Goal: Task Accomplishment & Management: Manage account settings

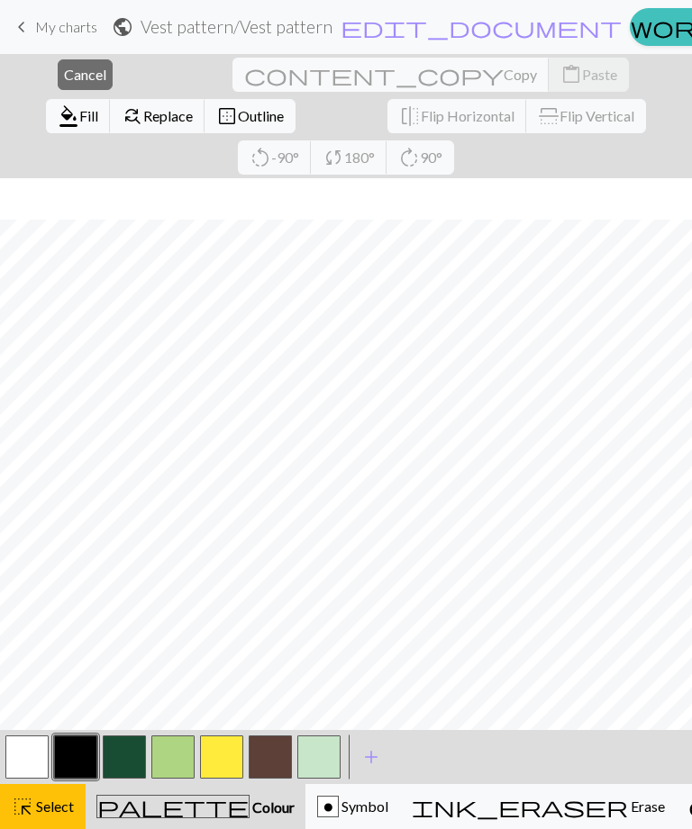
scroll to position [130, 0]
click at [64, 71] on span "Cancel" at bounding box center [85, 74] width 42 height 17
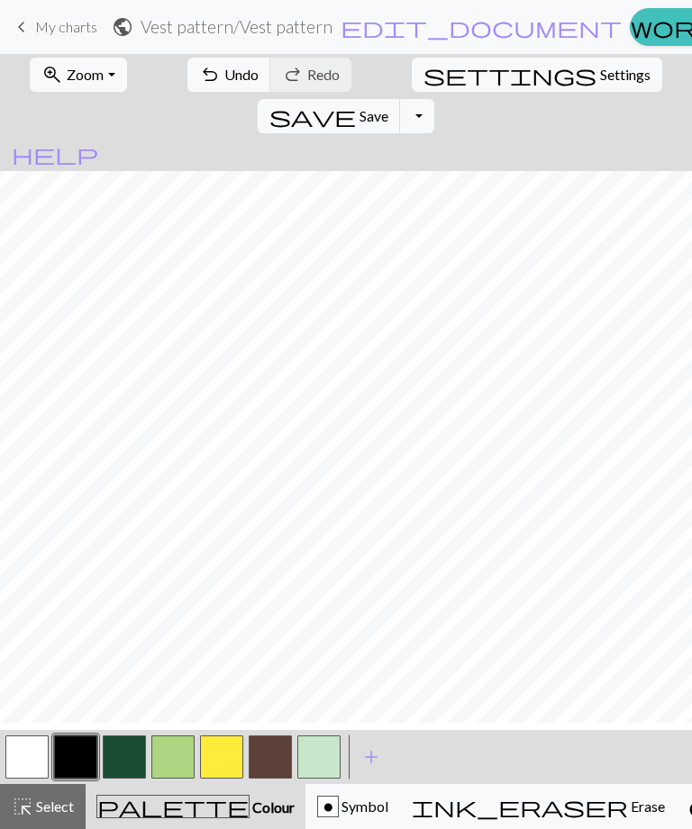
scroll to position [88, 0]
click at [46, 813] on span "Select" at bounding box center [53, 806] width 41 height 17
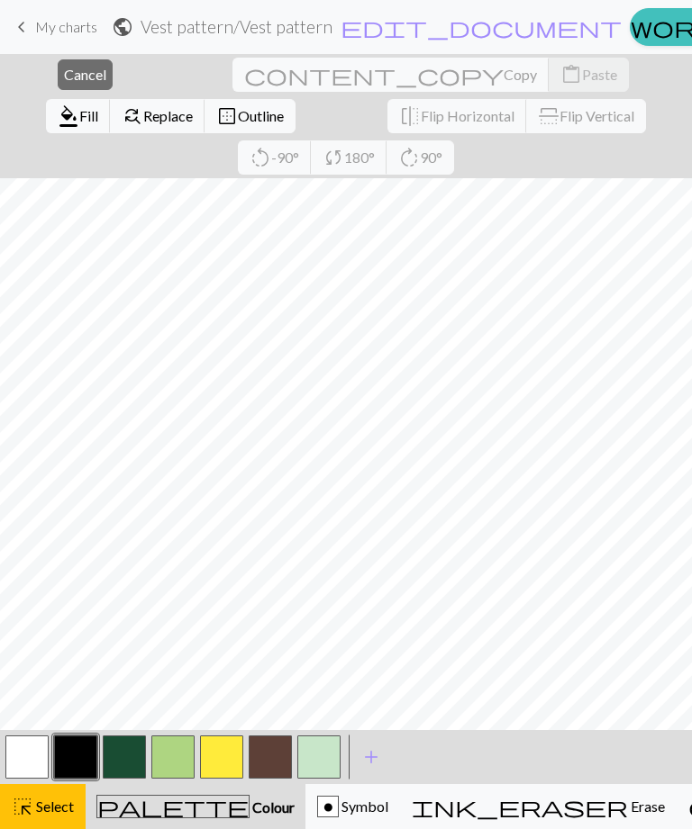
click at [64, 73] on span "Cancel" at bounding box center [85, 74] width 42 height 17
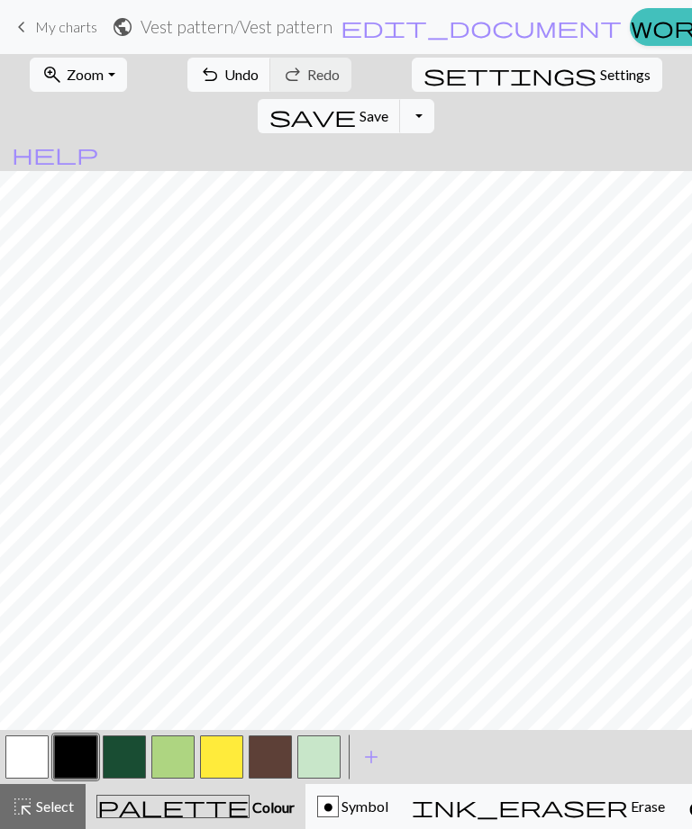
click at [35, 788] on button "highlight_alt Select Select" at bounding box center [43, 806] width 86 height 45
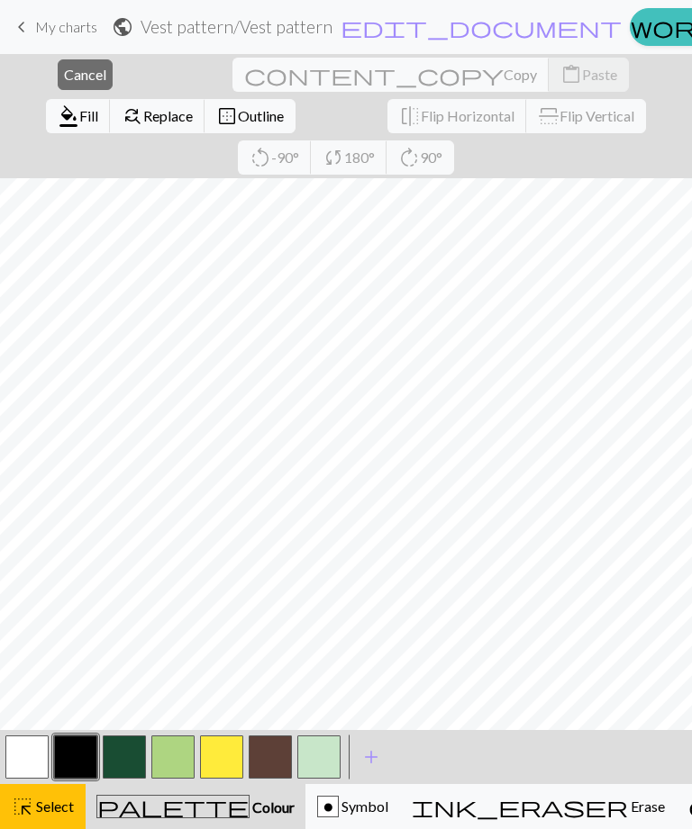
click at [72, 72] on span "Cancel" at bounding box center [85, 74] width 42 height 17
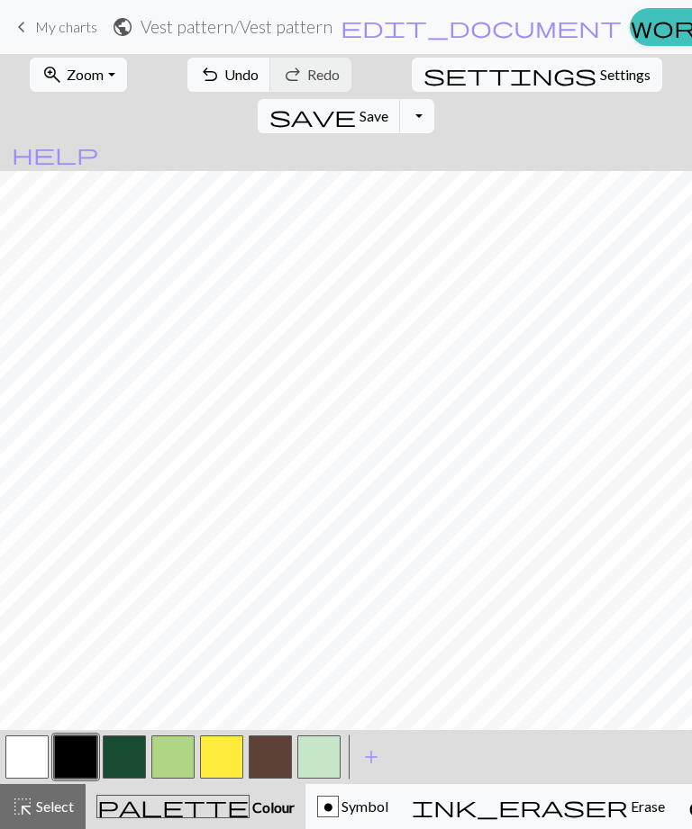
click at [57, 800] on span "Select" at bounding box center [53, 806] width 41 height 17
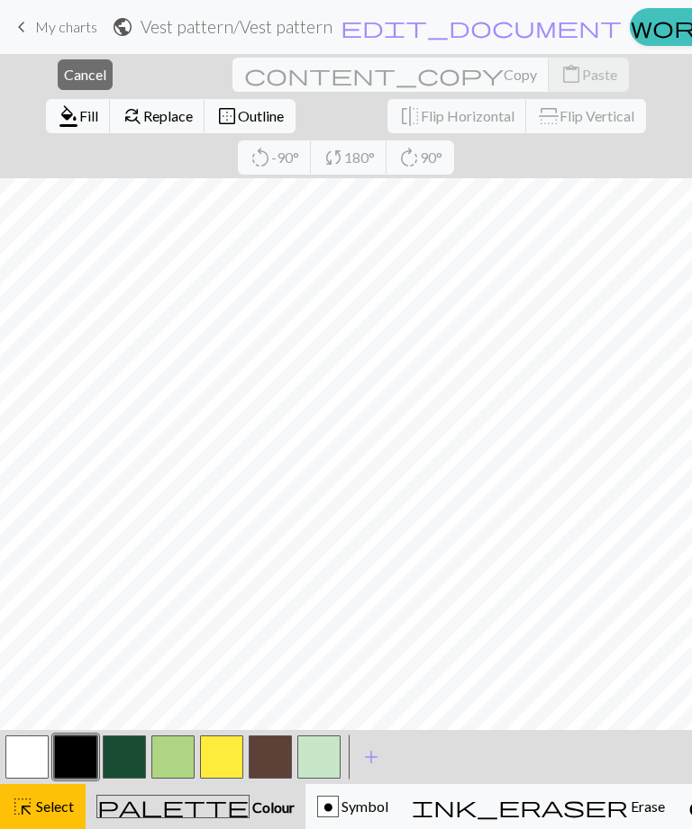
click at [64, 81] on span "Cancel" at bounding box center [85, 74] width 42 height 17
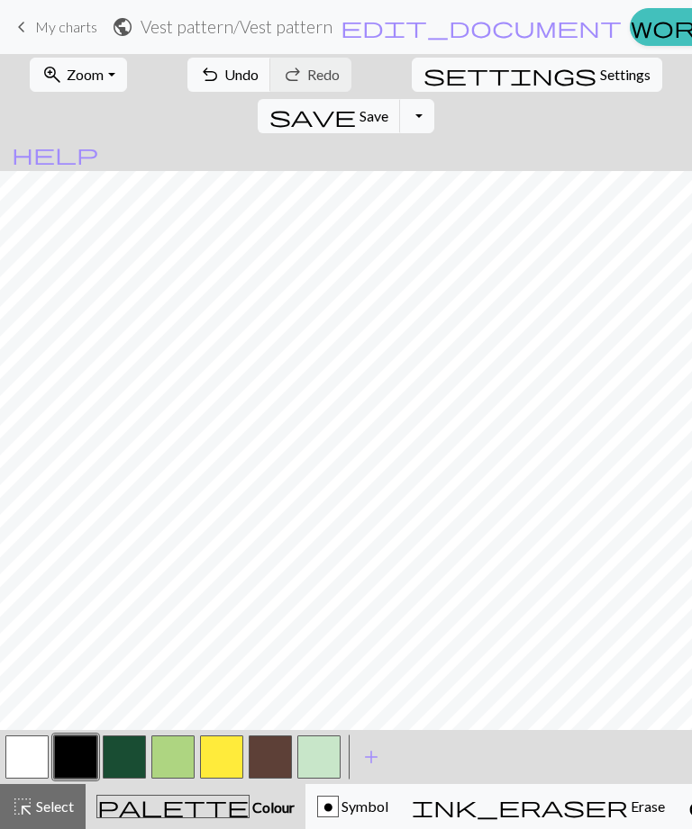
click at [195, 76] on button "undo Undo Undo" at bounding box center [229, 75] width 84 height 34
click at [199, 70] on span "undo" at bounding box center [210, 74] width 22 height 25
click at [29, 799] on span "highlight_alt" at bounding box center [23, 806] width 22 height 25
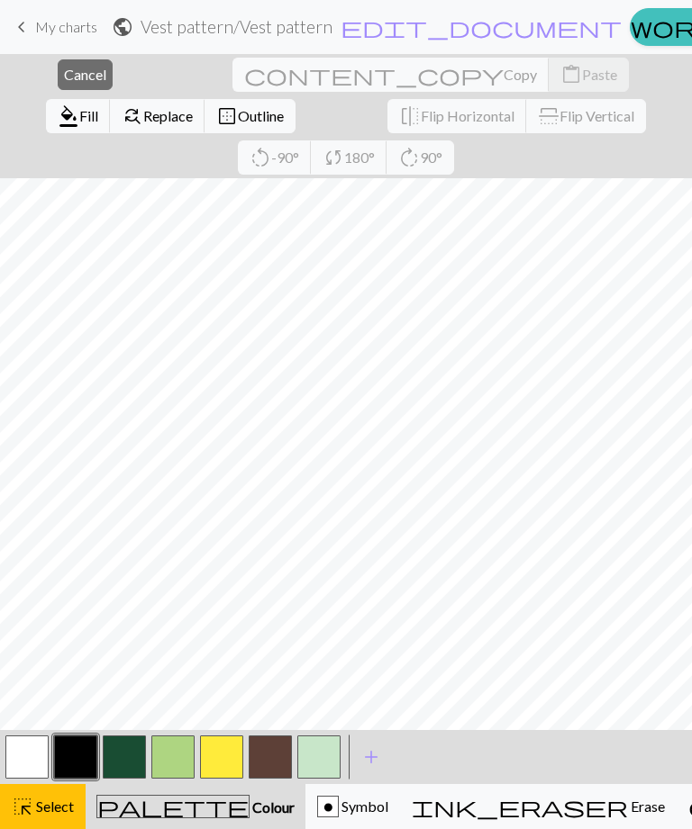
click at [85, 71] on button "close Cancel" at bounding box center [85, 74] width 55 height 31
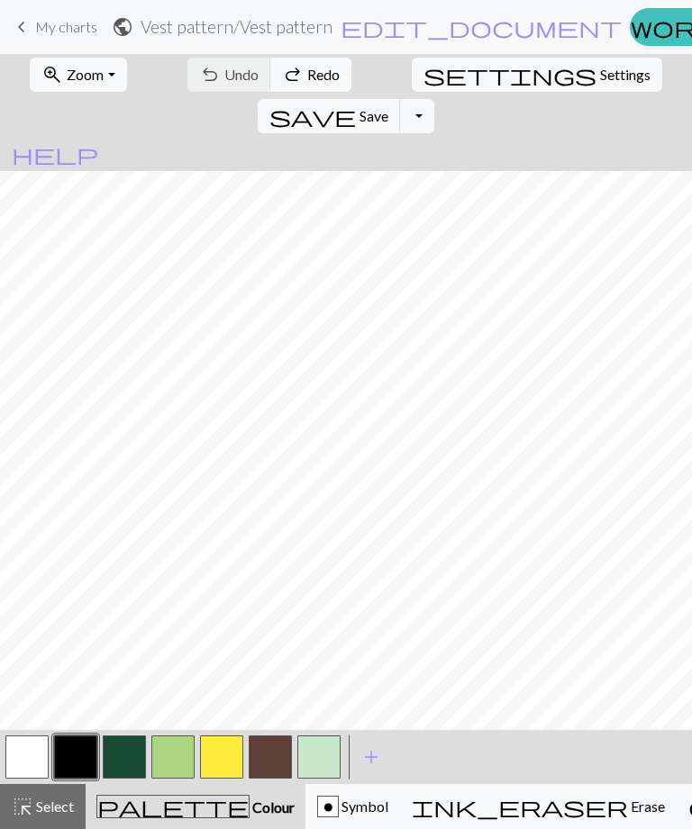
click at [39, 808] on span "Select" at bounding box center [53, 806] width 41 height 17
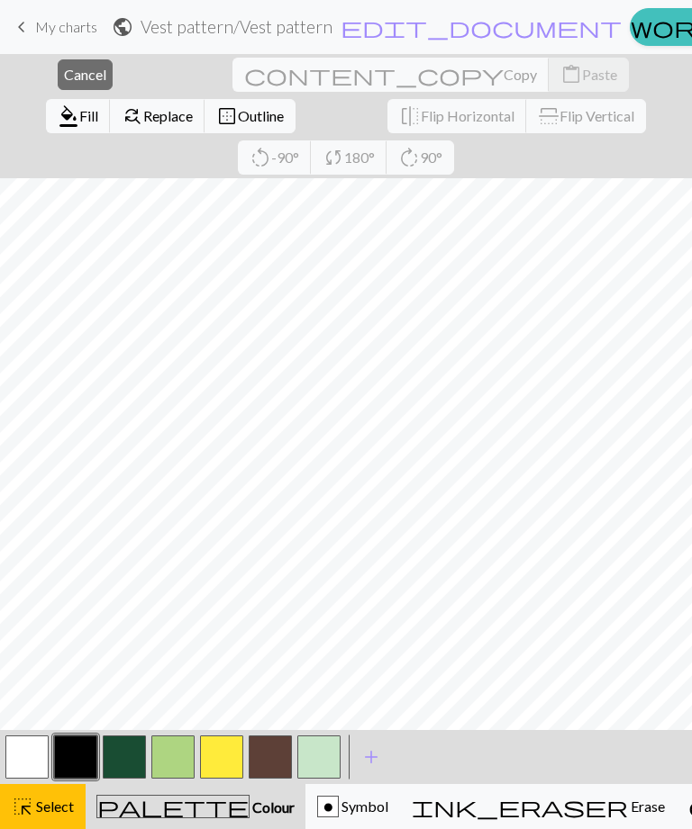
click at [64, 70] on span "Cancel" at bounding box center [85, 74] width 42 height 17
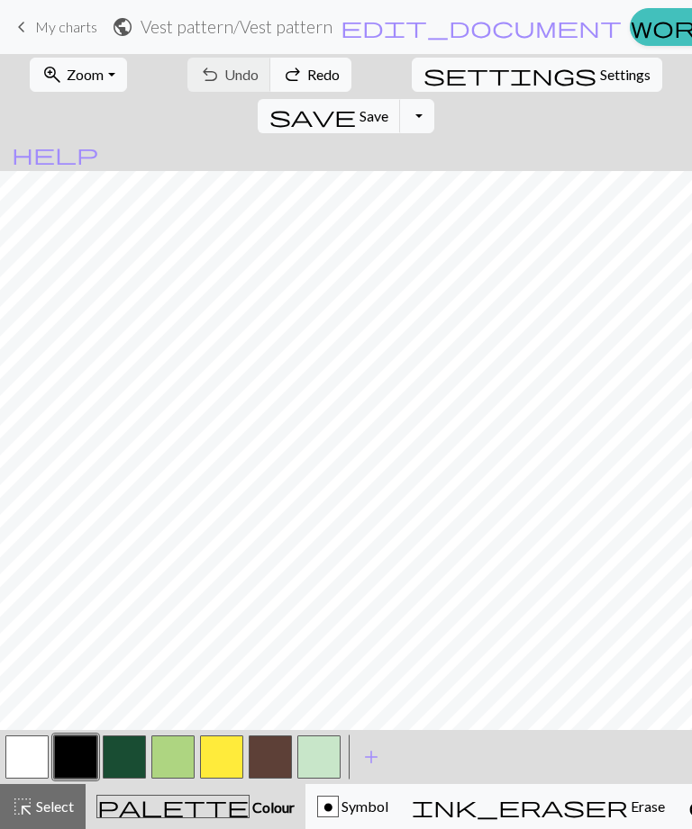
click at [79, 80] on span "Zoom" at bounding box center [85, 74] width 37 height 17
click at [39, 815] on span "Select" at bounding box center [53, 806] width 41 height 17
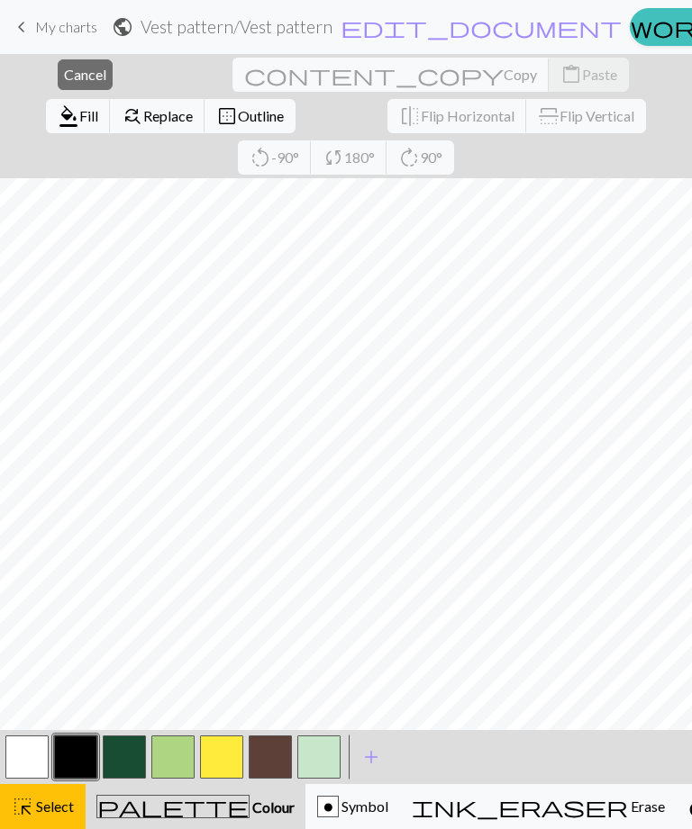
click at [64, 79] on span "Cancel" at bounding box center [85, 74] width 42 height 17
click at [58, 87] on button "close Cancel" at bounding box center [85, 74] width 55 height 31
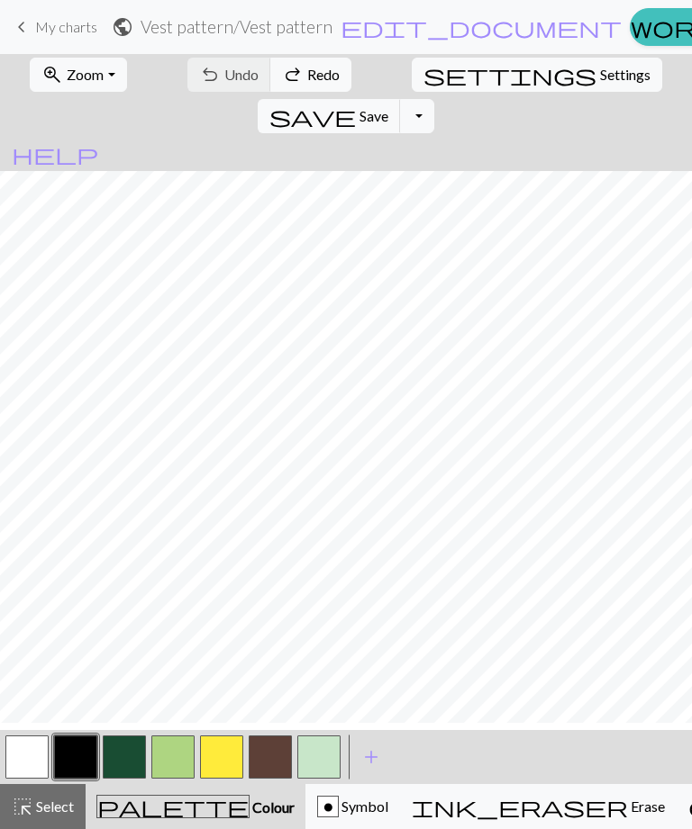
scroll to position [165, 0]
click at [199, 86] on span "undo" at bounding box center [210, 74] width 22 height 25
click at [50, 802] on span "Select" at bounding box center [53, 806] width 41 height 17
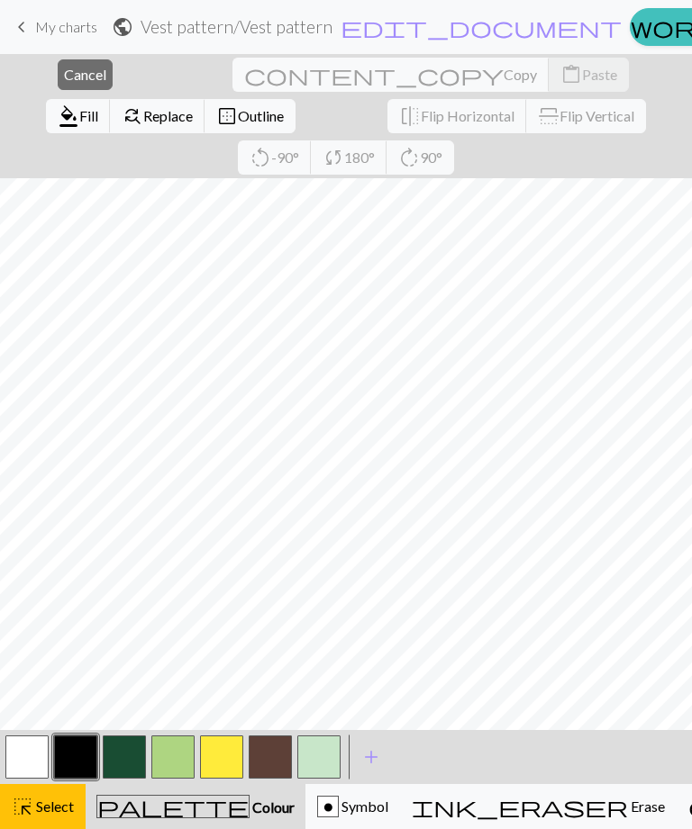
click at [64, 78] on span "Cancel" at bounding box center [85, 74] width 42 height 17
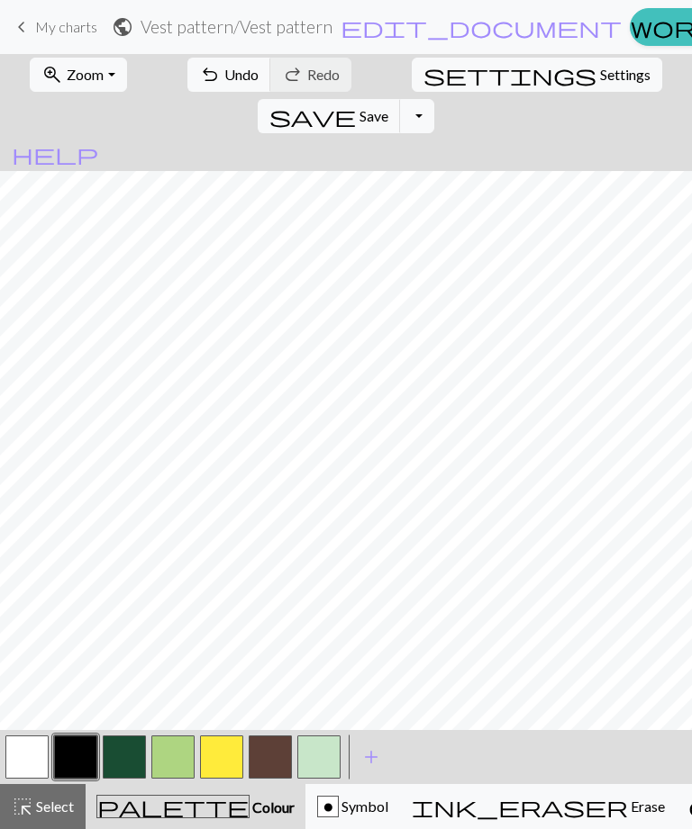
click at [199, 87] on span "undo" at bounding box center [210, 74] width 22 height 25
click at [32, 811] on span "highlight_alt" at bounding box center [23, 806] width 22 height 25
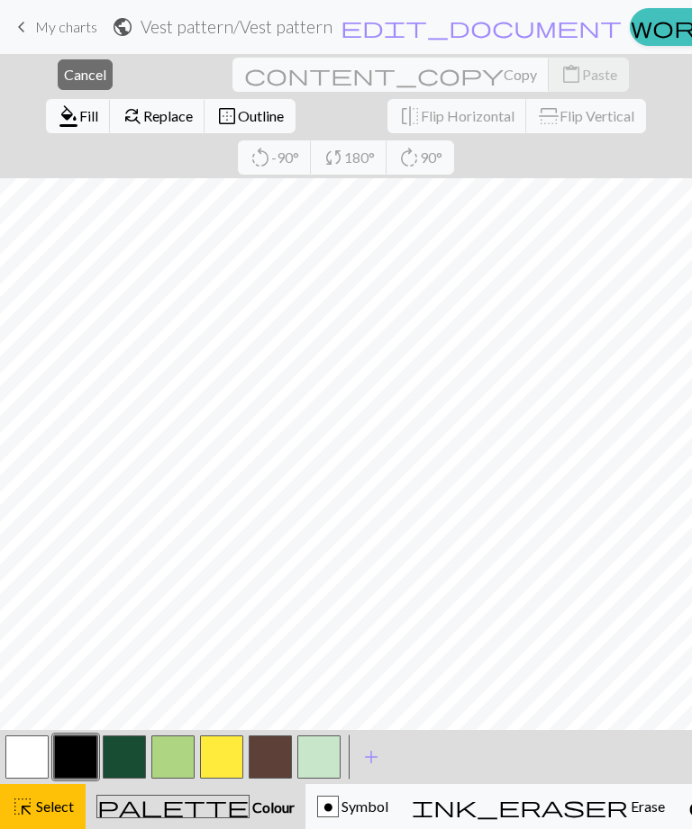
click at [64, 74] on span "Cancel" at bounding box center [85, 74] width 42 height 17
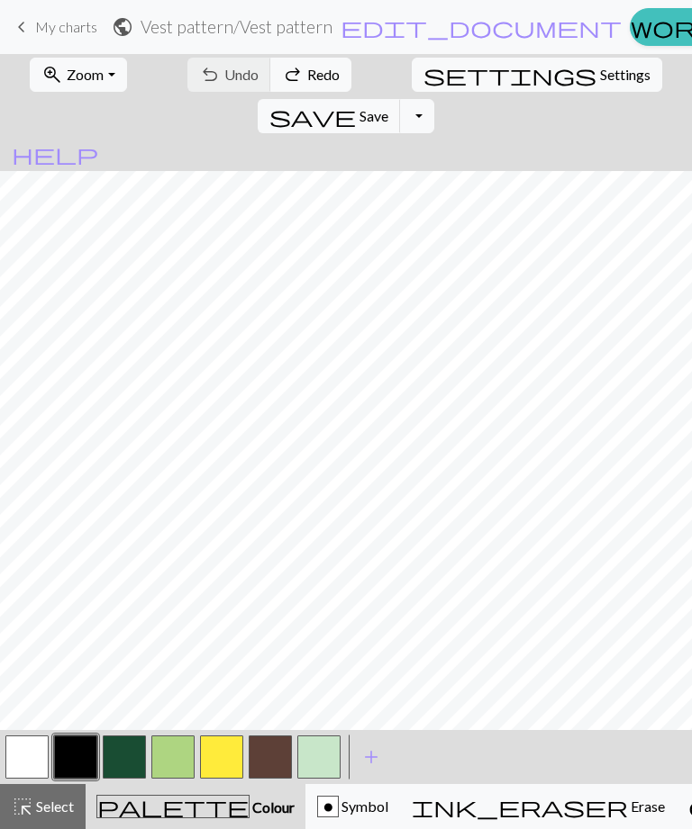
scroll to position [88, 0]
click at [199, 81] on span "undo" at bounding box center [210, 74] width 22 height 25
click at [59, 814] on span "Select" at bounding box center [53, 806] width 41 height 17
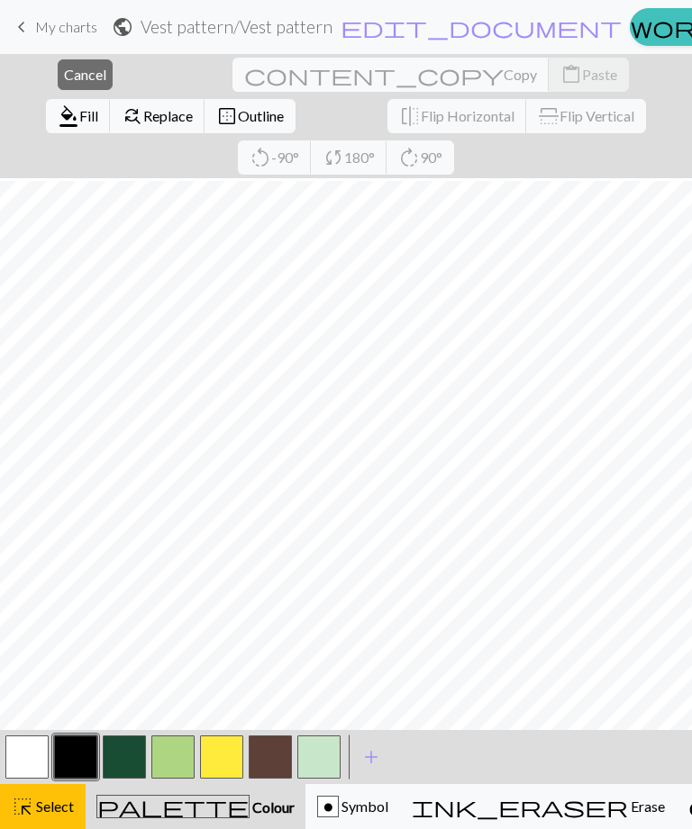
scroll to position [91, 0]
click at [62, 85] on button "close Cancel" at bounding box center [85, 74] width 55 height 31
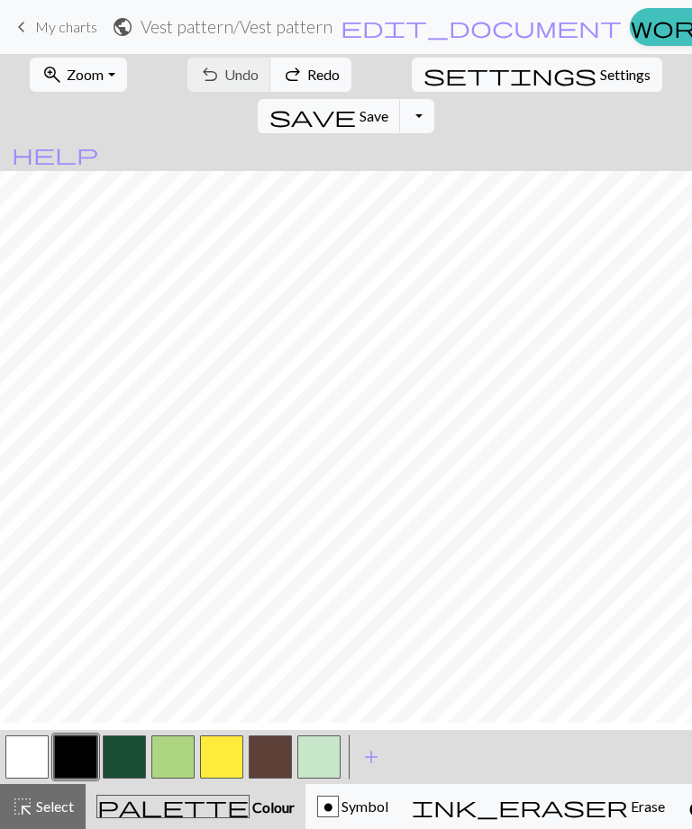
scroll to position [50, 0]
click at [29, 802] on span "highlight_alt" at bounding box center [23, 806] width 22 height 25
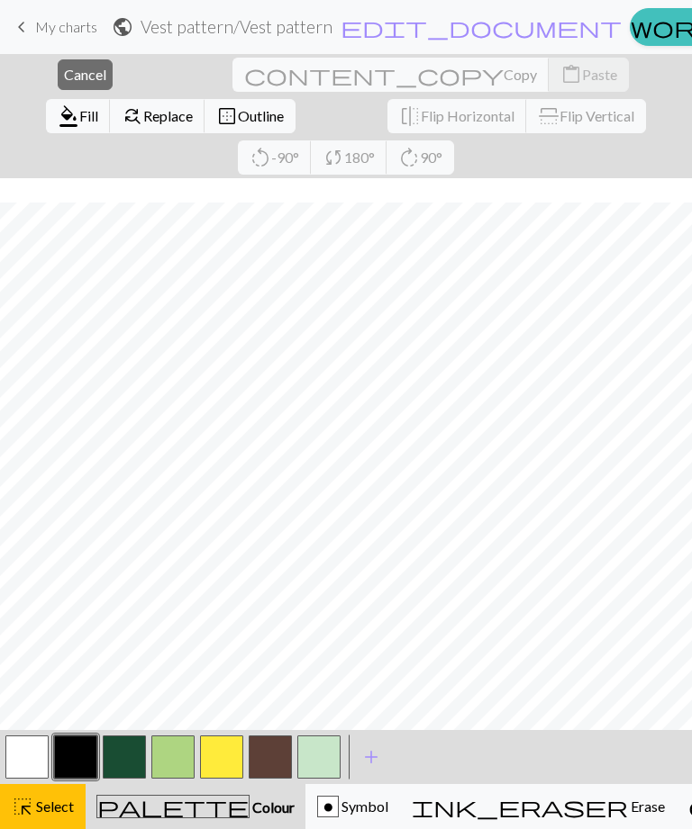
scroll to position [91, 0]
click at [58, 89] on button "close Cancel" at bounding box center [85, 74] width 55 height 31
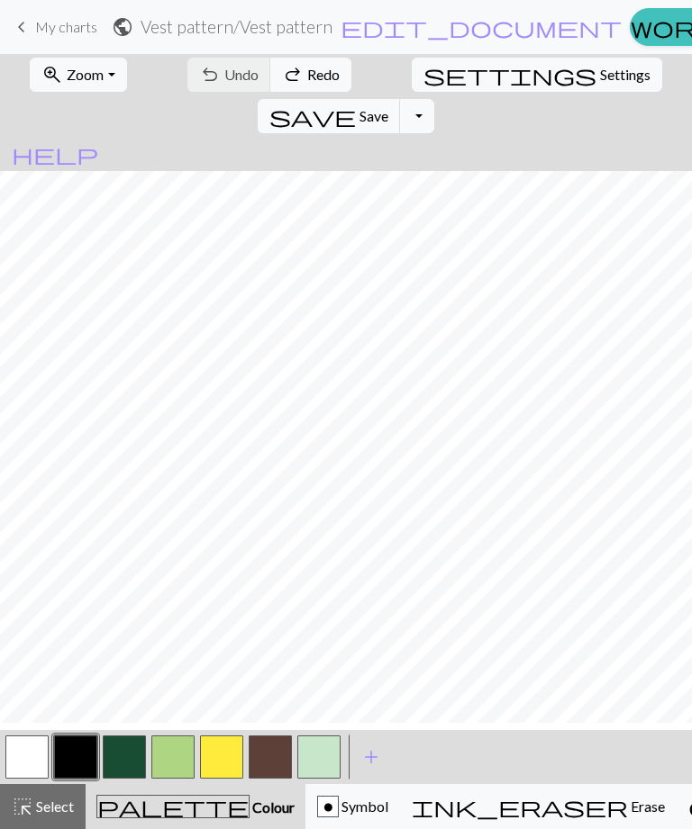
scroll to position [50, 0]
click at [56, 793] on button "highlight_alt Select Select" at bounding box center [43, 806] width 86 height 45
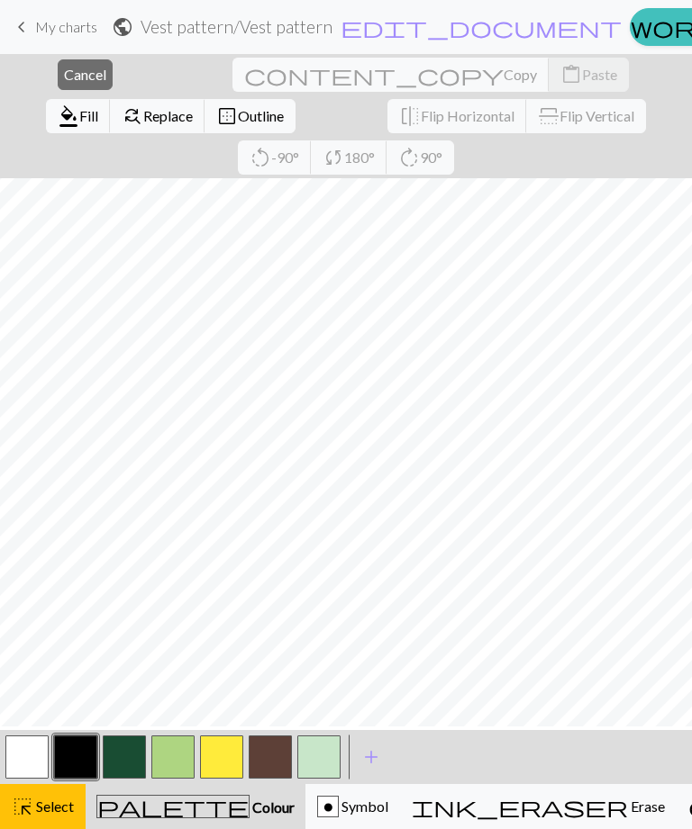
scroll to position [0, 0]
click at [72, 76] on span "Cancel" at bounding box center [85, 74] width 42 height 17
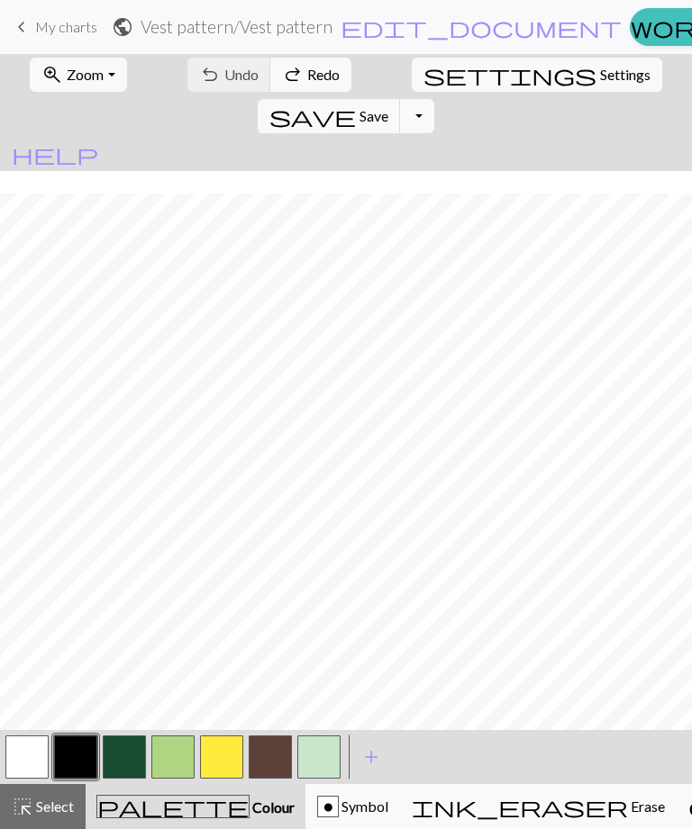
scroll to position [50, 0]
click at [43, 794] on button "highlight_alt Select Select" at bounding box center [43, 806] width 86 height 45
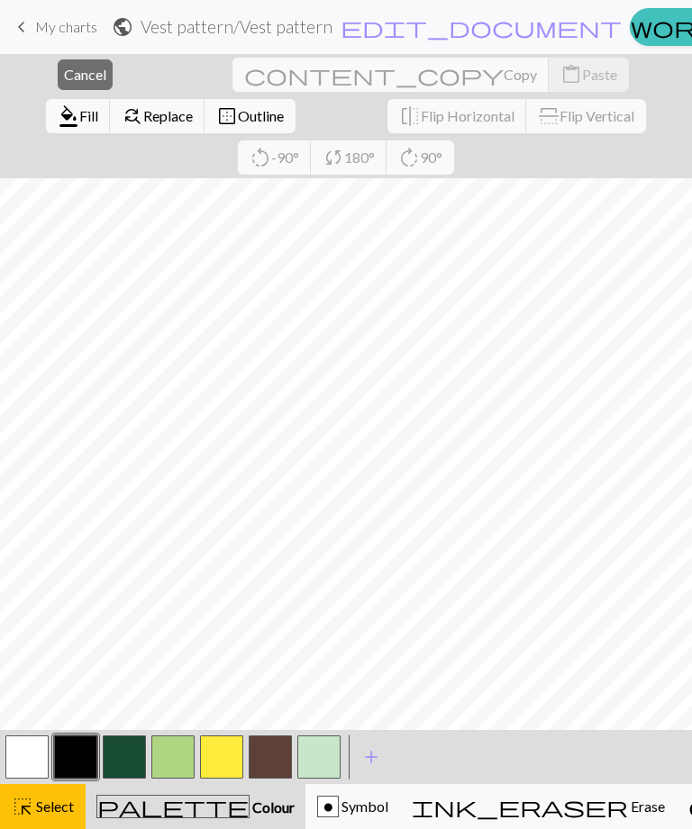
click at [64, 78] on span "Cancel" at bounding box center [85, 74] width 42 height 17
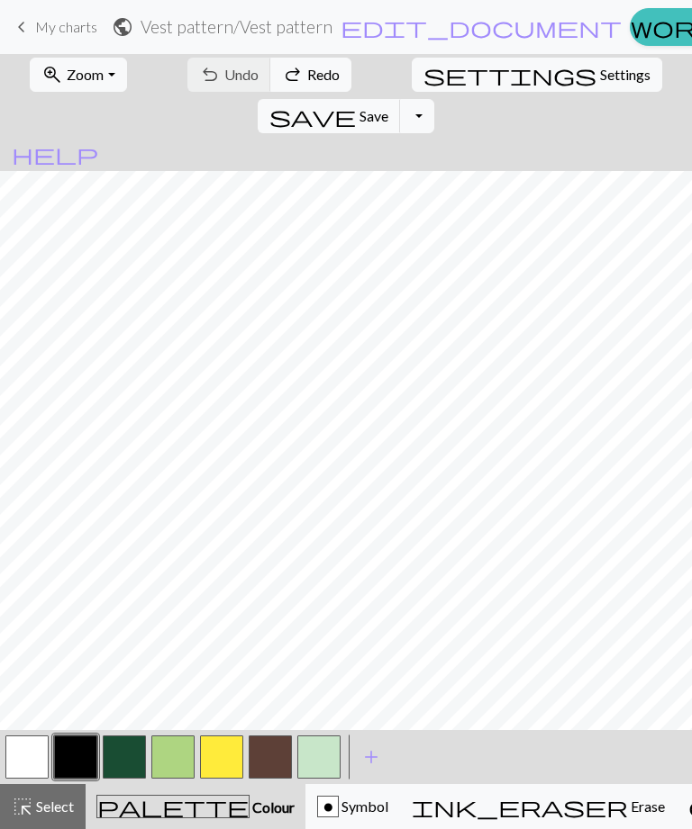
click at [430, 87] on button "settings Settings" at bounding box center [537, 75] width 250 height 34
select select "aran"
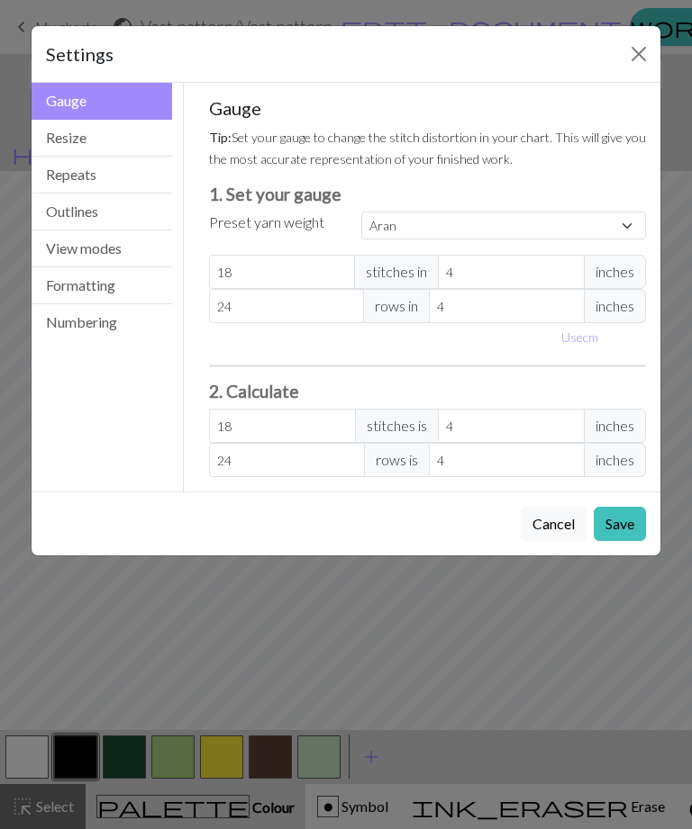
click at [141, 144] on button "Resize" at bounding box center [102, 138] width 140 height 37
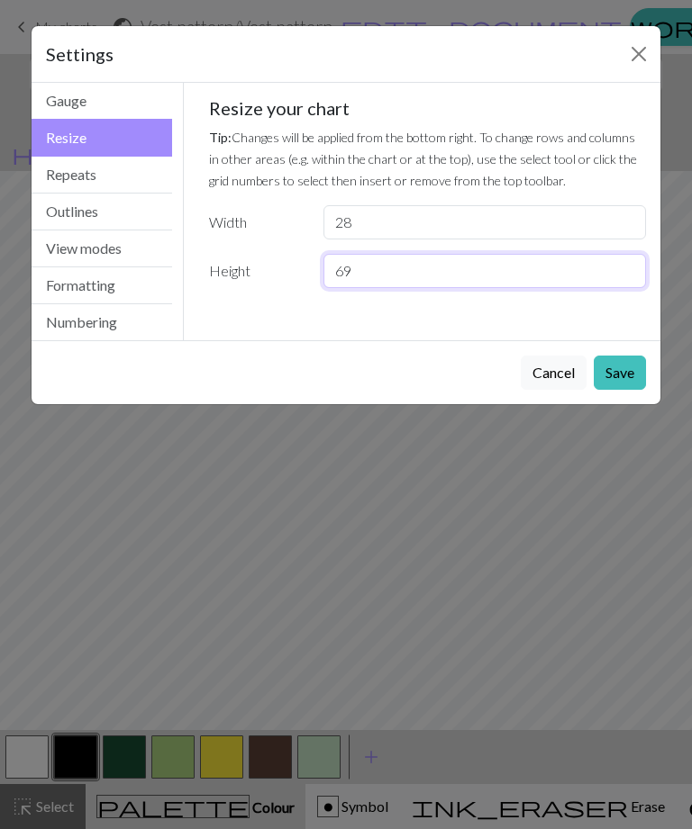
click at [543, 285] on input "69" at bounding box center [484, 271] width 322 height 34
type input "6"
type input "5"
type input "75"
click at [621, 375] on button "Save" at bounding box center [619, 373] width 52 height 34
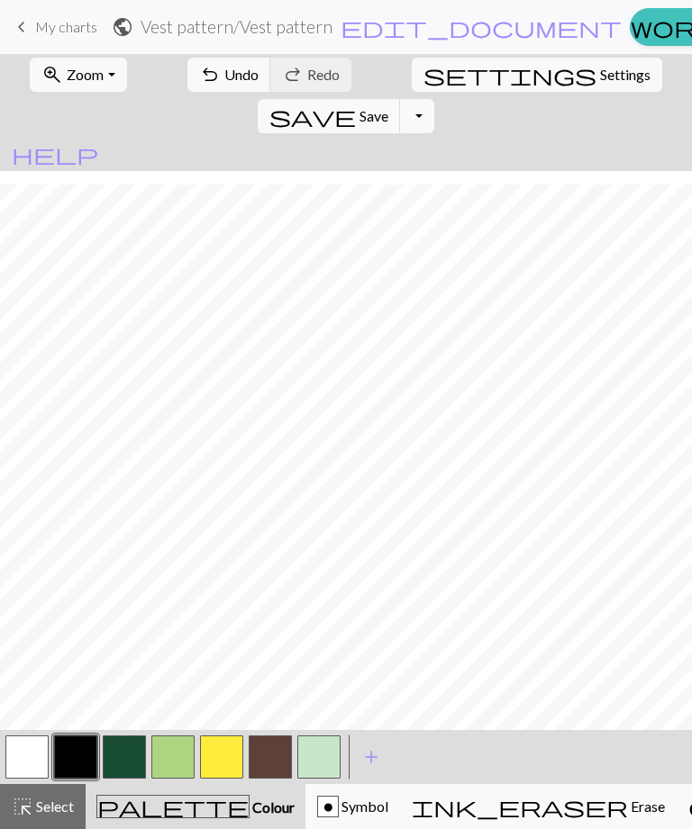
scroll to position [104, 0]
click at [600, 76] on span "Settings" at bounding box center [625, 75] width 50 height 22
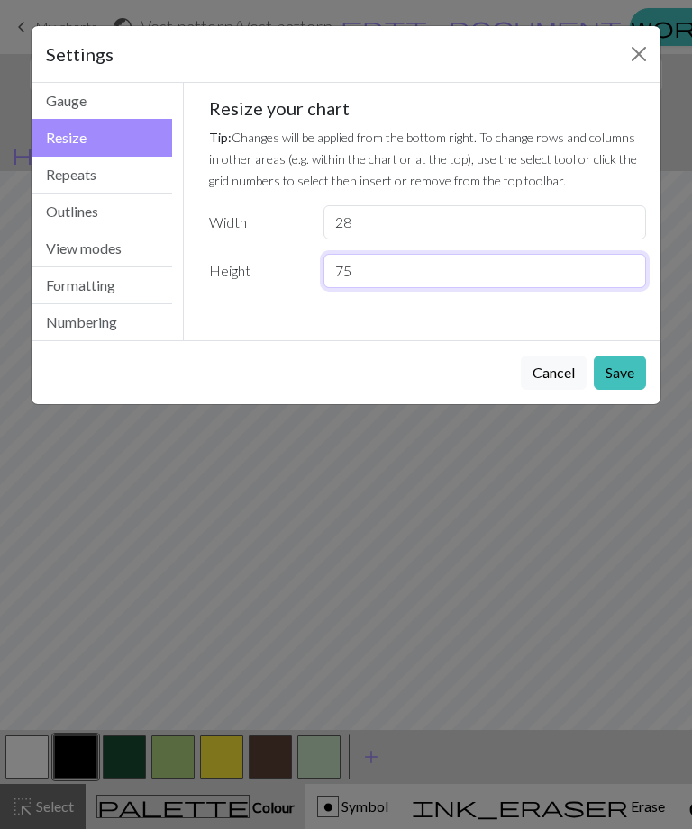
click at [450, 274] on input "75" at bounding box center [484, 271] width 322 height 34
type input "7"
type input "80"
click at [623, 366] on button "Save" at bounding box center [619, 373] width 52 height 34
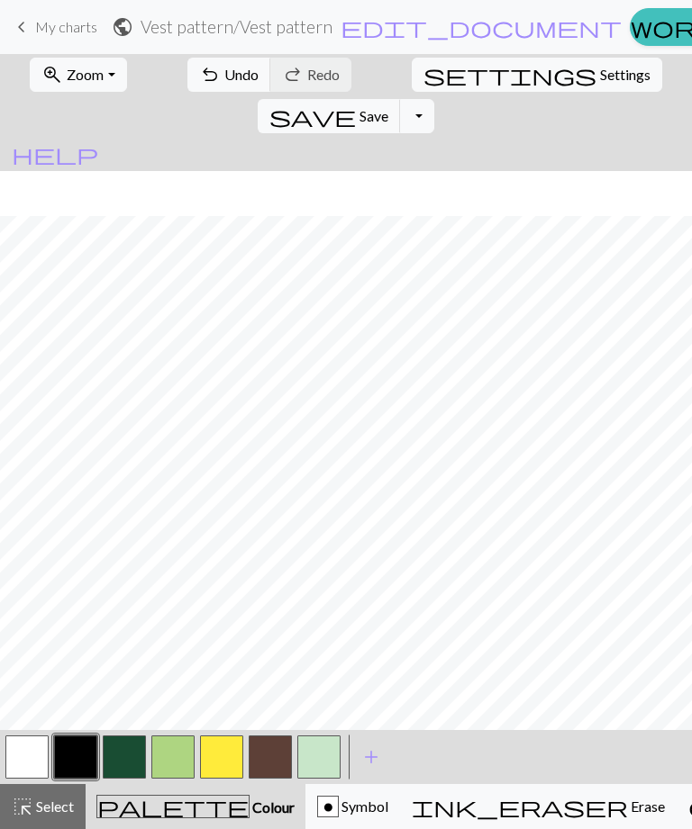
scroll to position [149, 0]
click at [124, 761] on button "button" at bounding box center [124, 757] width 43 height 43
click at [412, 77] on button "settings Settings" at bounding box center [537, 75] width 250 height 34
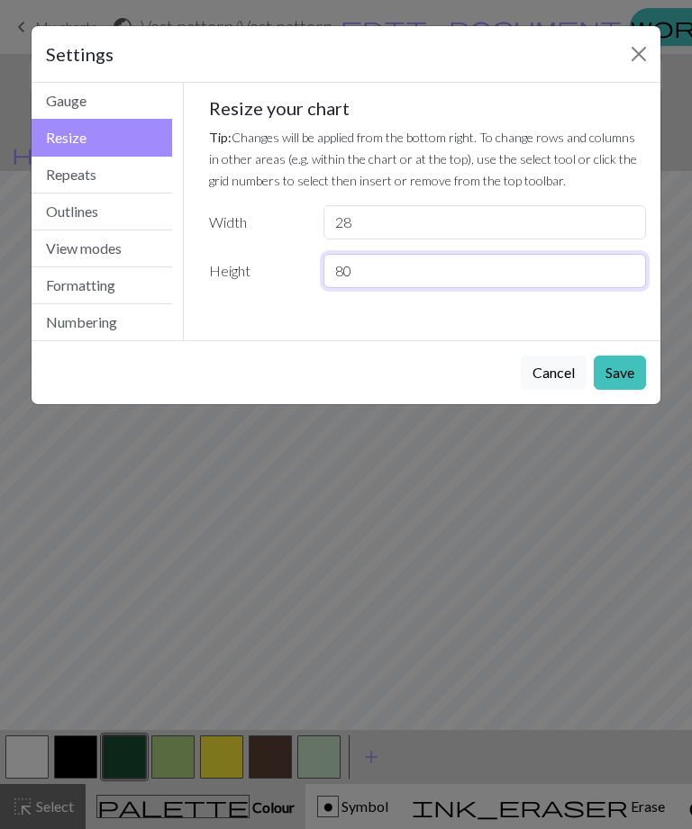
click at [376, 276] on input "80" at bounding box center [484, 271] width 322 height 34
type input "85"
click at [601, 376] on button "Save" at bounding box center [619, 373] width 52 height 34
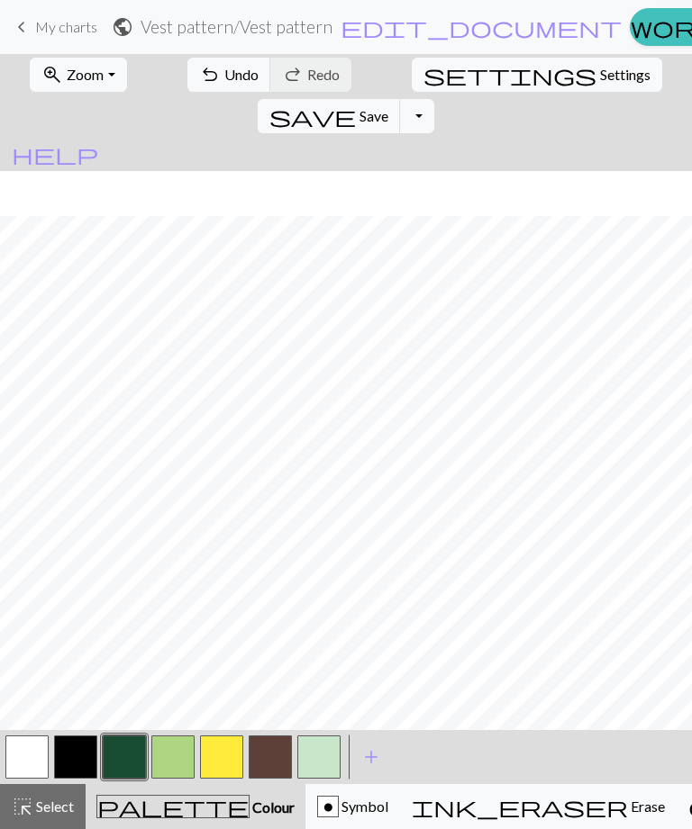
scroll to position [194, 0]
click at [229, 756] on button "button" at bounding box center [221, 757] width 43 height 43
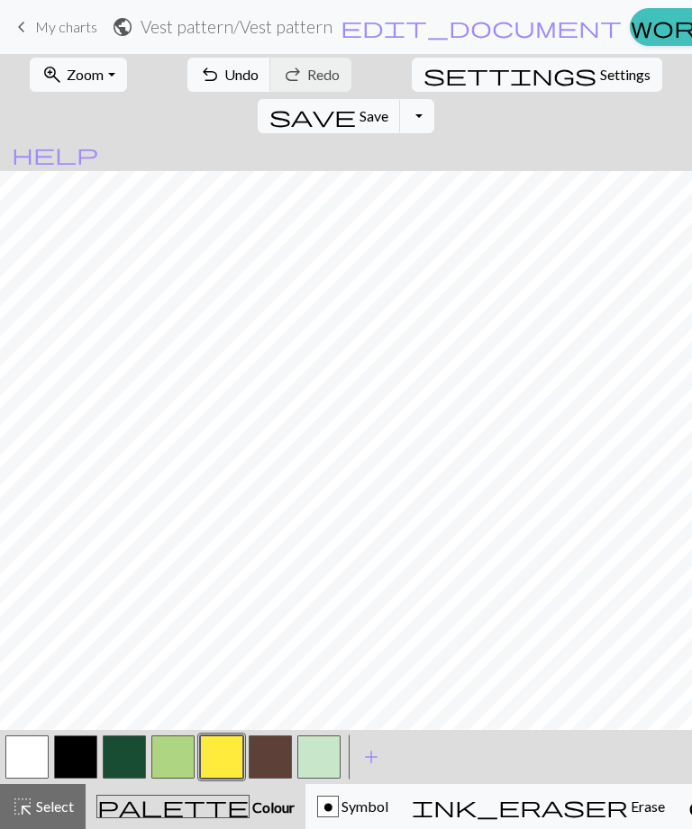
click at [129, 758] on button "button" at bounding box center [124, 757] width 43 height 43
click at [43, 763] on button "button" at bounding box center [26, 757] width 43 height 43
click at [123, 759] on button "button" at bounding box center [124, 757] width 43 height 43
click at [77, 756] on button "button" at bounding box center [75, 757] width 43 height 43
click at [123, 756] on button "button" at bounding box center [124, 757] width 43 height 43
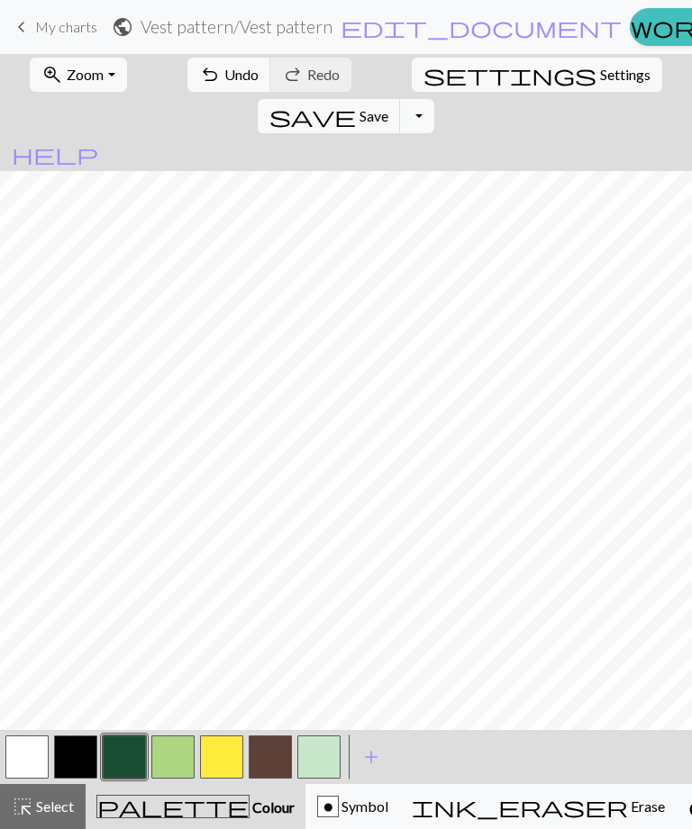
click at [199, 81] on span "undo" at bounding box center [210, 74] width 22 height 25
click at [199, 75] on span "undo" at bounding box center [210, 74] width 22 height 25
click at [224, 83] on span "Undo" at bounding box center [241, 74] width 34 height 17
click at [205, 89] on button "undo Undo Undo" at bounding box center [229, 75] width 84 height 34
click at [205, 88] on button "undo Undo Undo" at bounding box center [229, 75] width 84 height 34
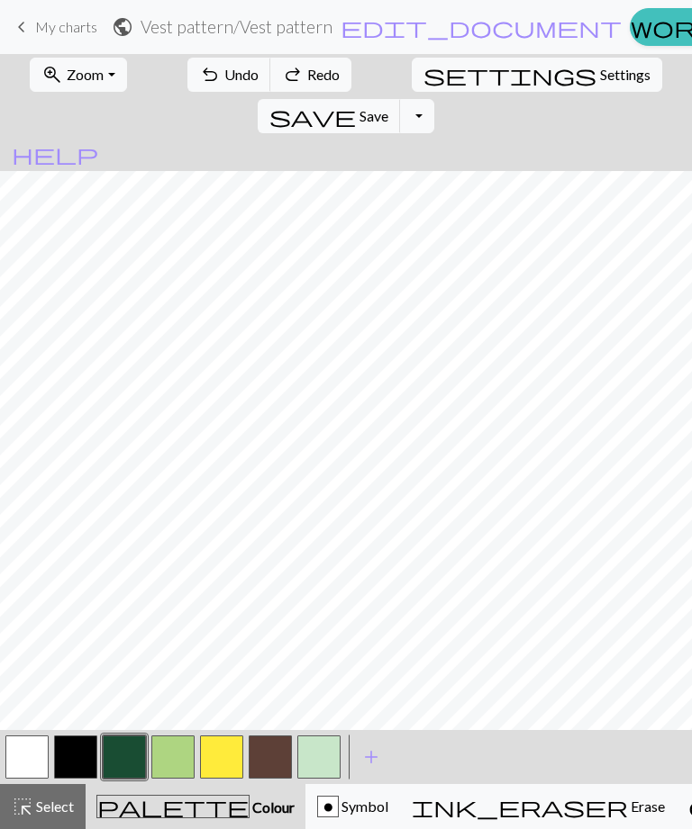
click at [195, 92] on div "undo Undo Undo redo Redo Redo" at bounding box center [269, 74] width 175 height 41
click at [195, 89] on button "undo Undo Undo" at bounding box center [229, 75] width 84 height 34
click at [199, 87] on span "undo" at bounding box center [210, 74] width 22 height 25
click at [199, 86] on span "undo" at bounding box center [210, 74] width 22 height 25
click at [199, 84] on span "undo" at bounding box center [210, 74] width 22 height 25
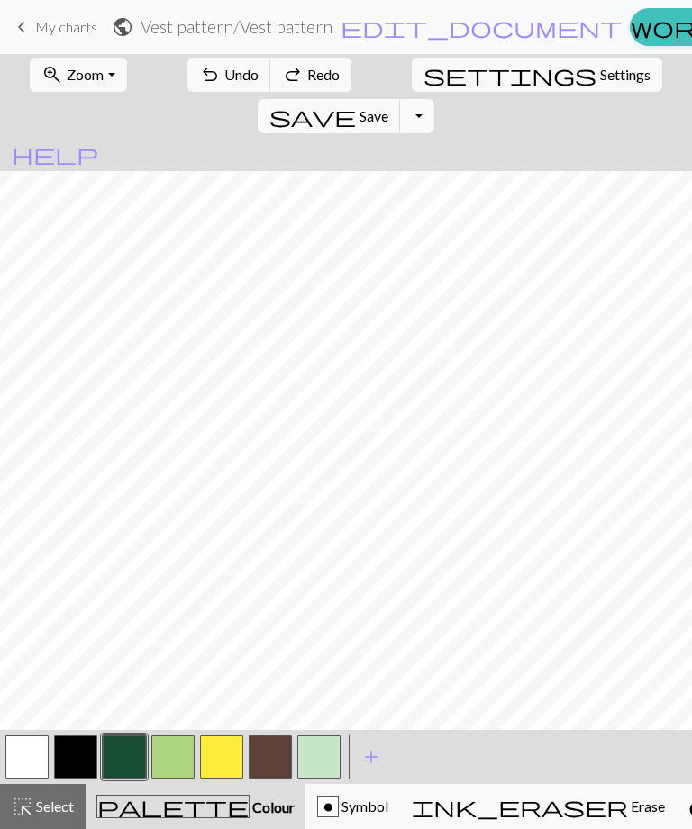
click at [199, 84] on span "undo" at bounding box center [210, 74] width 22 height 25
click at [255, 747] on button "button" at bounding box center [270, 757] width 43 height 43
click at [199, 78] on span "undo" at bounding box center [210, 74] width 22 height 25
click at [199, 74] on span "undo" at bounding box center [210, 74] width 22 height 25
click at [199, 63] on span "undo" at bounding box center [210, 74] width 22 height 25
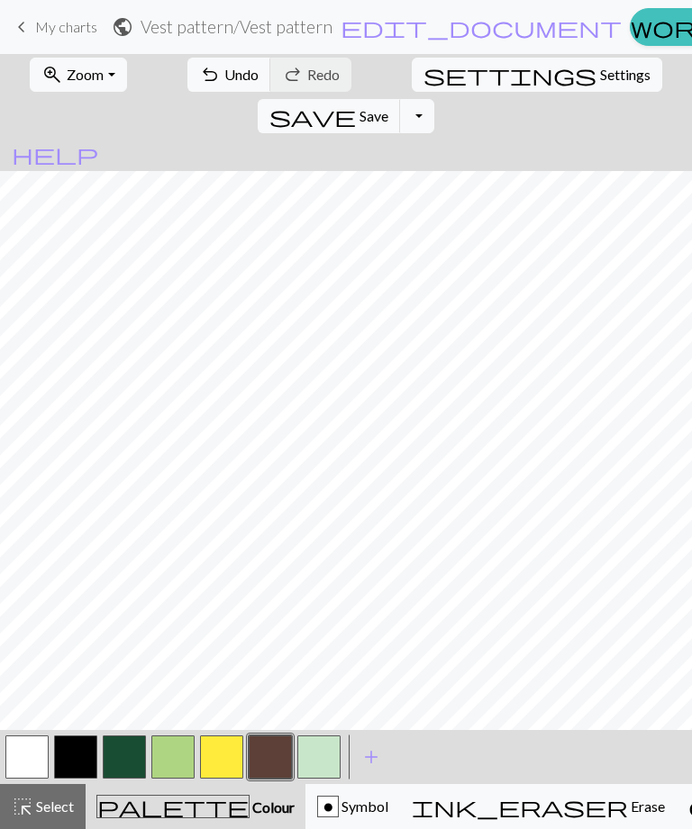
click at [195, 78] on button "undo Undo Undo" at bounding box center [229, 75] width 84 height 34
click at [231, 762] on button "button" at bounding box center [221, 757] width 43 height 43
click at [199, 84] on span "undo" at bounding box center [210, 74] width 22 height 25
click at [126, 756] on button "button" at bounding box center [124, 757] width 43 height 43
click at [224, 78] on span "Undo" at bounding box center [241, 74] width 34 height 17
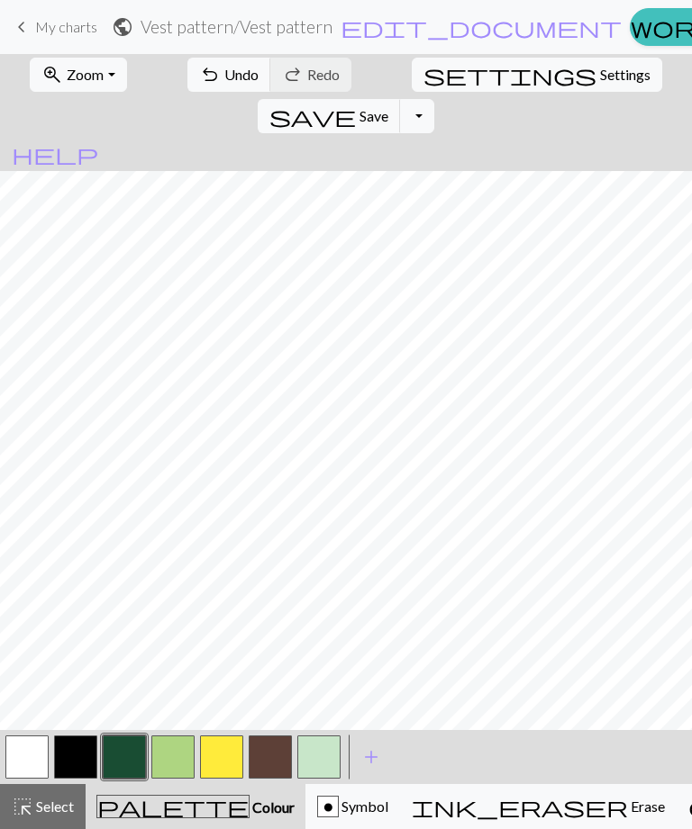
click at [84, 740] on button "button" at bounding box center [75, 757] width 43 height 43
click at [224, 83] on span "Undo" at bounding box center [241, 74] width 34 height 17
click at [40, 740] on button "button" at bounding box center [26, 757] width 43 height 43
click at [73, 756] on button "button" at bounding box center [75, 757] width 43 height 43
click at [131, 752] on button "button" at bounding box center [124, 757] width 43 height 43
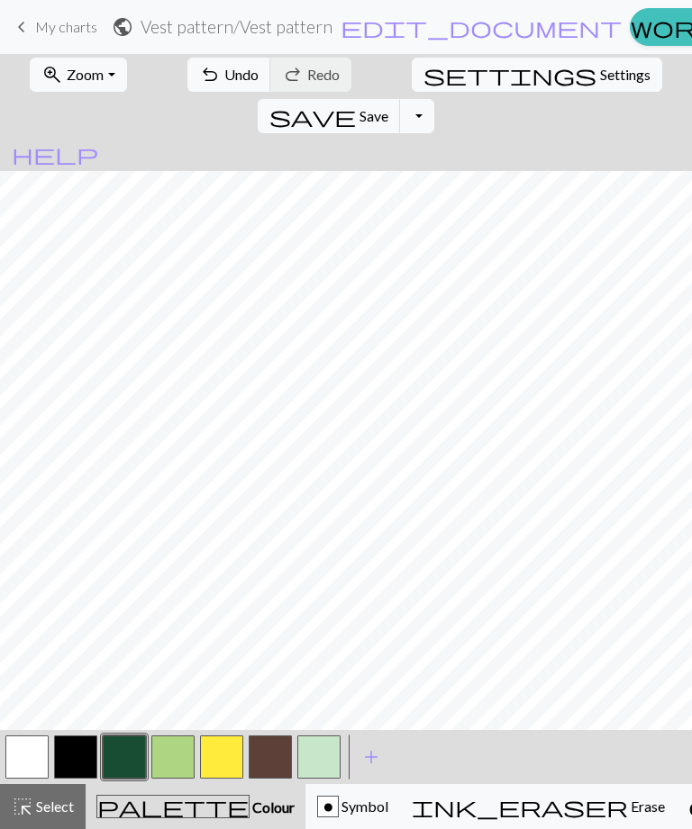
click at [230, 756] on button "button" at bounding box center [221, 757] width 43 height 43
click at [132, 753] on button "button" at bounding box center [124, 757] width 43 height 43
click at [224, 76] on span "Undo" at bounding box center [241, 74] width 34 height 17
click at [224, 80] on span "Undo" at bounding box center [241, 74] width 34 height 17
click at [224, 83] on span "Undo" at bounding box center [241, 74] width 34 height 17
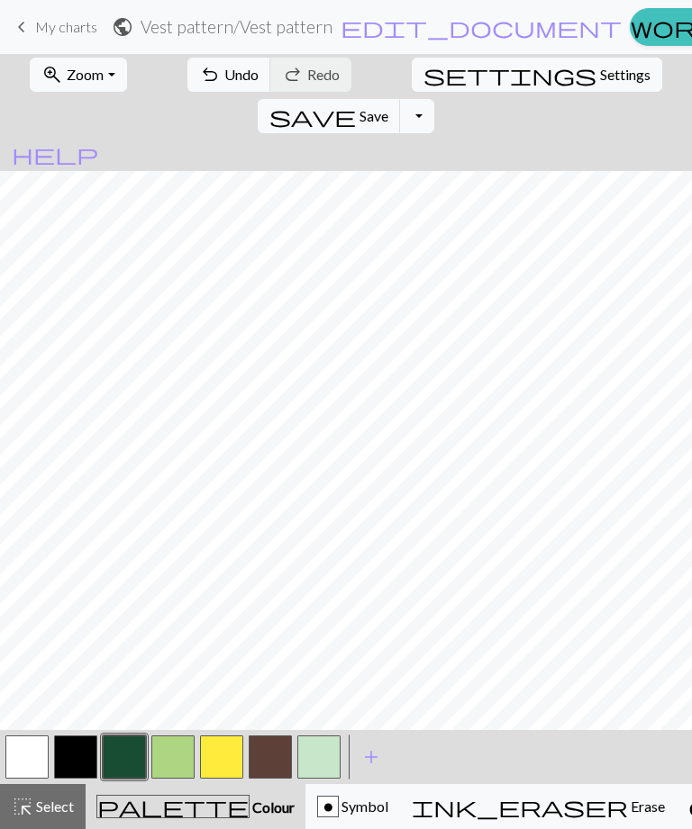
click at [214, 84] on button "undo Undo Undo" at bounding box center [229, 75] width 84 height 34
click at [225, 73] on span "Undo" at bounding box center [241, 74] width 34 height 17
click at [31, 747] on button "button" at bounding box center [26, 757] width 43 height 43
click at [172, 757] on button "button" at bounding box center [172, 757] width 43 height 43
click at [221, 90] on button "undo Undo Undo" at bounding box center [229, 75] width 84 height 34
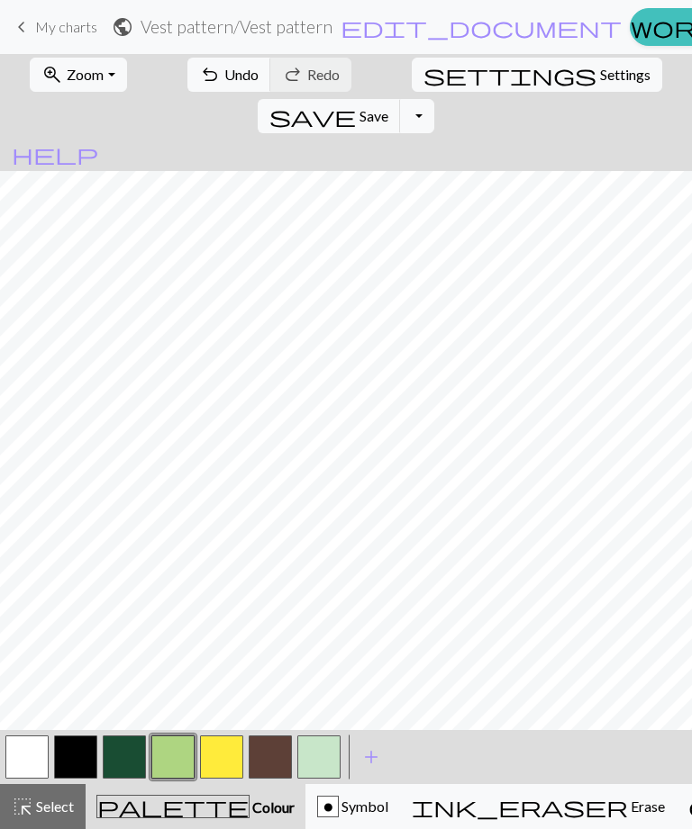
click at [224, 80] on span "Undo" at bounding box center [241, 74] width 34 height 17
click at [224, 82] on span "Undo" at bounding box center [241, 74] width 34 height 17
click at [199, 80] on span "undo" at bounding box center [210, 74] width 22 height 25
click at [199, 86] on span "undo" at bounding box center [210, 74] width 22 height 25
click at [199, 85] on span "undo" at bounding box center [210, 74] width 22 height 25
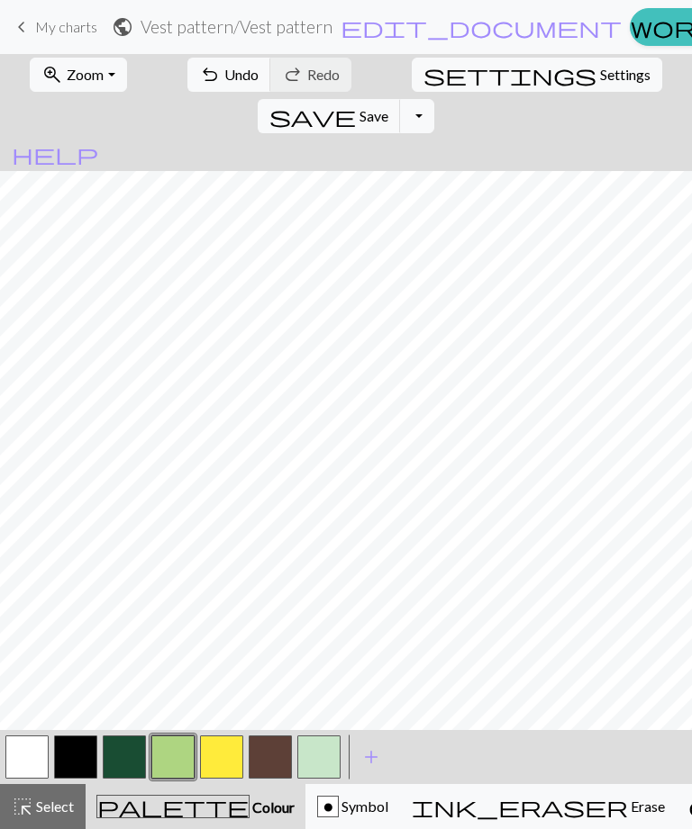
click at [199, 83] on span "undo" at bounding box center [210, 74] width 22 height 25
click at [199, 71] on span "undo" at bounding box center [210, 74] width 22 height 25
click at [199, 68] on span "undo" at bounding box center [210, 74] width 22 height 25
click at [84, 754] on button "button" at bounding box center [75, 757] width 43 height 43
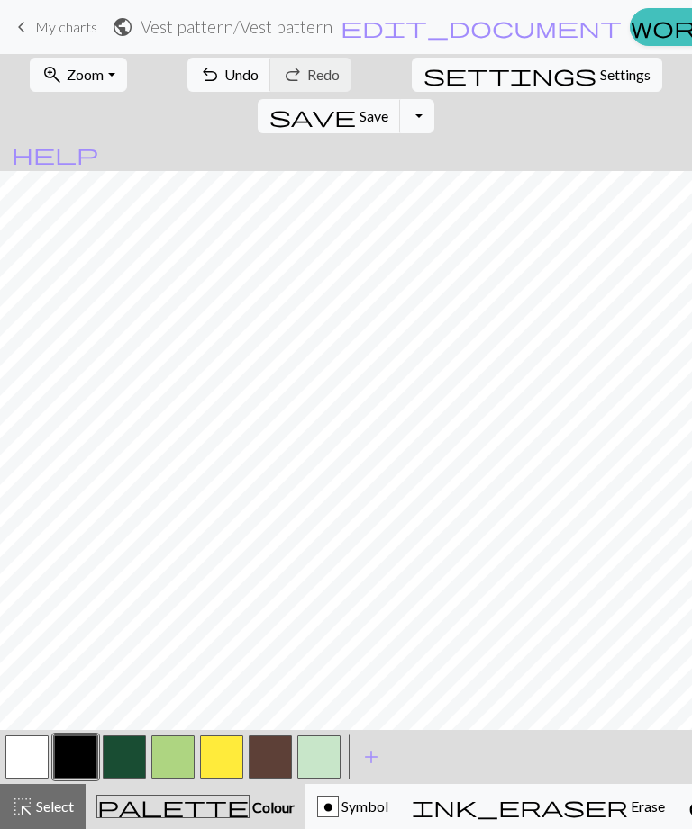
click at [199, 80] on span "undo" at bounding box center [210, 74] width 22 height 25
click at [140, 760] on button "button" at bounding box center [124, 757] width 43 height 43
click at [174, 748] on button "button" at bounding box center [172, 757] width 43 height 43
click at [81, 751] on button "button" at bounding box center [75, 757] width 43 height 43
click at [224, 78] on span "Undo" at bounding box center [241, 74] width 34 height 17
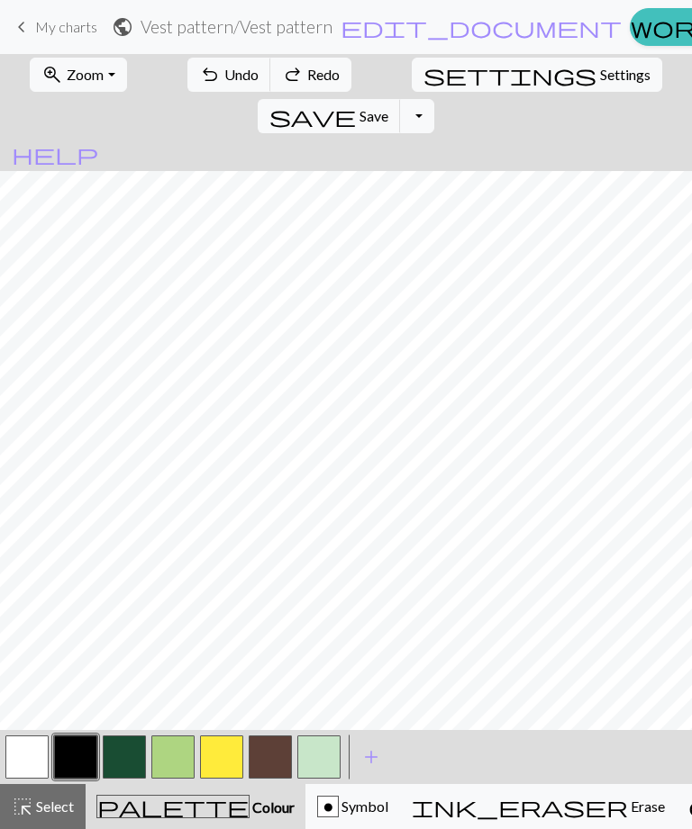
click at [201, 63] on button "undo Undo Undo" at bounding box center [229, 75] width 84 height 34
click at [200, 63] on button "undo Undo Undo" at bounding box center [229, 75] width 84 height 34
click at [224, 68] on span "Undo" at bounding box center [241, 74] width 34 height 17
click at [224, 72] on span "Undo" at bounding box center [241, 74] width 34 height 17
click at [199, 69] on span "undo" at bounding box center [210, 74] width 22 height 25
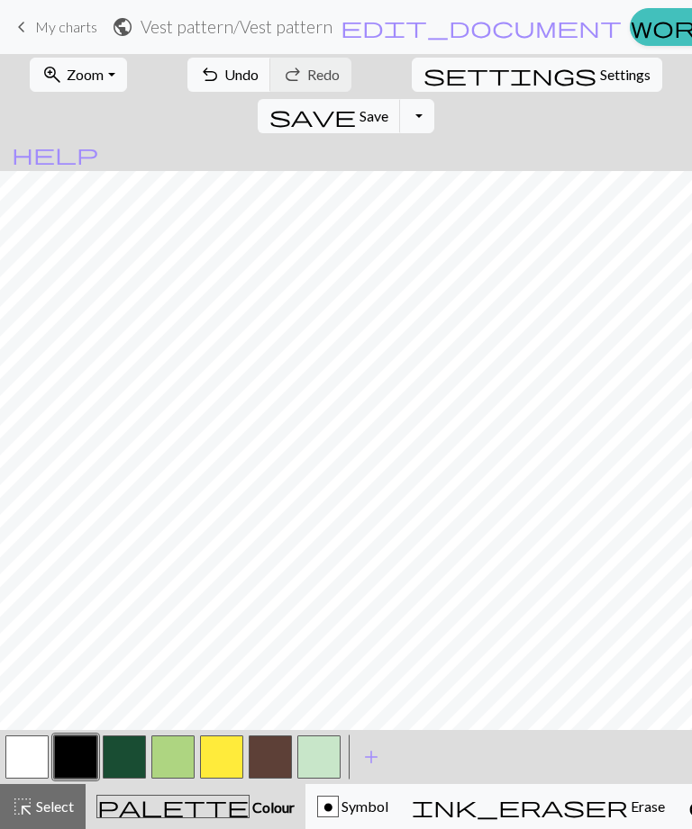
click at [199, 74] on span "undo" at bounding box center [210, 74] width 22 height 25
click at [199, 72] on span "undo" at bounding box center [210, 74] width 22 height 25
click at [199, 69] on span "undo" at bounding box center [210, 74] width 22 height 25
click at [211, 88] on button "undo Undo Undo" at bounding box center [229, 75] width 84 height 34
click at [228, 82] on span "Undo" at bounding box center [241, 74] width 34 height 17
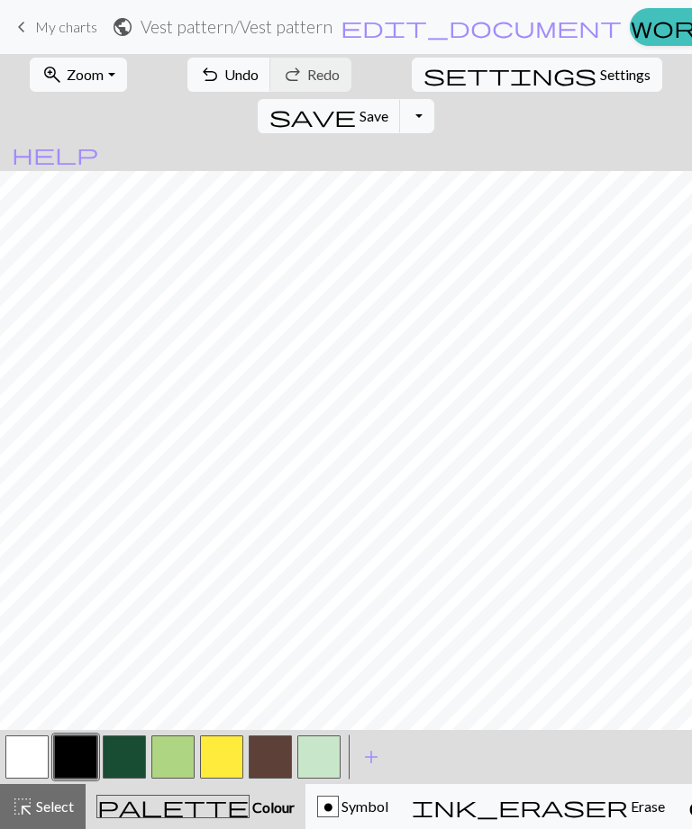
click at [221, 84] on button "undo Undo Undo" at bounding box center [229, 75] width 84 height 34
click at [267, 752] on button "button" at bounding box center [270, 757] width 43 height 43
click at [88, 750] on button "button" at bounding box center [75, 757] width 43 height 43
click at [29, 741] on button "button" at bounding box center [26, 757] width 43 height 43
click at [86, 761] on button "button" at bounding box center [75, 757] width 43 height 43
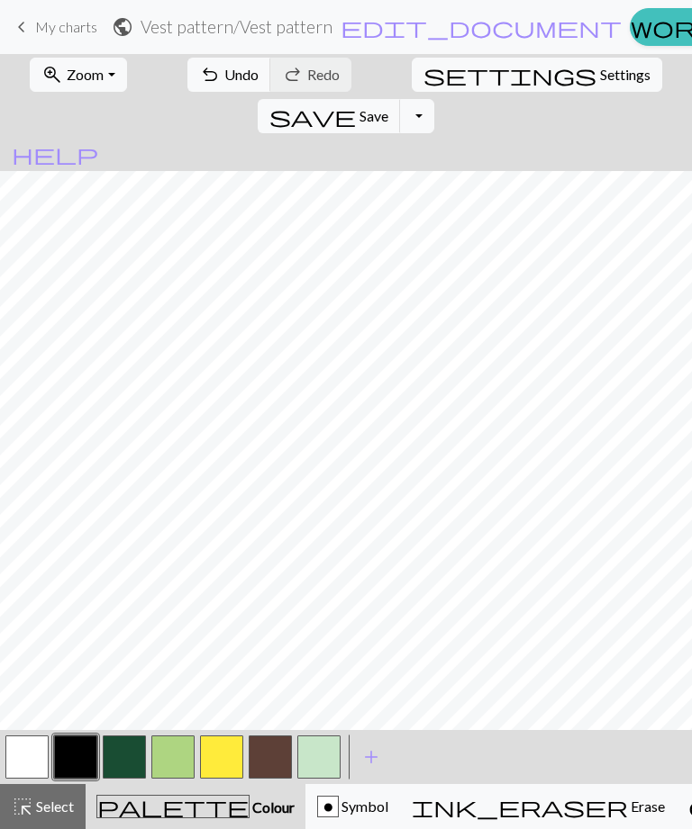
click at [262, 760] on button "button" at bounding box center [270, 757] width 43 height 43
click at [79, 747] on button "button" at bounding box center [75, 757] width 43 height 43
click at [272, 760] on button "button" at bounding box center [270, 757] width 43 height 43
click at [74, 756] on button "button" at bounding box center [75, 757] width 43 height 43
click at [47, 740] on button "button" at bounding box center [26, 757] width 43 height 43
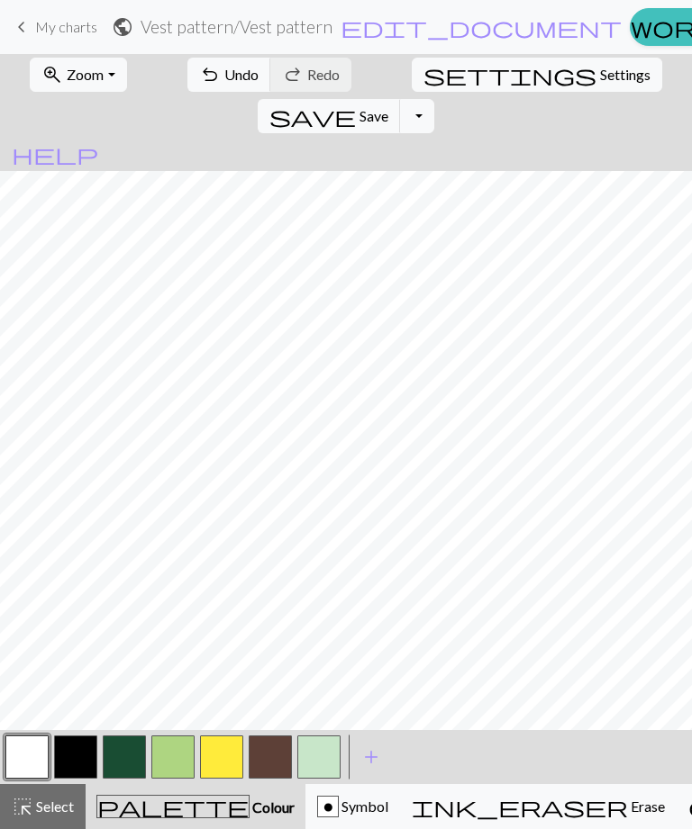
click at [103, 753] on button "button" at bounding box center [124, 757] width 43 height 43
click at [201, 65] on button "undo Undo Undo" at bounding box center [229, 75] width 84 height 34
click at [200, 65] on button "undo Undo Undo" at bounding box center [229, 75] width 84 height 34
click at [30, 756] on button "button" at bounding box center [26, 757] width 43 height 43
click at [37, 761] on button "button" at bounding box center [26, 757] width 43 height 43
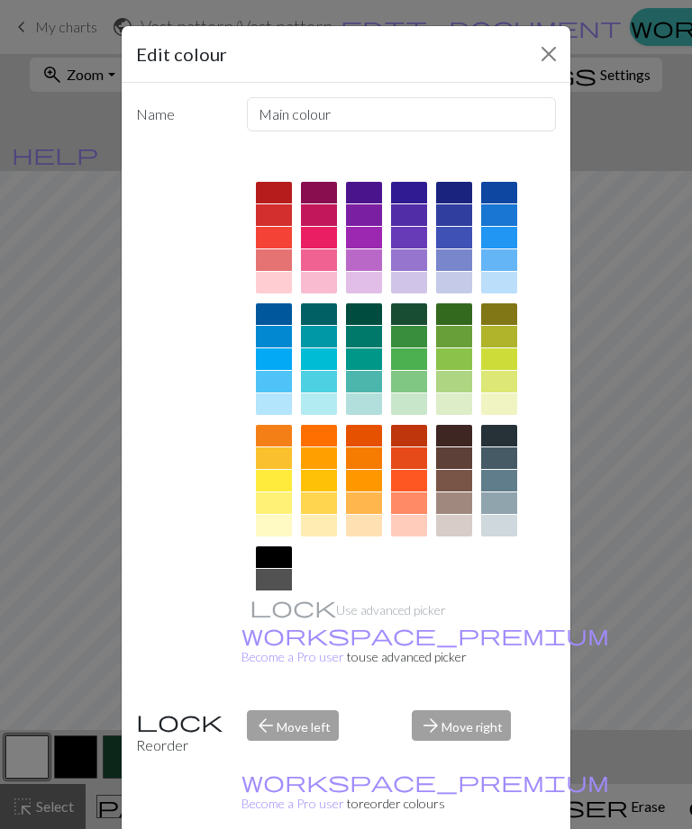
click at [549, 43] on button "Close" at bounding box center [548, 54] width 29 height 29
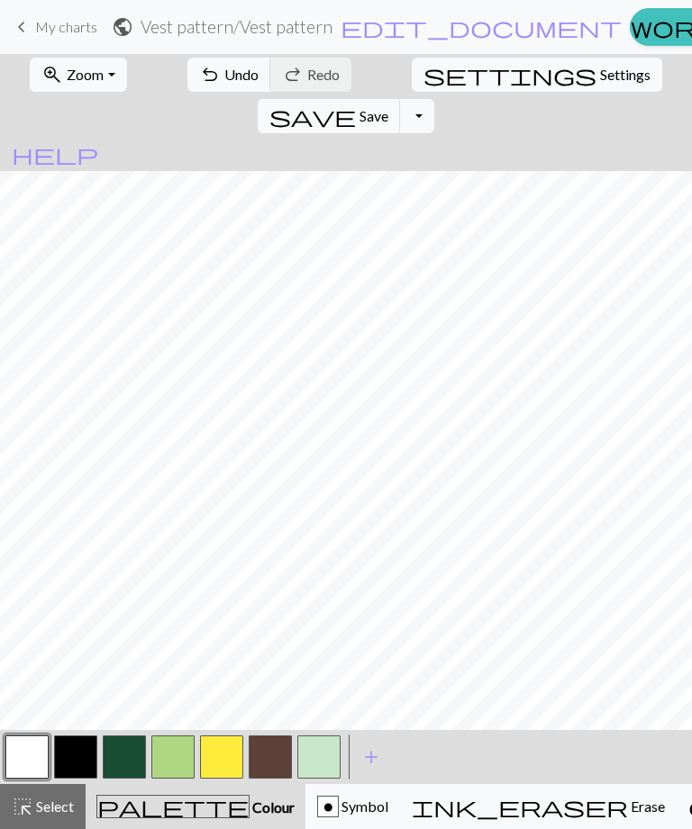
click at [95, 760] on button "button" at bounding box center [75, 757] width 43 height 43
click at [38, 747] on button "button" at bounding box center [26, 757] width 43 height 43
click at [81, 754] on button "button" at bounding box center [75, 757] width 43 height 43
click at [42, 806] on span "Select" at bounding box center [53, 806] width 41 height 17
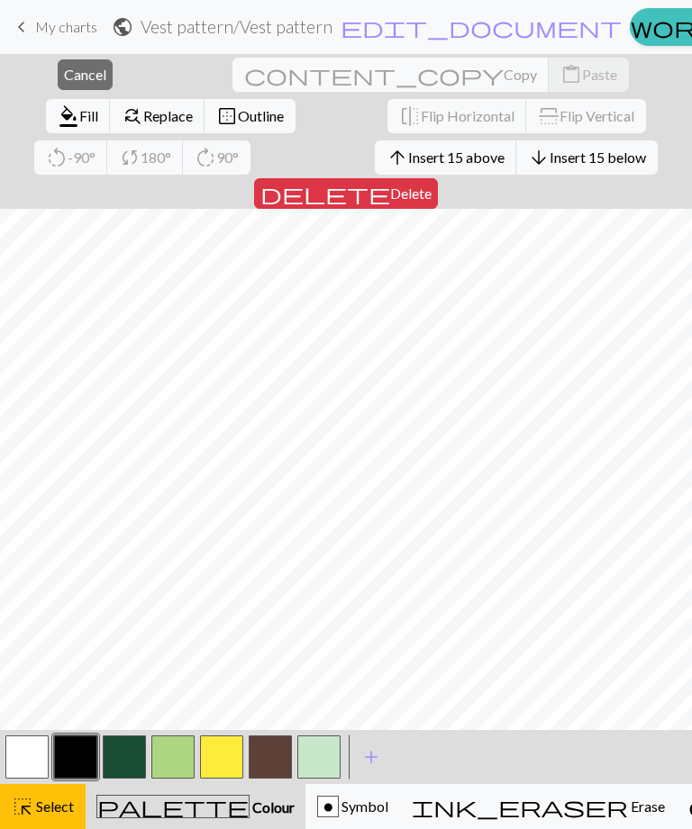
click at [431, 185] on span "Delete" at bounding box center [410, 193] width 41 height 17
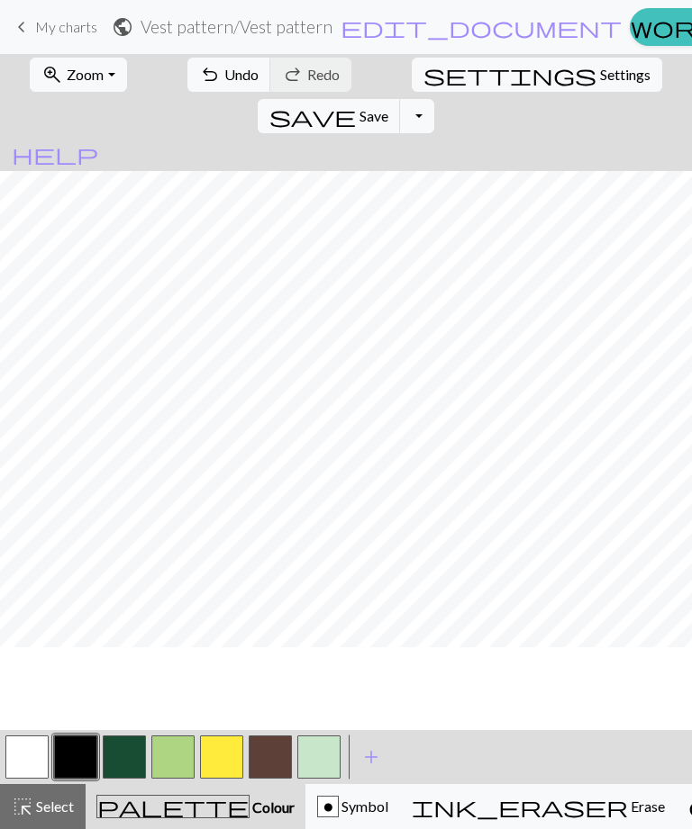
scroll to position [59, 0]
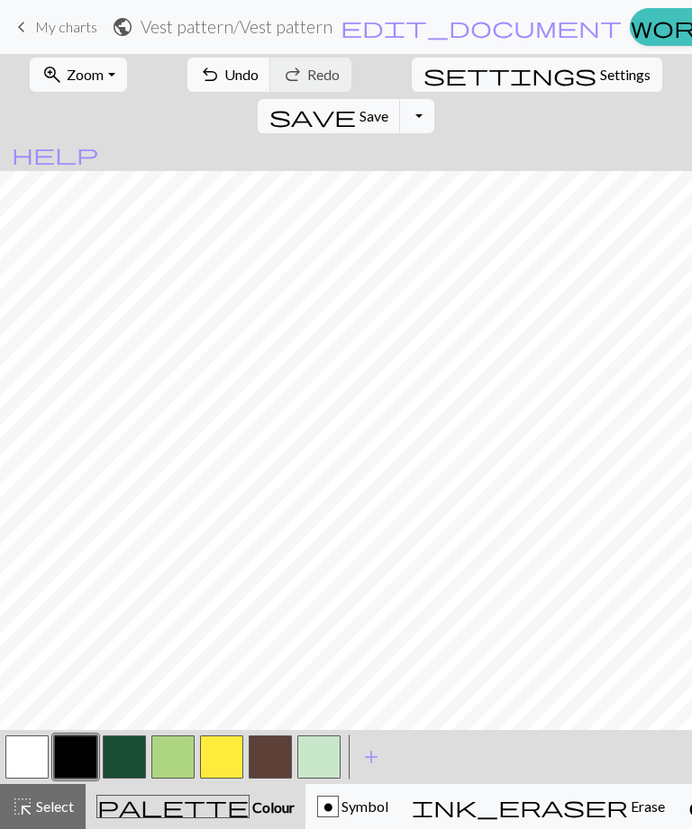
click at [234, 77] on button "undo Undo Undo" at bounding box center [229, 75] width 84 height 34
click at [41, 816] on div "highlight_alt Select Select" at bounding box center [43, 807] width 62 height 22
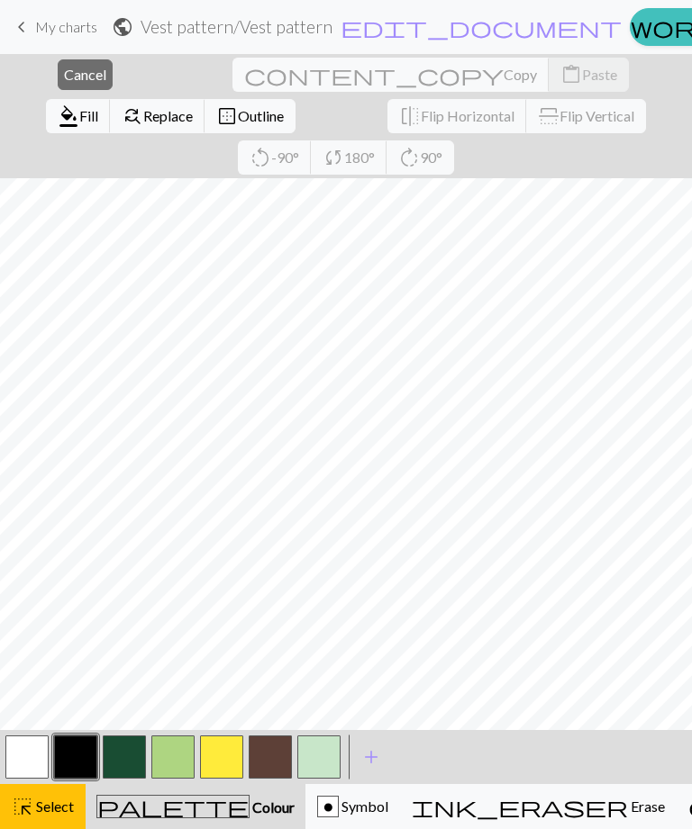
click at [86, 63] on button "close Cancel" at bounding box center [85, 74] width 55 height 31
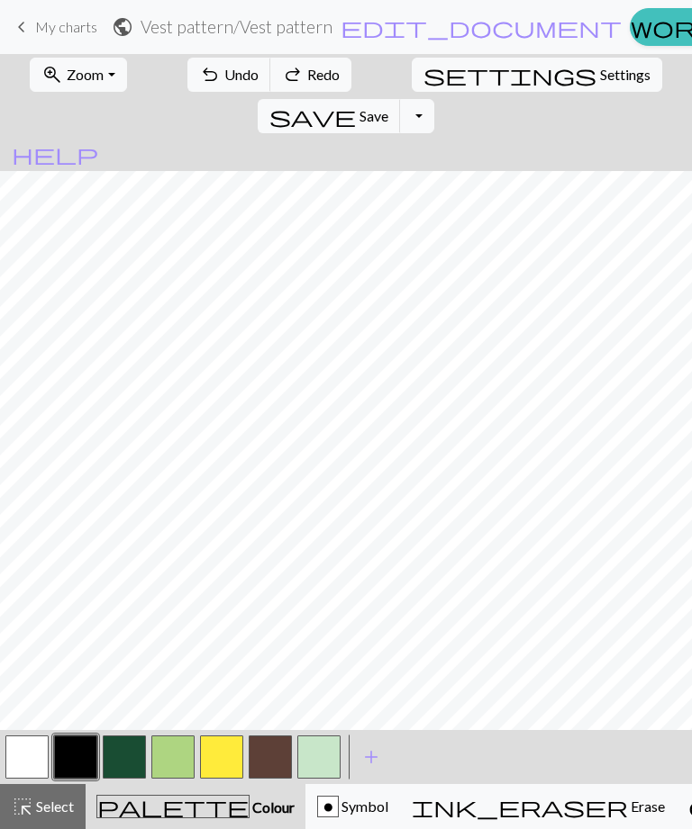
click at [20, 805] on span "highlight_alt" at bounding box center [23, 806] width 22 height 25
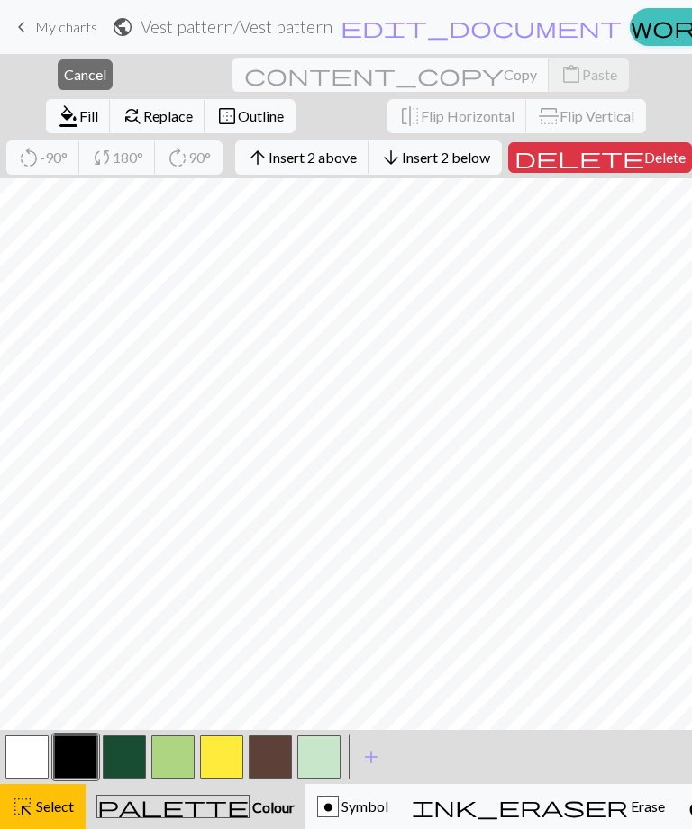
click at [644, 161] on span "Delete" at bounding box center [664, 157] width 41 height 17
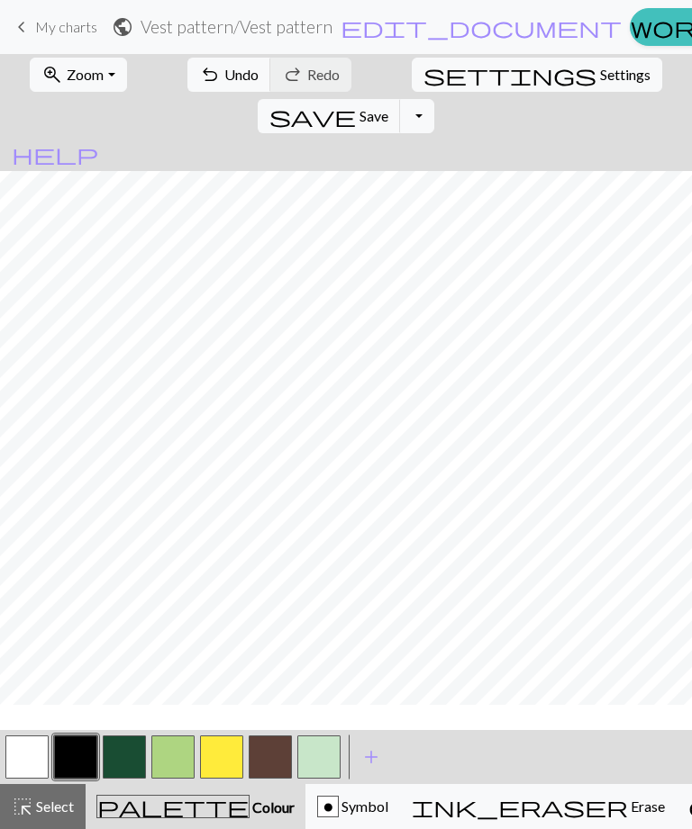
scroll to position [41, 0]
click at [600, 80] on span "Settings" at bounding box center [625, 75] width 50 height 22
select select "aran"
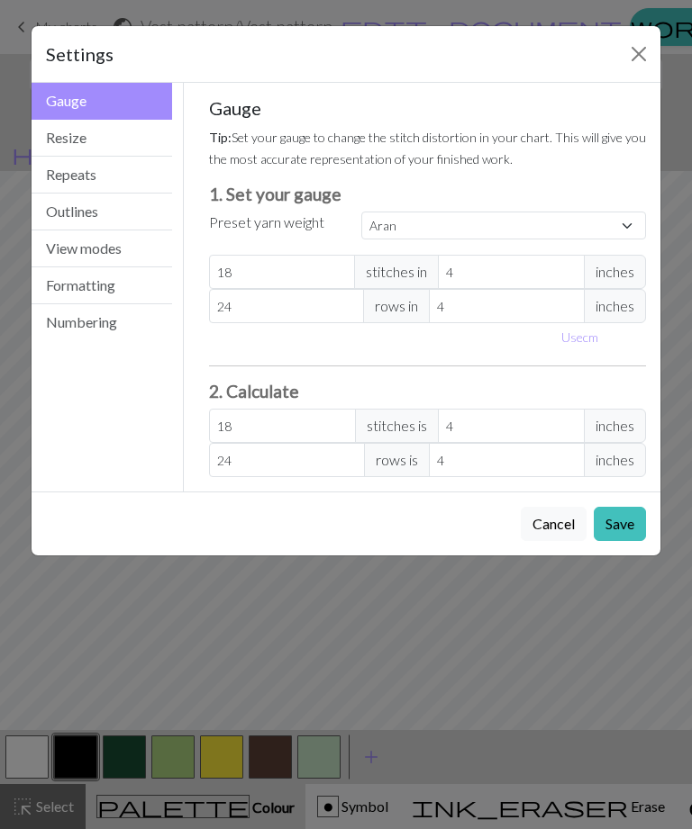
click at [118, 144] on button "Resize" at bounding box center [102, 138] width 140 height 37
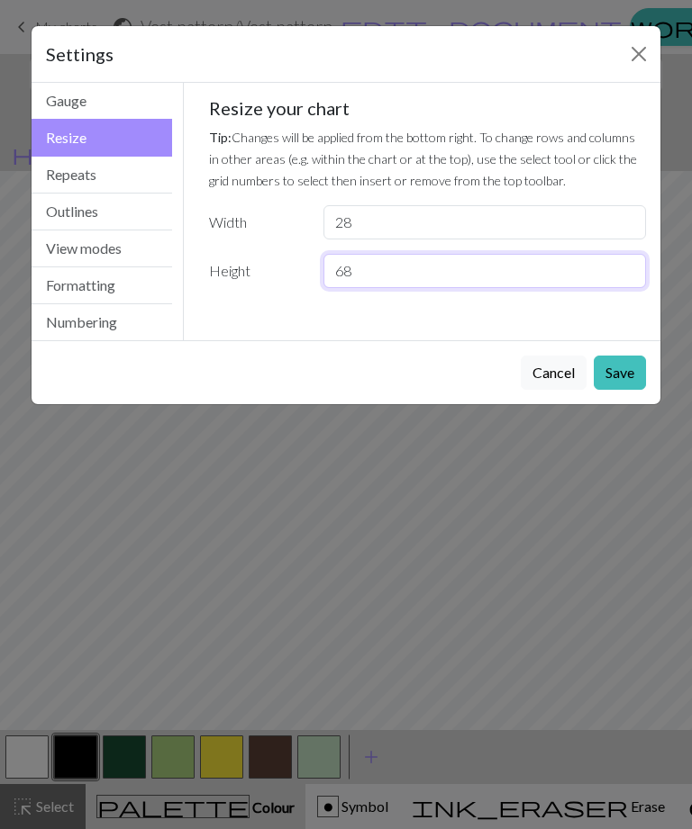
click at [504, 268] on input "68" at bounding box center [484, 271] width 322 height 34
type input "6"
type input "85"
click at [605, 370] on button "Save" at bounding box center [619, 373] width 52 height 34
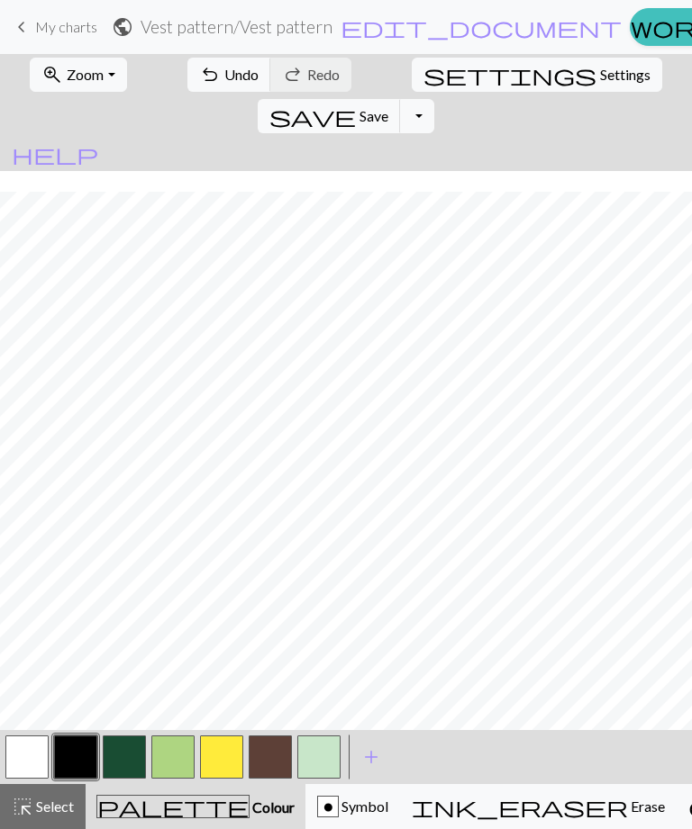
scroll to position [194, 0]
click at [356, 104] on span "save" at bounding box center [312, 116] width 86 height 25
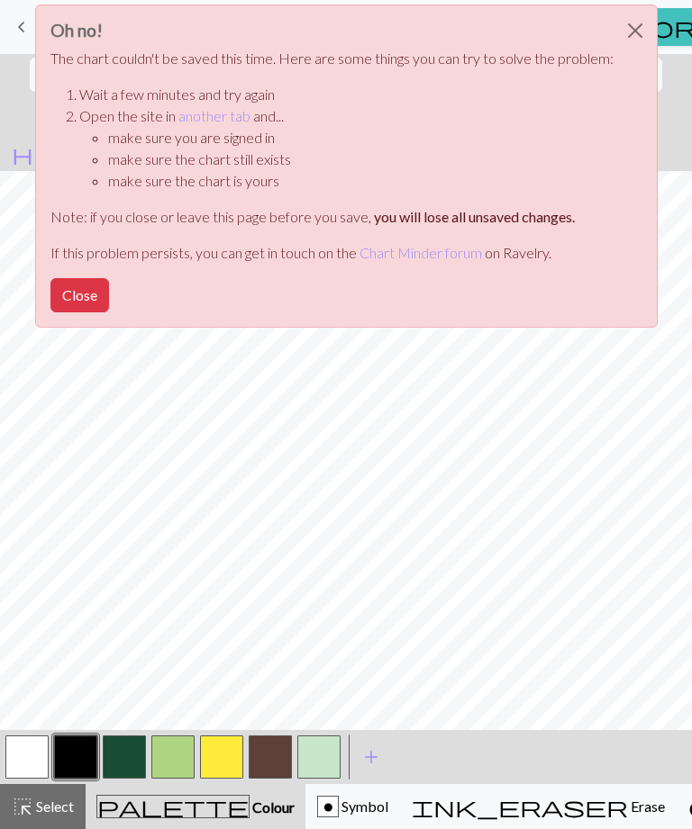
click at [642, 17] on button "Close" at bounding box center [634, 30] width 43 height 50
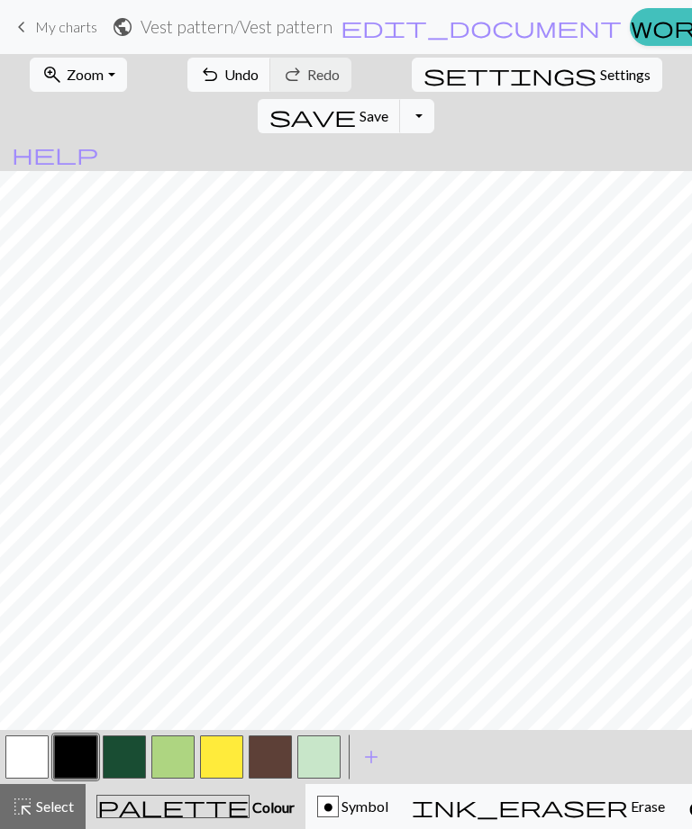
click at [388, 107] on span "Save" at bounding box center [373, 115] width 29 height 17
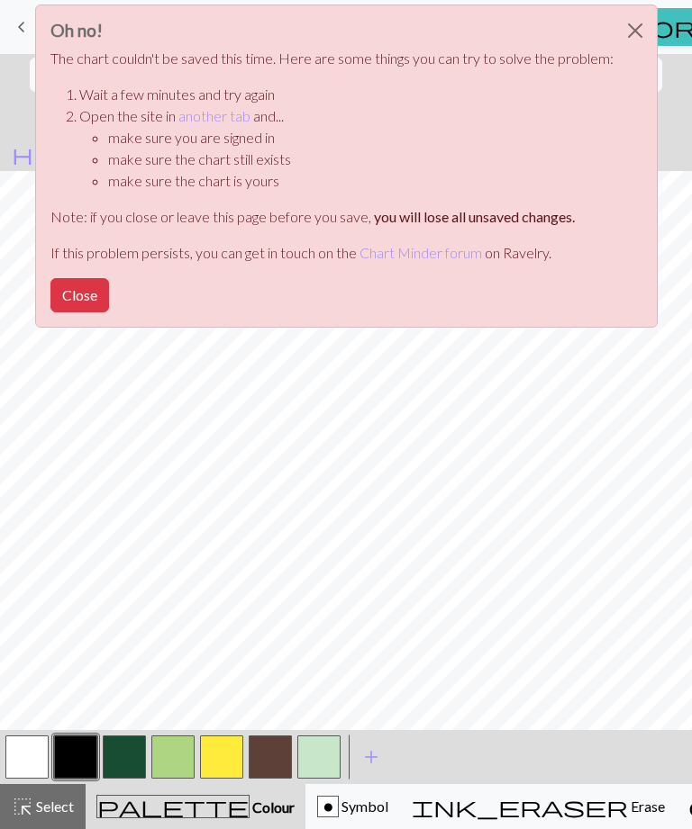
click at [644, 35] on button "Close" at bounding box center [634, 30] width 43 height 50
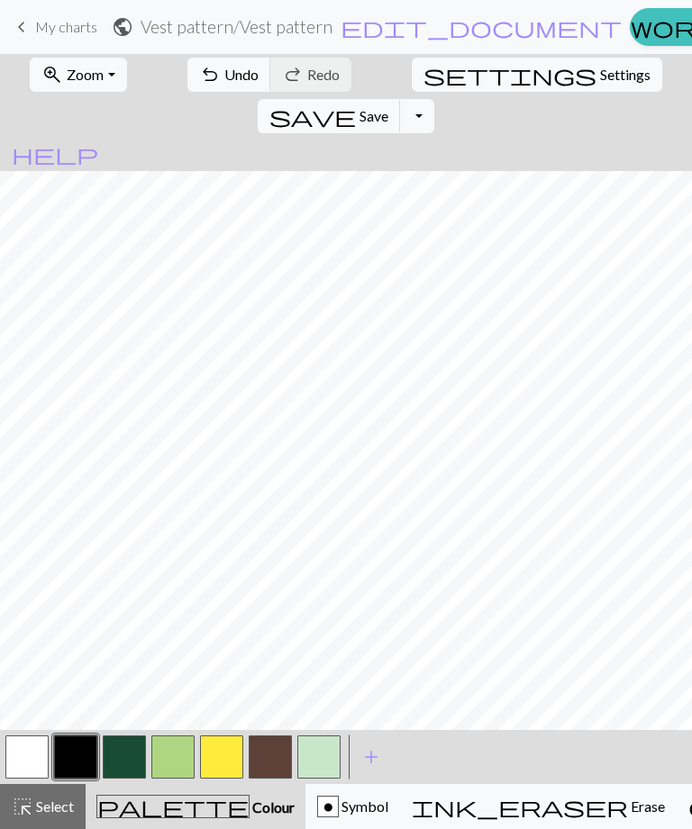
click at [388, 107] on span "Save" at bounding box center [373, 115] width 29 height 17
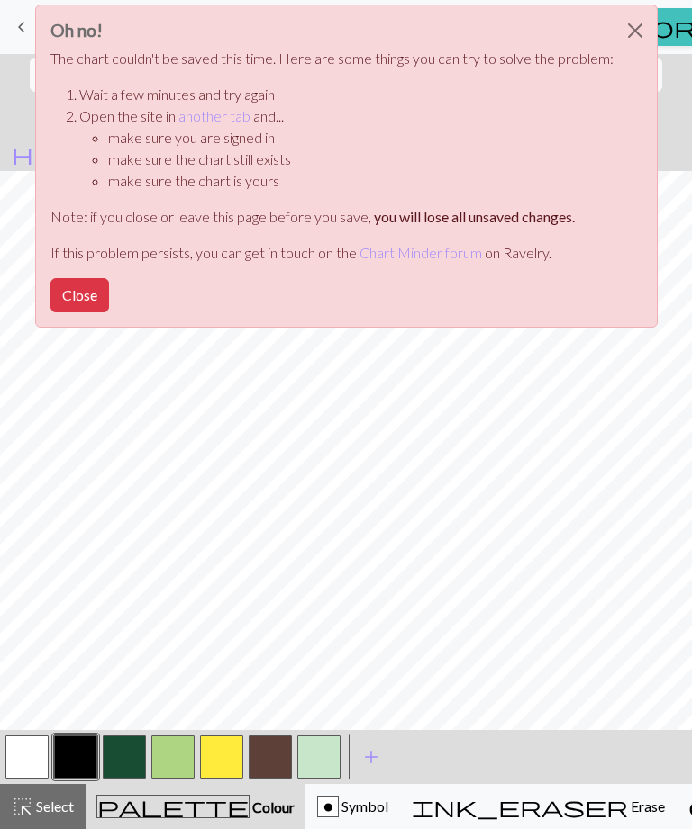
click at [95, 309] on button "Close" at bounding box center [79, 295] width 59 height 34
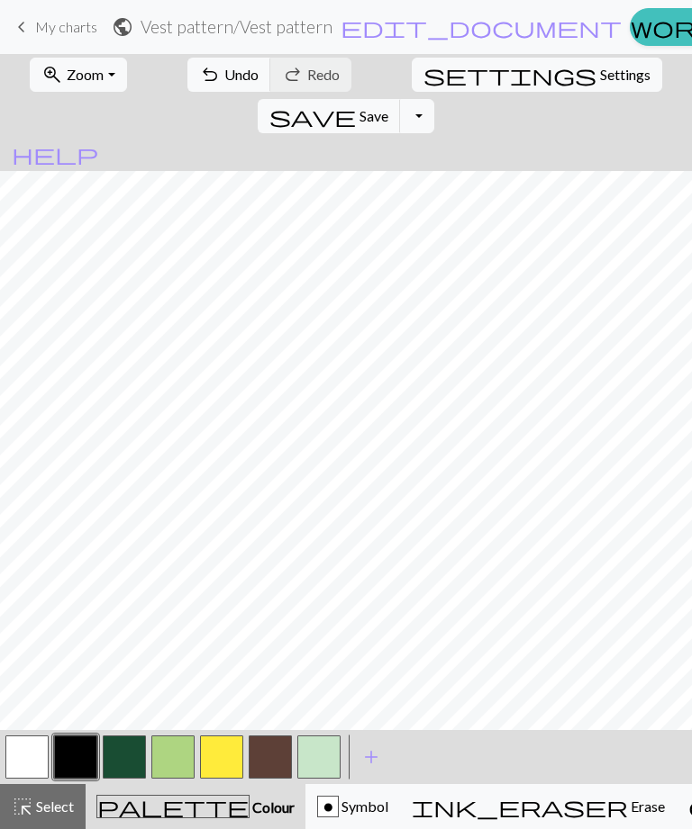
click at [388, 107] on span "Save" at bounding box center [373, 115] width 29 height 17
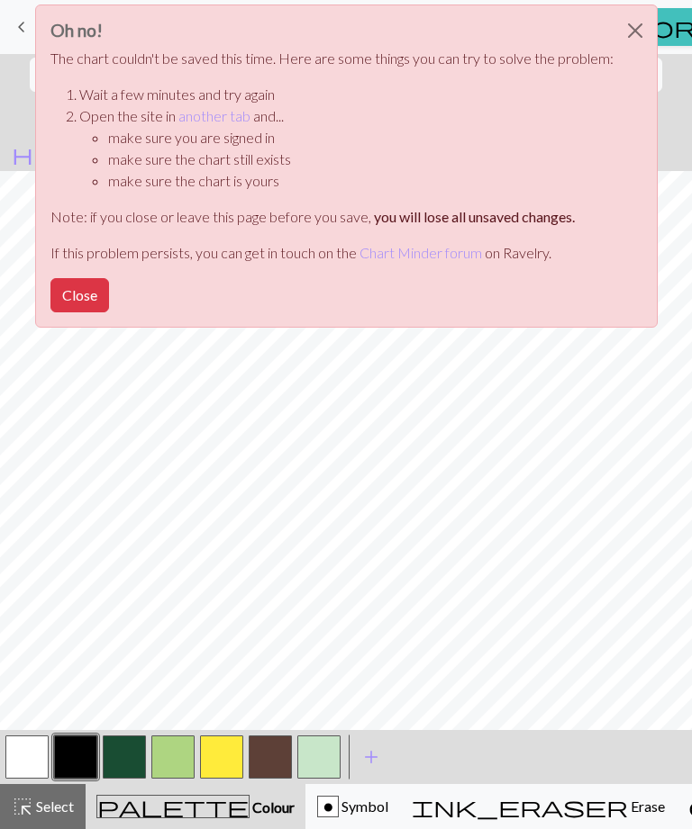
click at [668, 169] on div "Oh no! The chart couldn't be saved this time. Here are some things you can try …" at bounding box center [346, 171] width 692 height 342
click at [644, 33] on button "Close" at bounding box center [634, 30] width 43 height 50
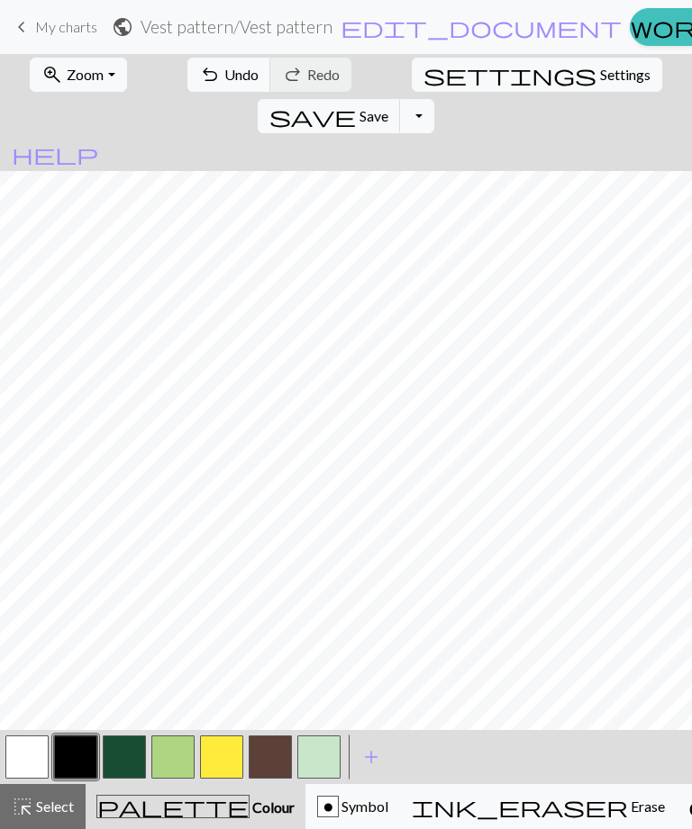
click at [67, 74] on span "Zoom" at bounding box center [85, 74] width 37 height 17
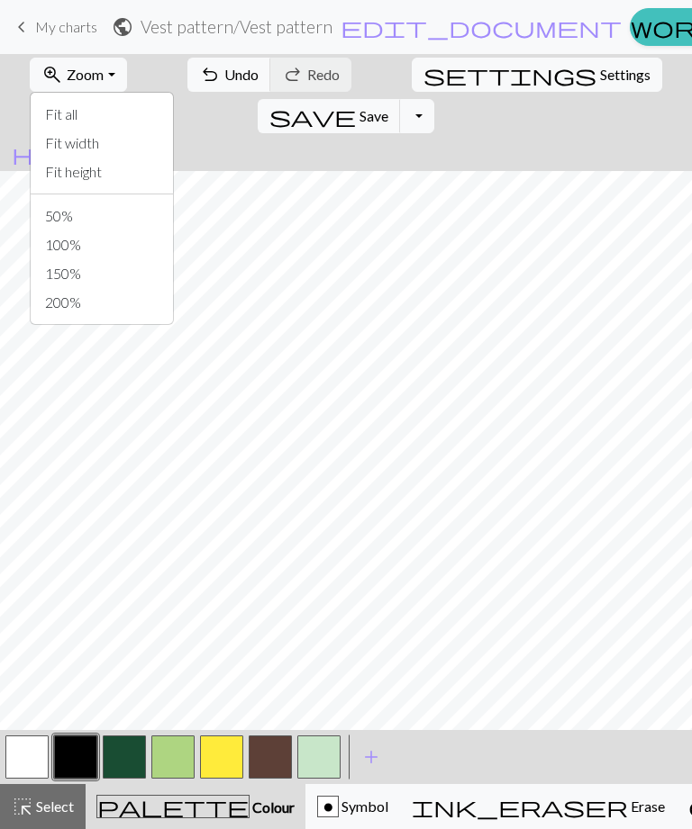
click at [55, 111] on button "Fit all" at bounding box center [102, 114] width 142 height 29
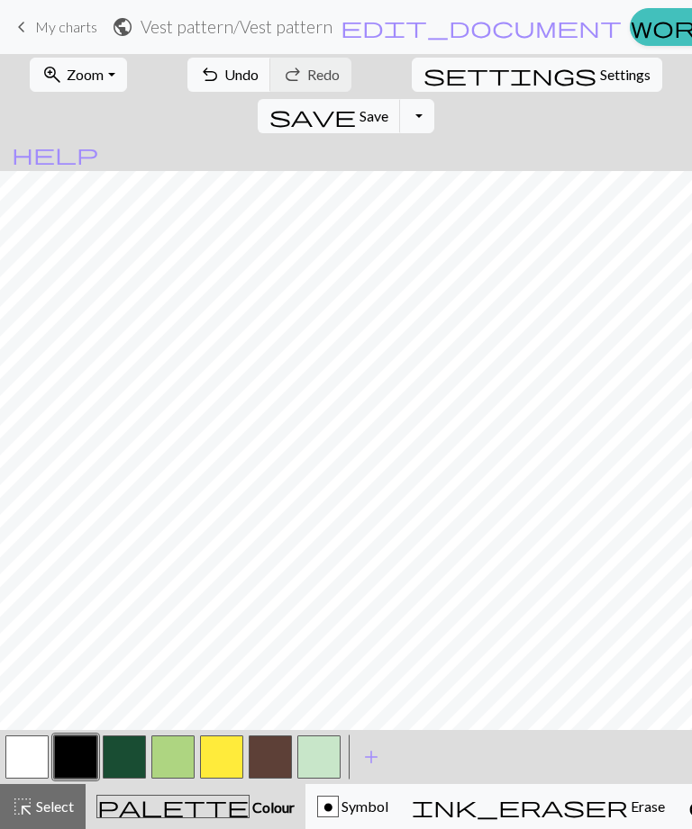
click at [67, 79] on span "Zoom" at bounding box center [85, 74] width 37 height 17
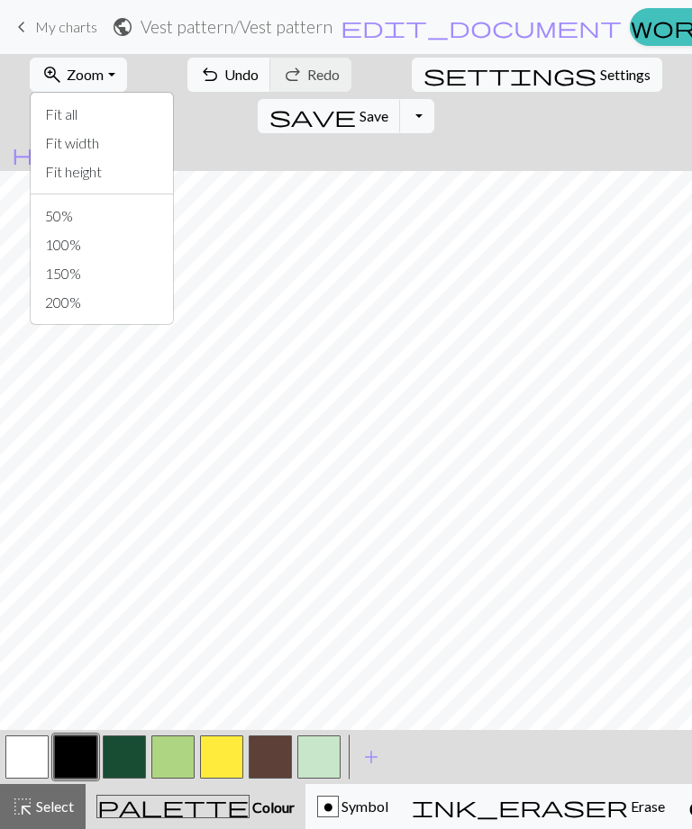
click at [46, 137] on button "Fit width" at bounding box center [102, 143] width 142 height 29
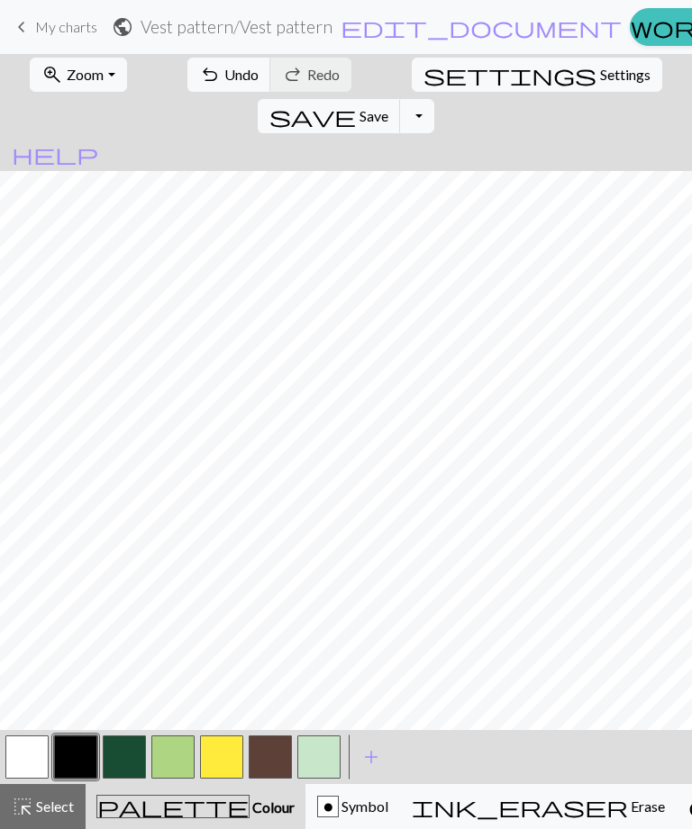
click at [388, 107] on span "Save" at bounding box center [373, 115] width 29 height 17
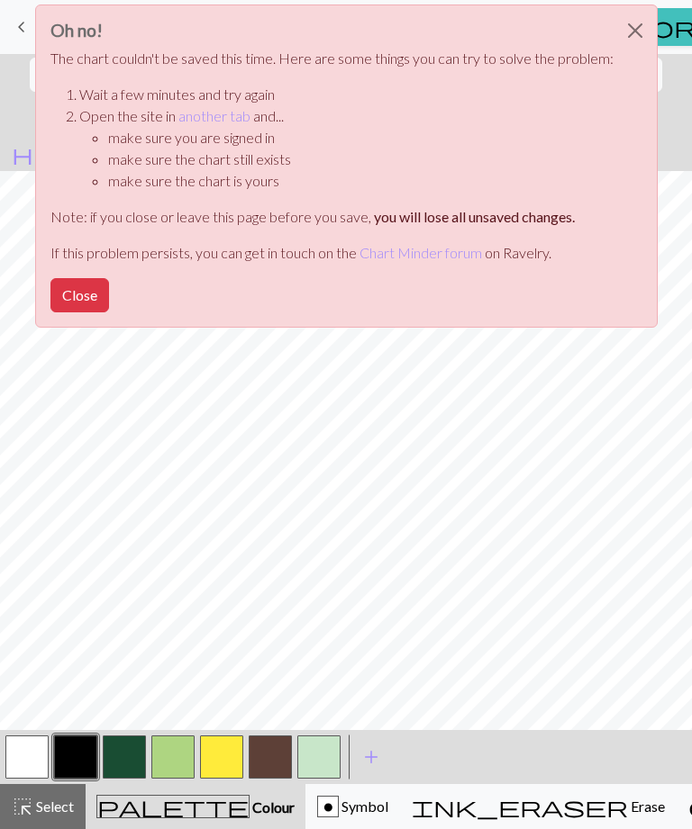
click at [632, 28] on button "Close" at bounding box center [634, 30] width 43 height 50
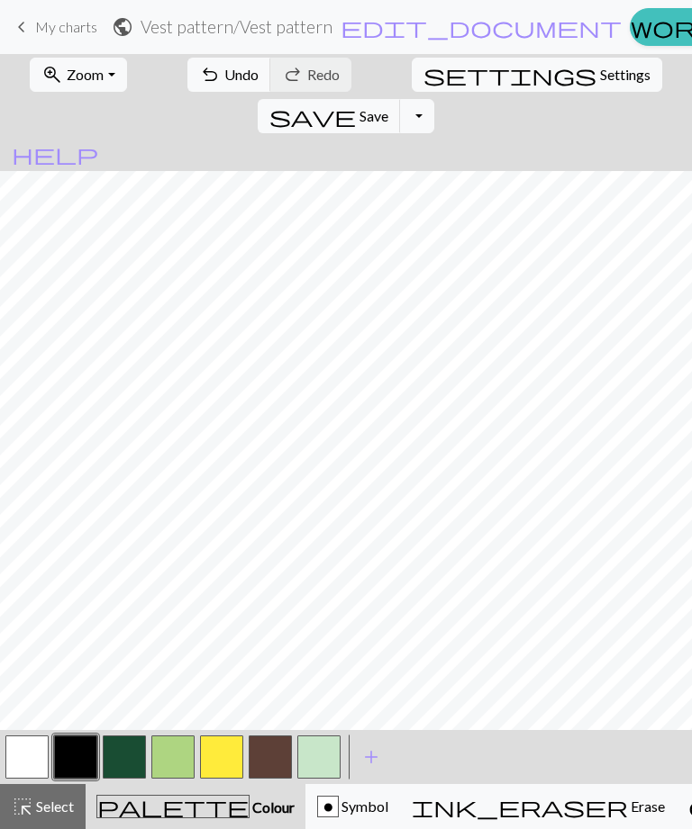
click at [67, 70] on span "Zoom" at bounding box center [85, 74] width 37 height 17
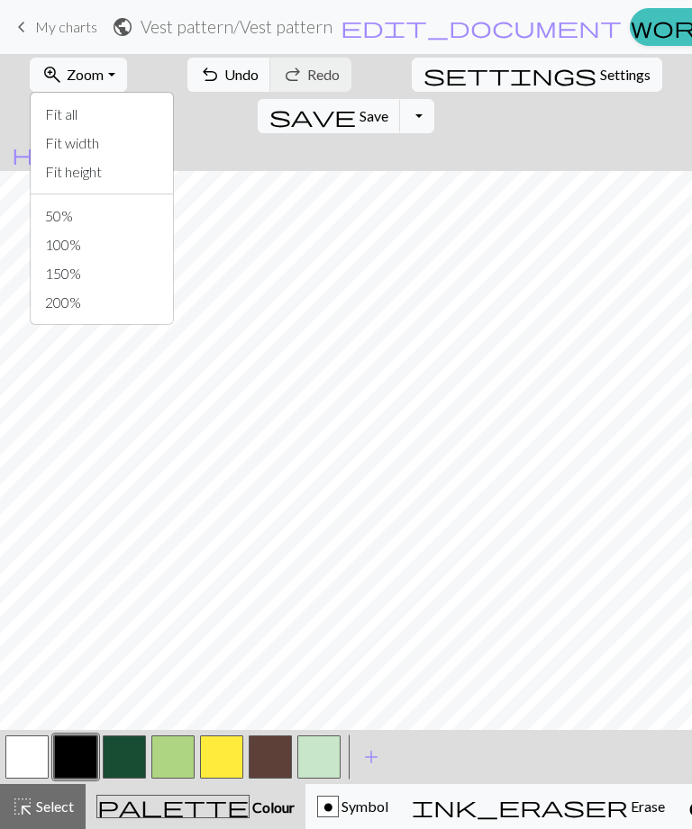
click at [48, 104] on button "Fit all" at bounding box center [102, 114] width 142 height 29
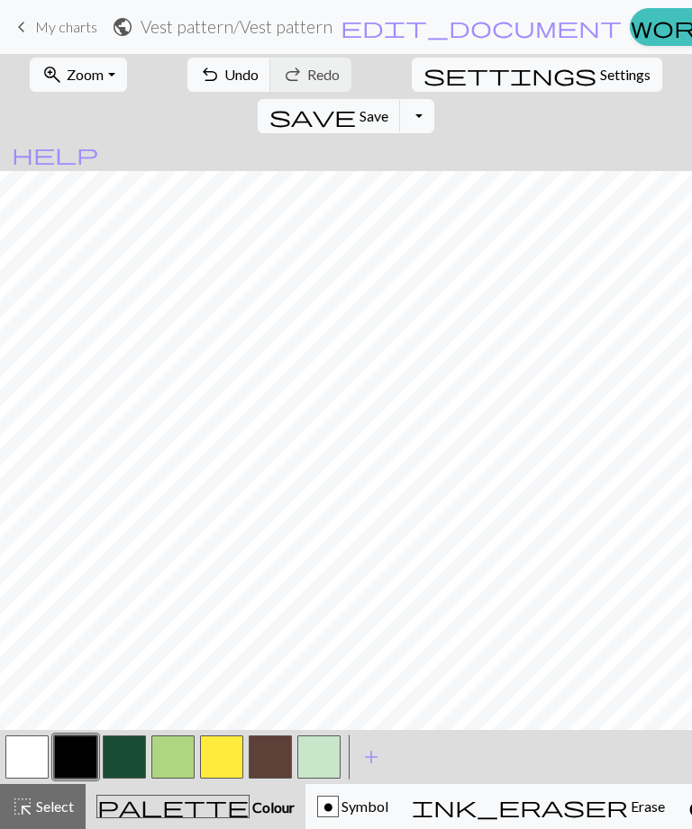
scroll to position [175, 0]
click at [388, 107] on span "Save" at bounding box center [373, 115] width 29 height 17
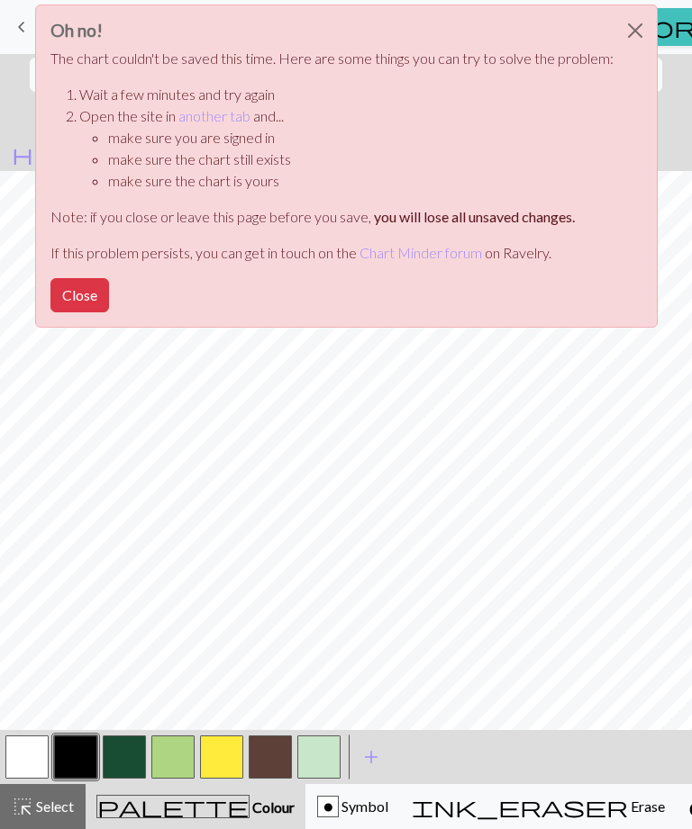
click at [627, 32] on button "Close" at bounding box center [634, 30] width 43 height 50
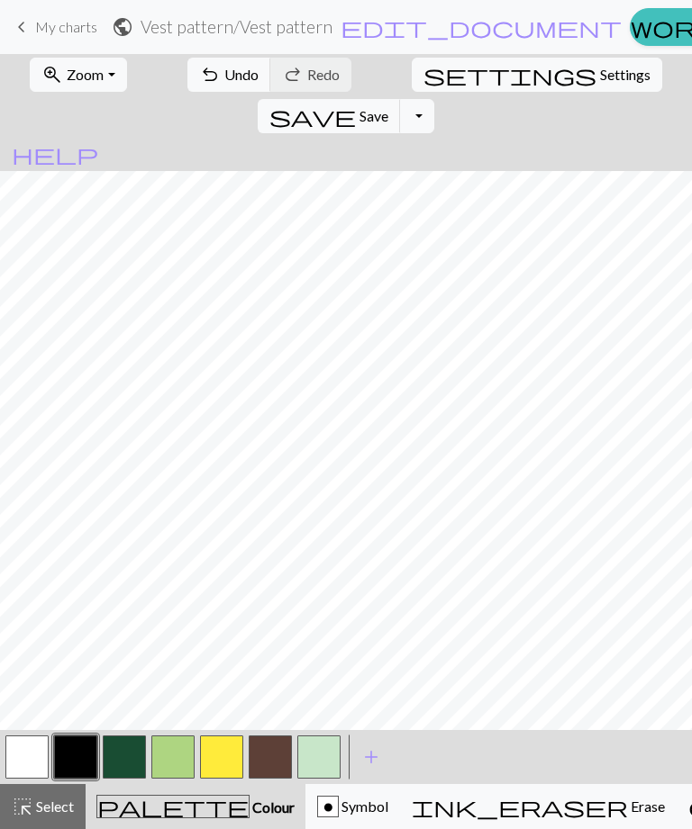
click at [388, 107] on span "Save" at bounding box center [373, 115] width 29 height 17
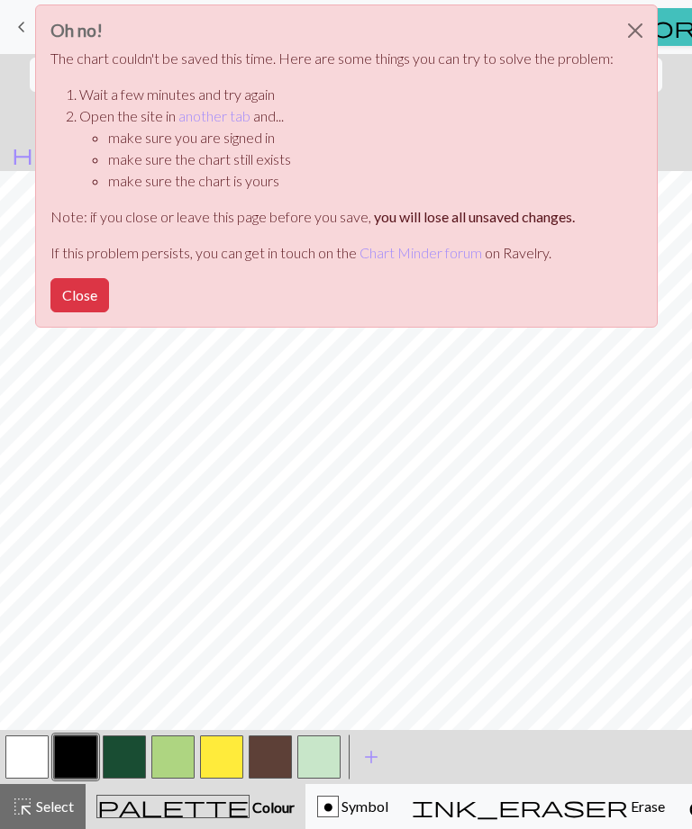
click at [557, 74] on div "Oh no! The chart couldn't be saved this time. Here are some things you can try …" at bounding box center [346, 166] width 622 height 323
click at [640, 32] on button "Close" at bounding box center [634, 30] width 43 height 50
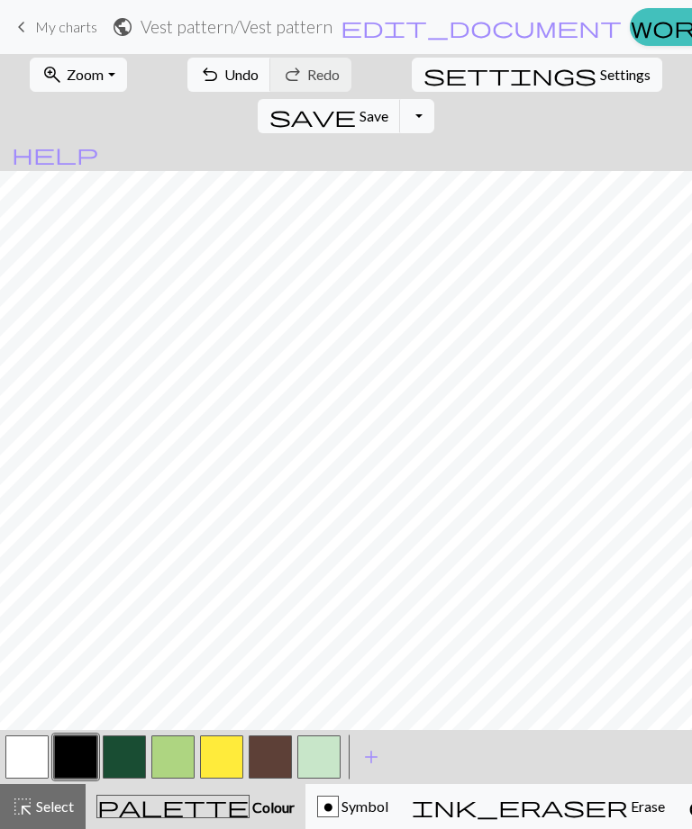
click at [401, 99] on button "save Save Save" at bounding box center [329, 116] width 143 height 34
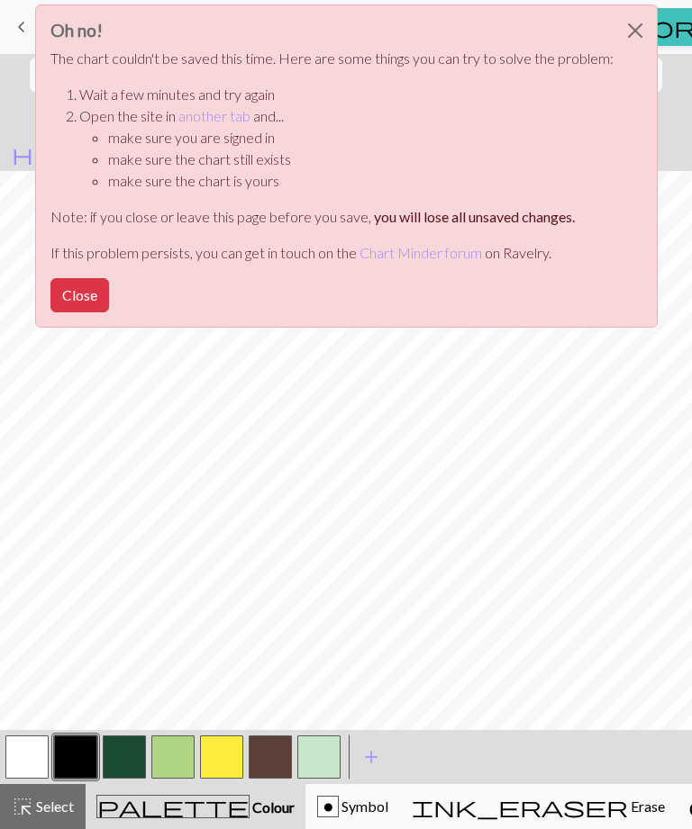
click at [631, 39] on button "Close" at bounding box center [634, 30] width 43 height 50
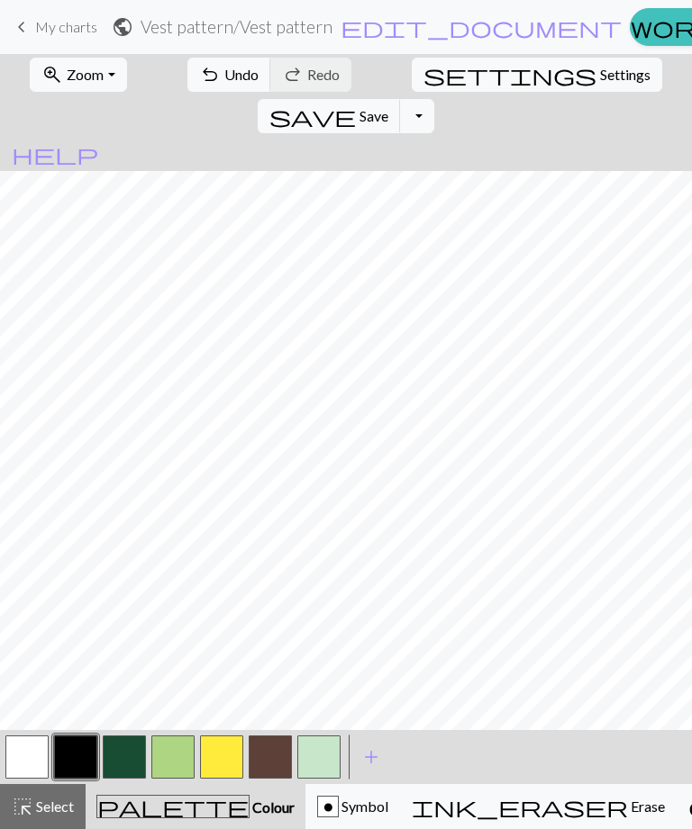
click at [401, 99] on button "save Save Save" at bounding box center [329, 116] width 143 height 34
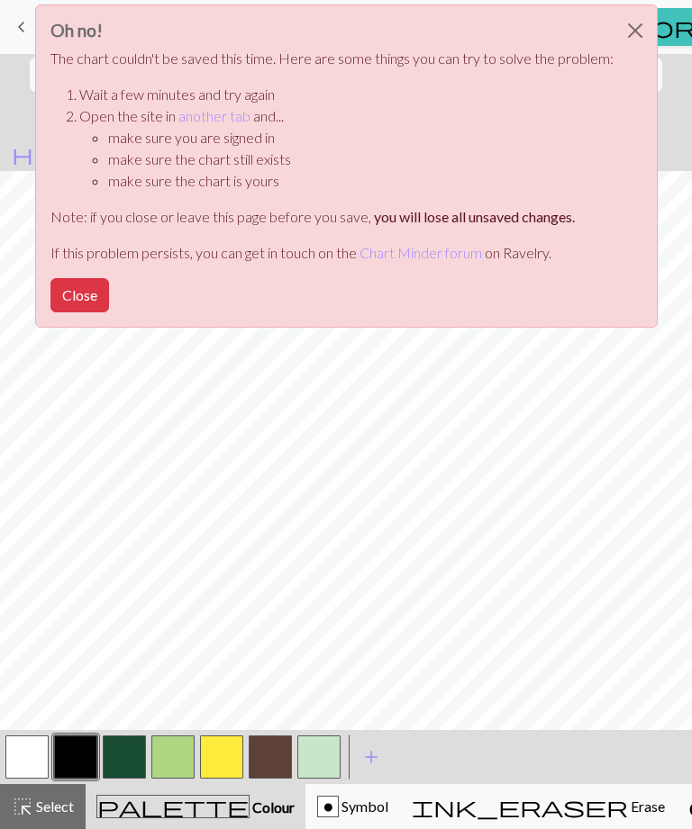
click at [644, 38] on button "Close" at bounding box center [634, 30] width 43 height 50
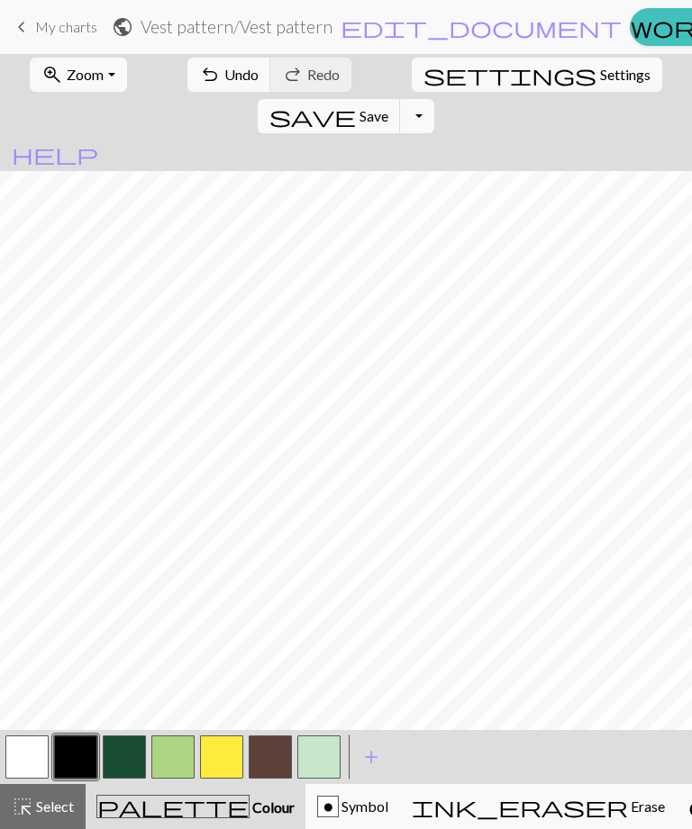
click at [401, 99] on button "save Save Save" at bounding box center [329, 116] width 143 height 34
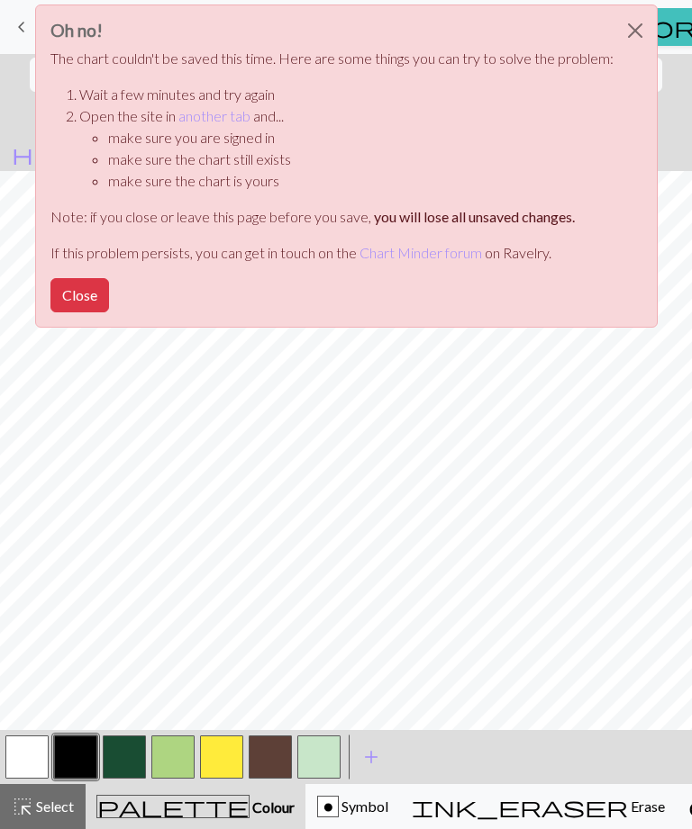
click at [77, 310] on button "Close" at bounding box center [79, 295] width 59 height 34
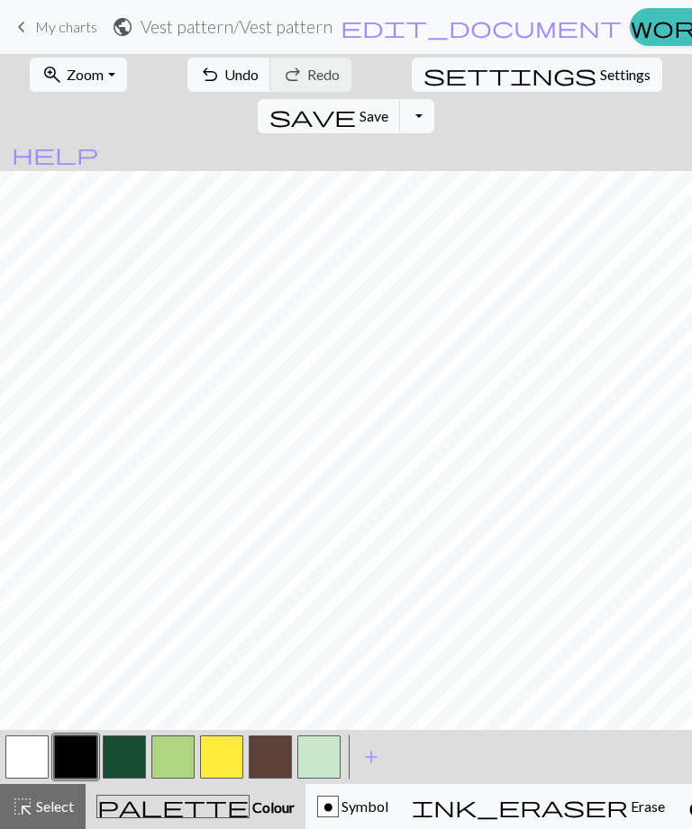
click at [401, 99] on button "save Save Save" at bounding box center [329, 116] width 143 height 34
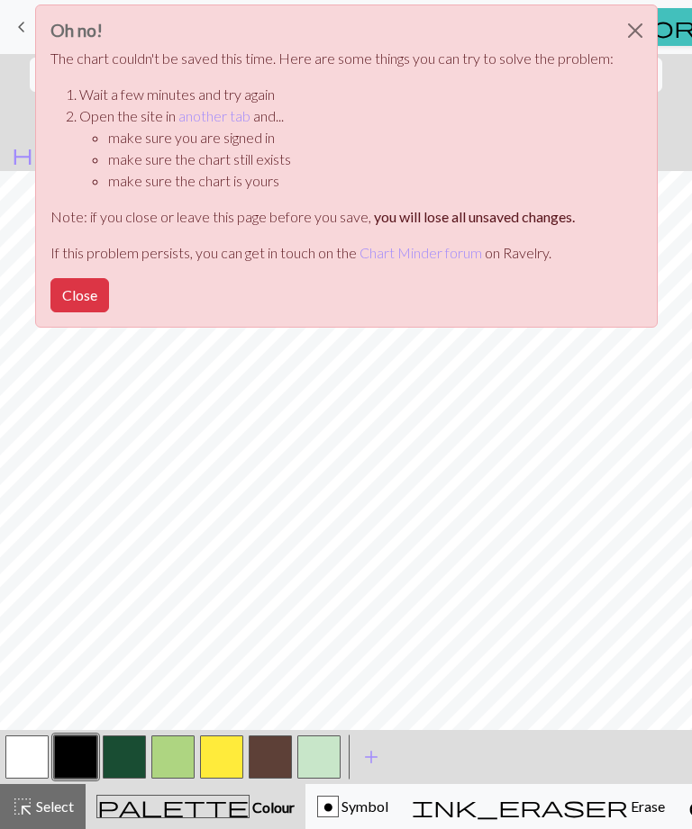
click at [613, 41] on button "Close" at bounding box center [634, 30] width 43 height 50
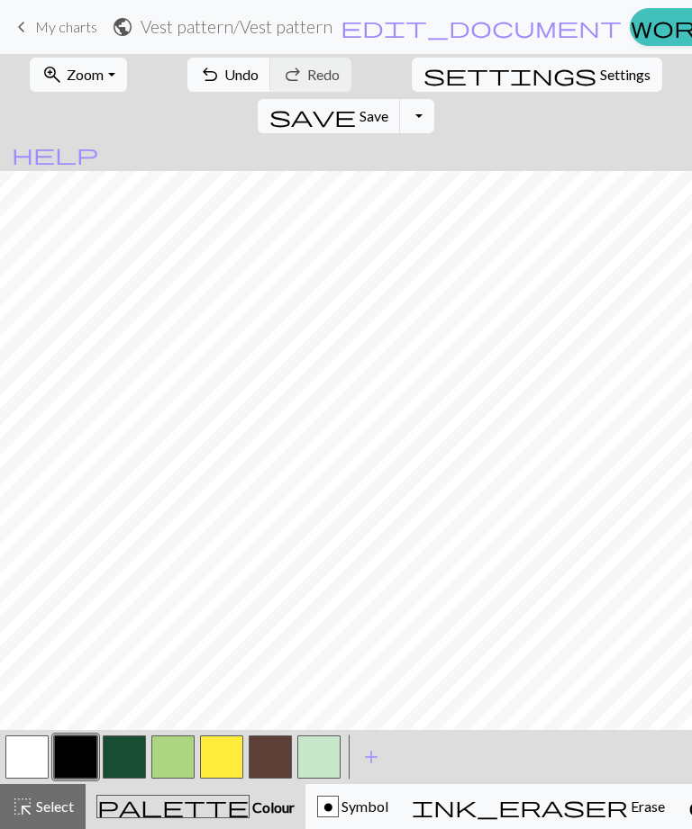
click at [356, 104] on span "save" at bounding box center [312, 116] width 86 height 25
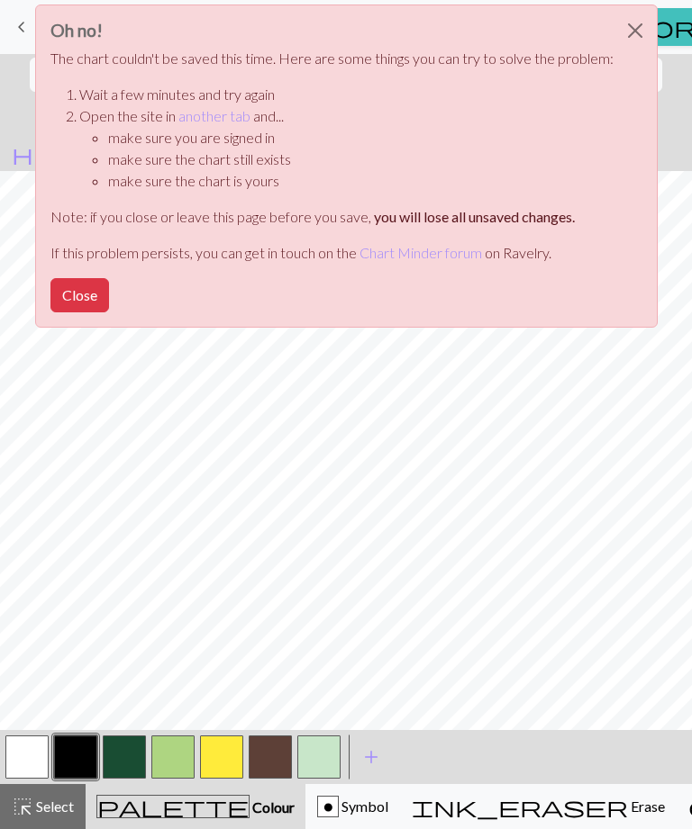
click at [524, 80] on div "Oh no! The chart couldn't be saved this time. Here are some things you can try …" at bounding box center [346, 166] width 622 height 323
click at [626, 36] on button "Close" at bounding box center [634, 30] width 43 height 50
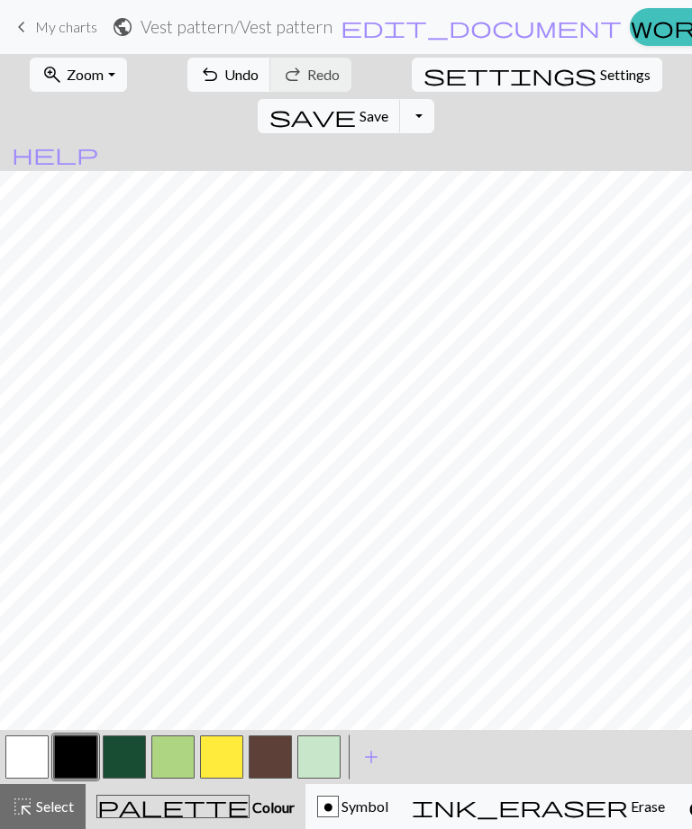
click at [356, 104] on span "save" at bounding box center [312, 116] width 86 height 25
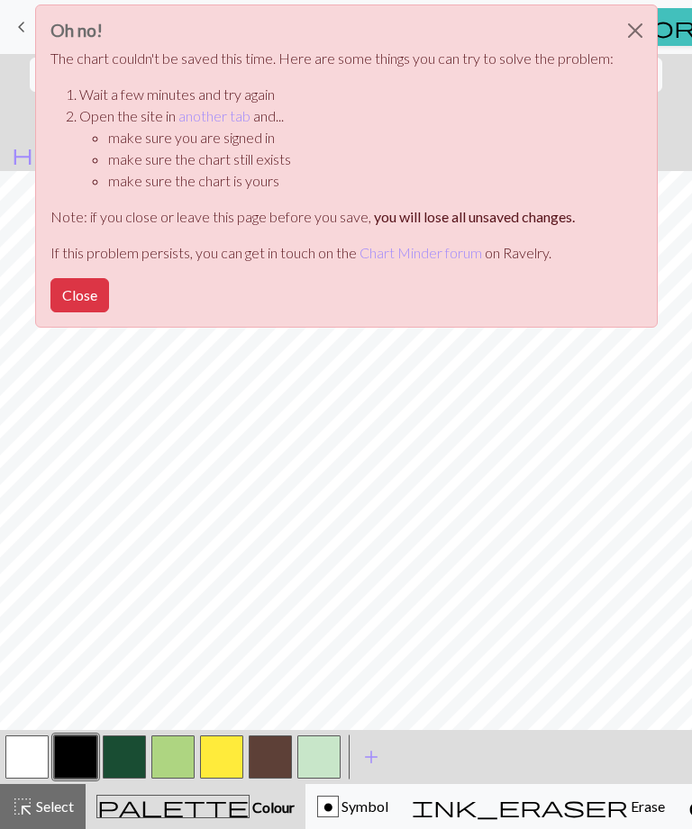
click at [642, 20] on button "Close" at bounding box center [634, 30] width 43 height 50
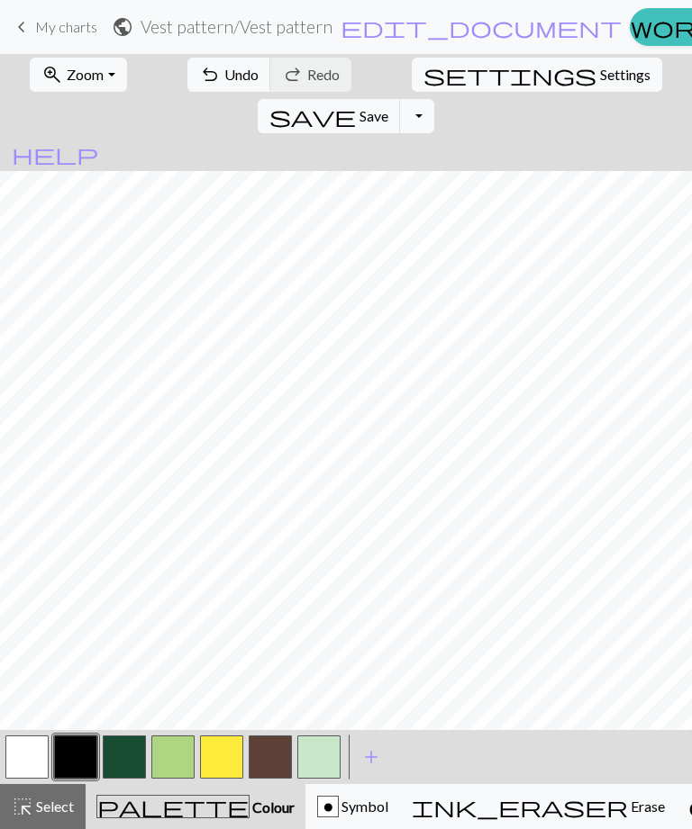
click at [388, 107] on span "Save" at bounding box center [373, 115] width 29 height 17
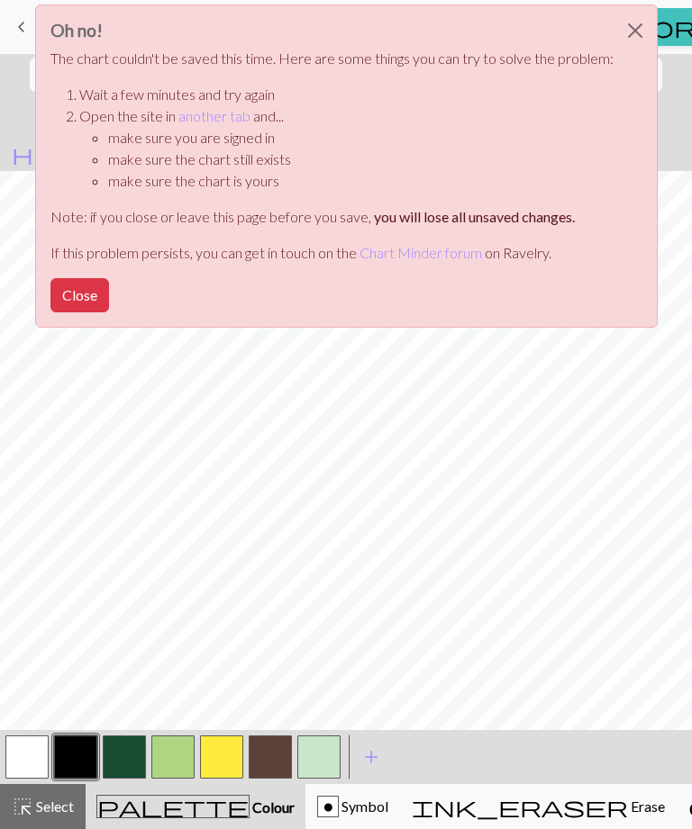
click at [639, 33] on button "Close" at bounding box center [634, 30] width 43 height 50
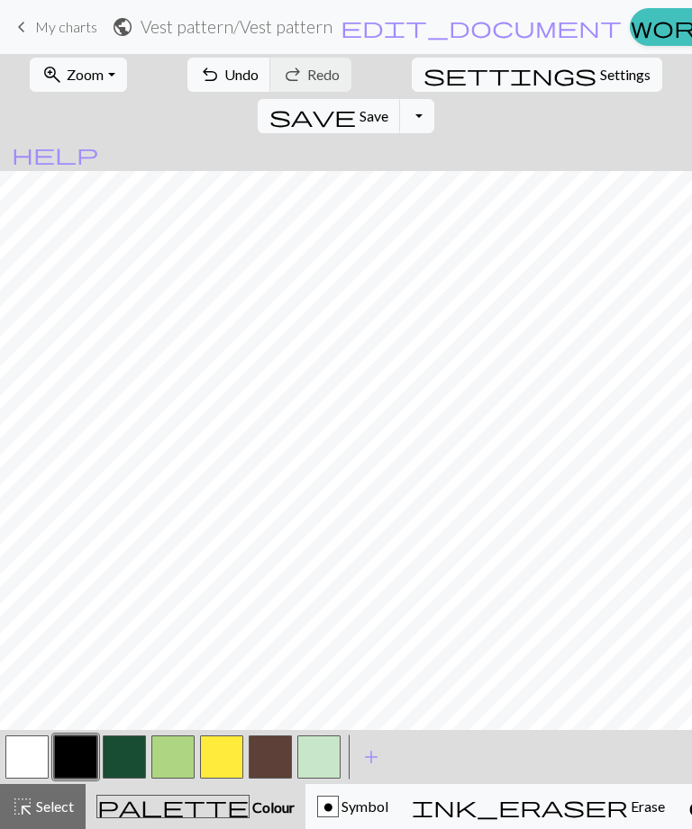
click at [401, 99] on button "save Save Save" at bounding box center [329, 116] width 143 height 34
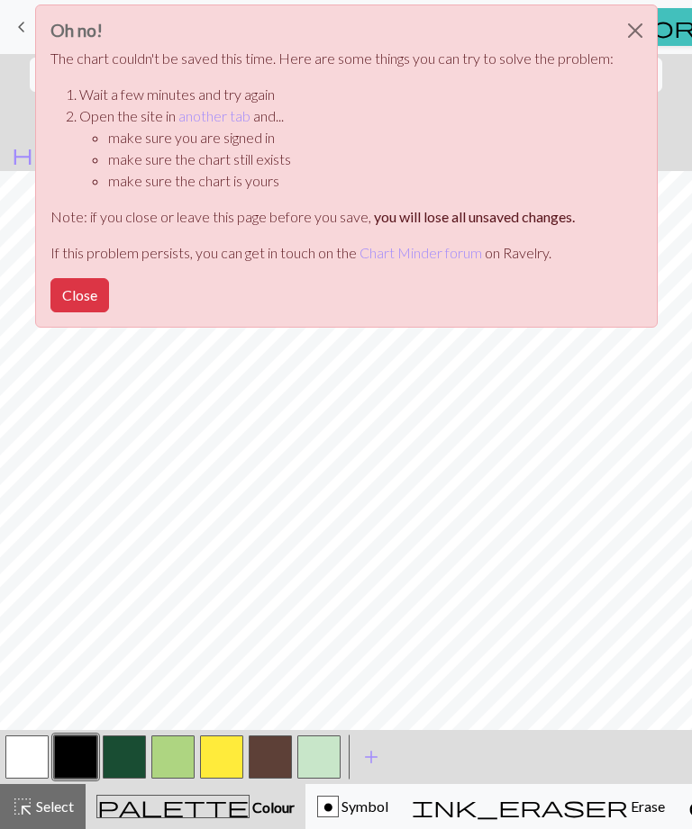
click at [613, 23] on button "Close" at bounding box center [634, 30] width 43 height 50
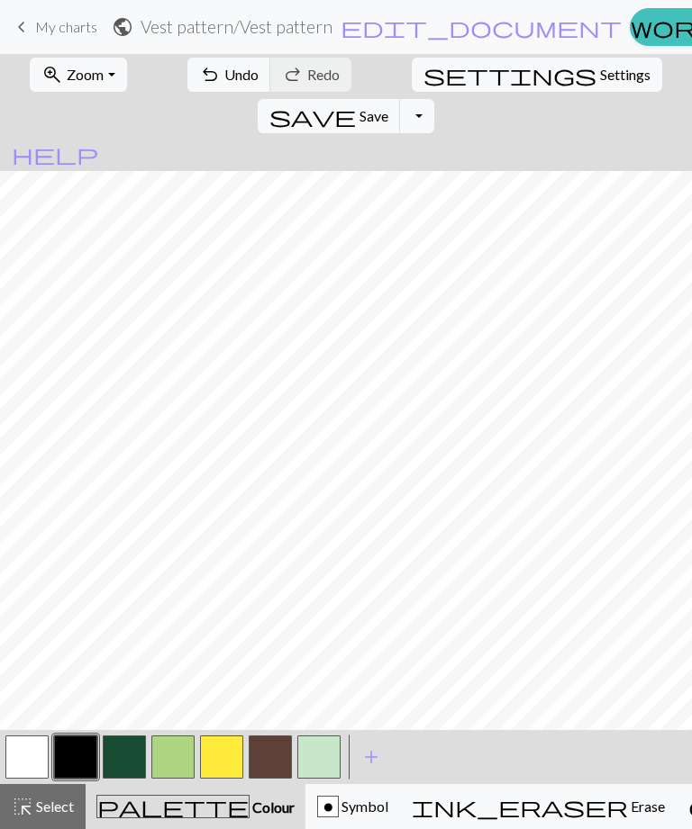
click at [401, 99] on button "save Save Save" at bounding box center [329, 116] width 143 height 34
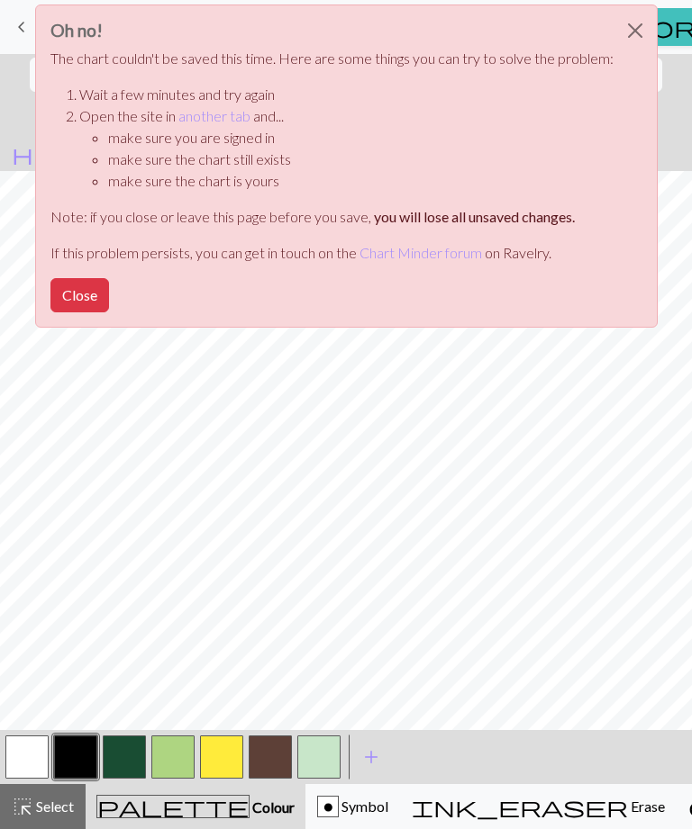
click at [60, 309] on button "Close" at bounding box center [79, 295] width 59 height 34
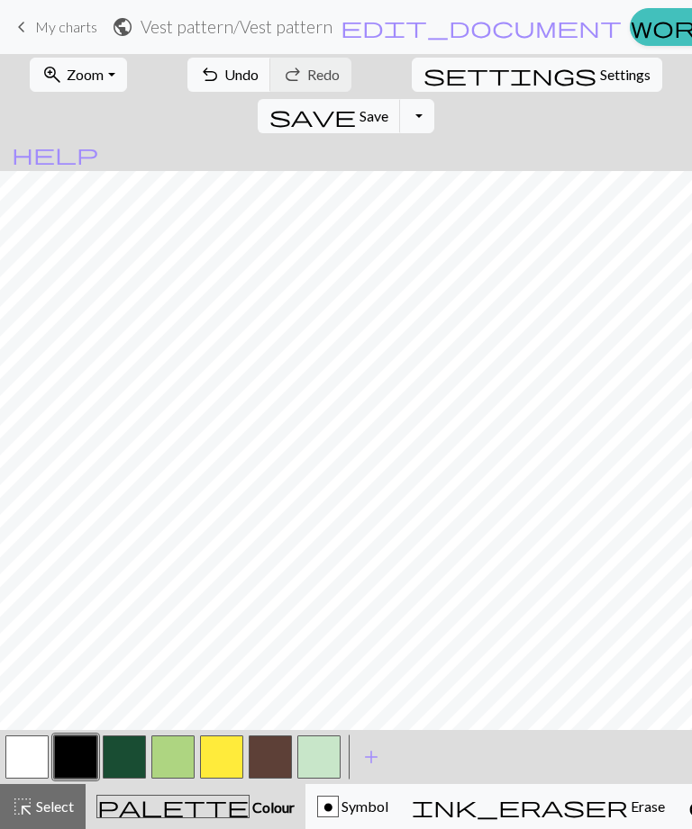
click at [356, 104] on span "save" at bounding box center [312, 116] width 86 height 25
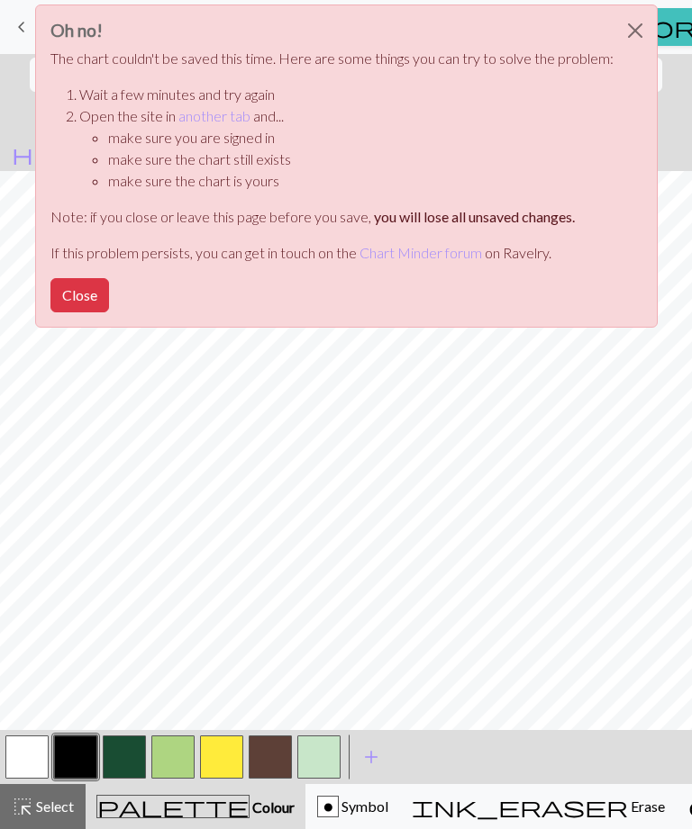
click at [646, 49] on button "Close" at bounding box center [634, 30] width 43 height 50
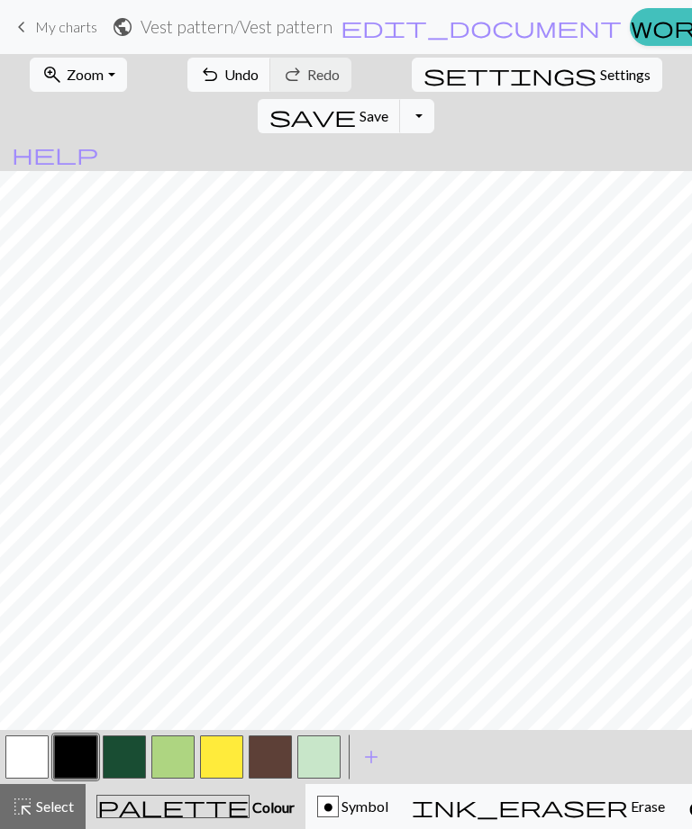
click at [630, 21] on button "Close" at bounding box center [634, 30] width 43 height 50
click at [388, 107] on span "Save" at bounding box center [373, 115] width 29 height 17
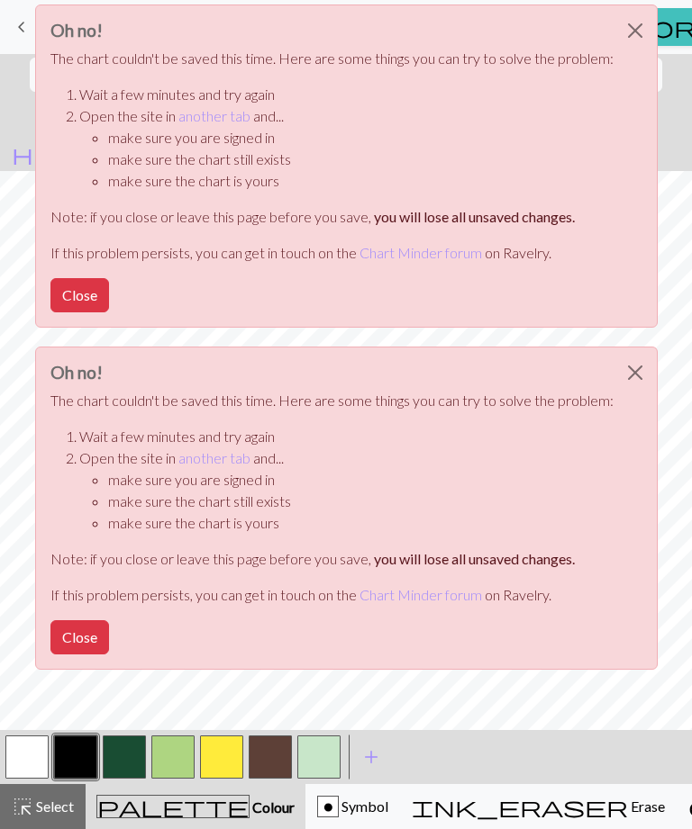
click at [535, 94] on li "Wait a few minutes and try again" at bounding box center [346, 95] width 534 height 22
click at [625, 22] on button "Close" at bounding box center [634, 30] width 43 height 50
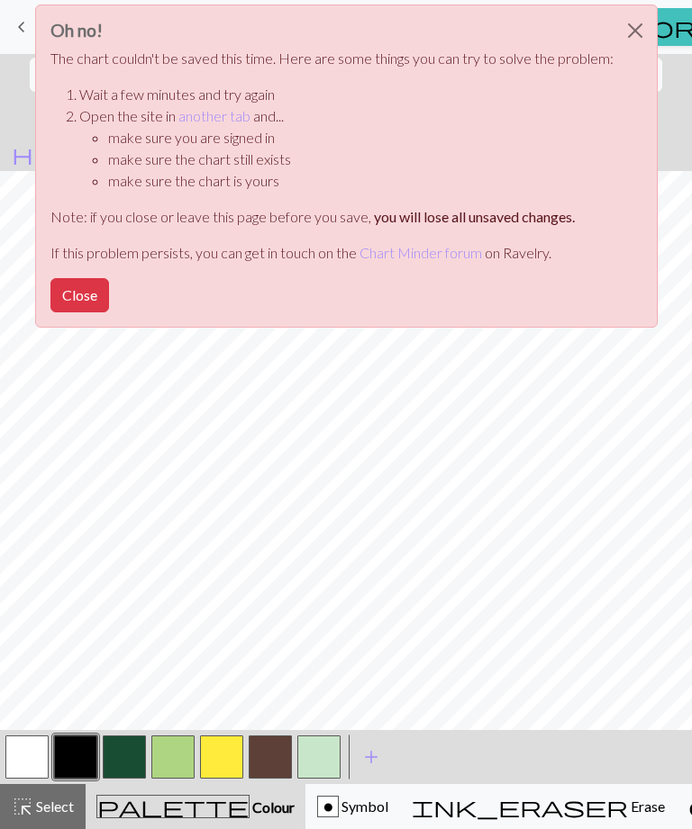
click at [630, 39] on button "Close" at bounding box center [634, 30] width 43 height 50
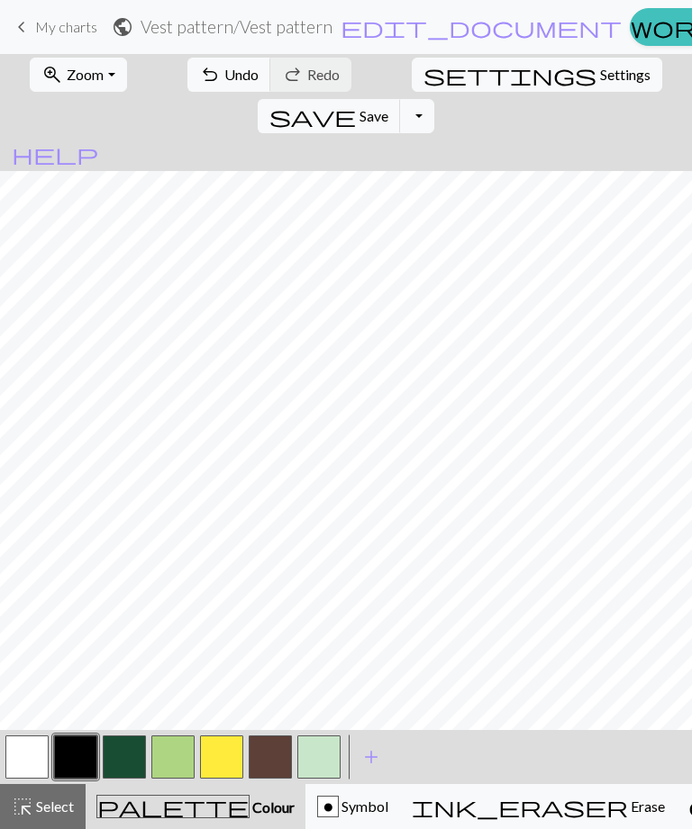
click at [388, 107] on span "Save" at bounding box center [373, 115] width 29 height 17
click at [356, 104] on span "save" at bounding box center [312, 116] width 86 height 25
click at [558, 77] on div "Oh no! The chart couldn't be saved this time. Here are some things you can try …" at bounding box center [346, 166] width 622 height 323
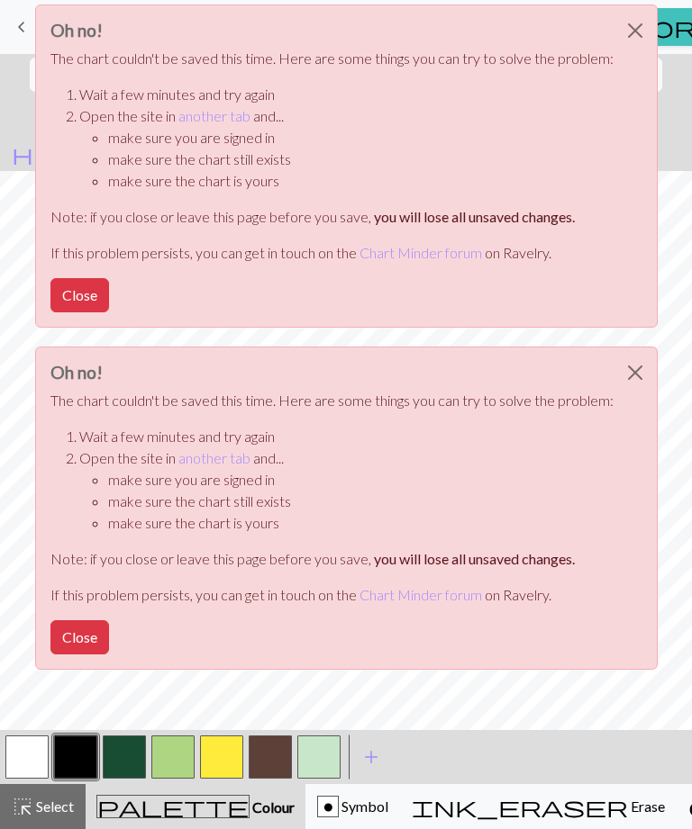
click at [624, 34] on button "Close" at bounding box center [634, 30] width 43 height 50
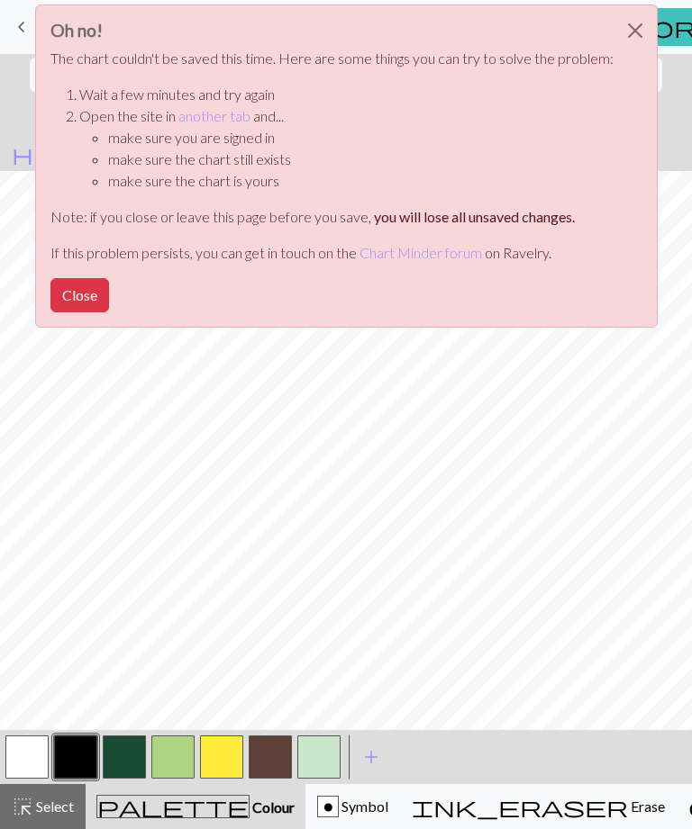
click at [644, 37] on button "Close" at bounding box center [634, 30] width 43 height 50
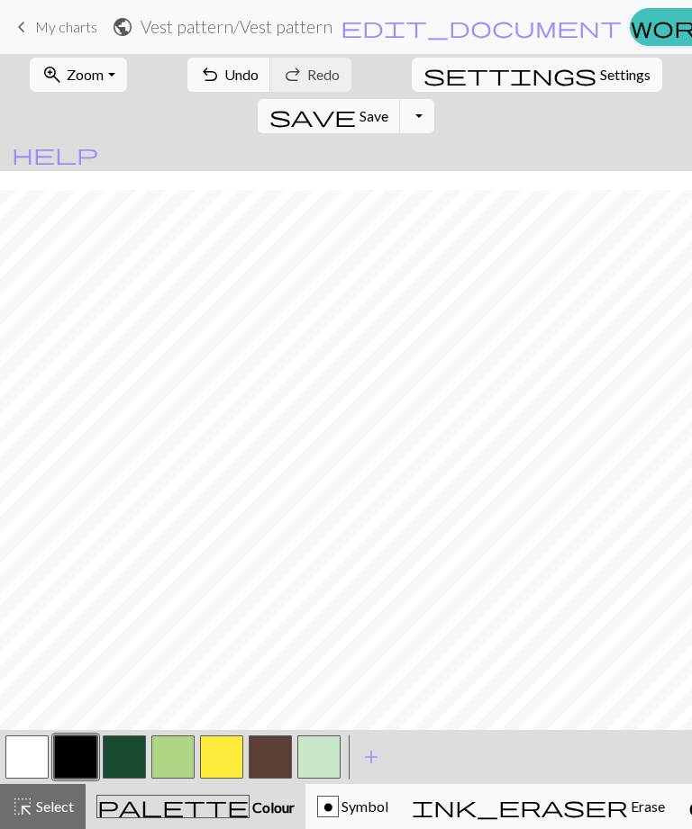
scroll to position [194, 0]
click at [143, 757] on button "button" at bounding box center [124, 757] width 43 height 43
click at [224, 80] on span "Undo" at bounding box center [241, 74] width 34 height 17
click at [209, 65] on button "undo Undo Undo" at bounding box center [229, 75] width 84 height 34
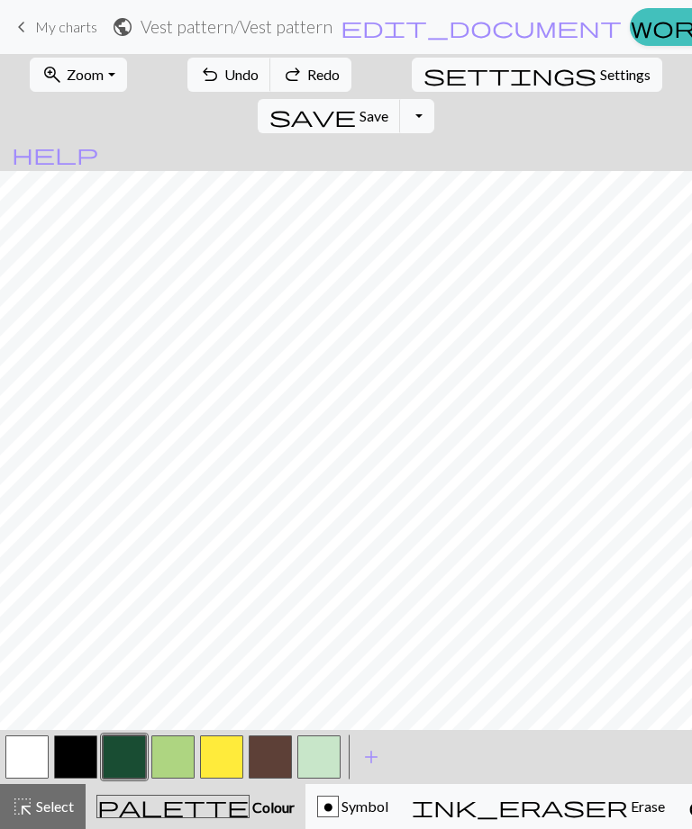
click at [209, 65] on button "undo Undo Undo" at bounding box center [229, 75] width 84 height 34
click at [224, 67] on span "Undo" at bounding box center [241, 74] width 34 height 17
click at [224, 71] on span "Undo" at bounding box center [241, 74] width 34 height 17
click at [86, 749] on button "button" at bounding box center [75, 757] width 43 height 43
click at [47, 753] on button "button" at bounding box center [26, 757] width 43 height 43
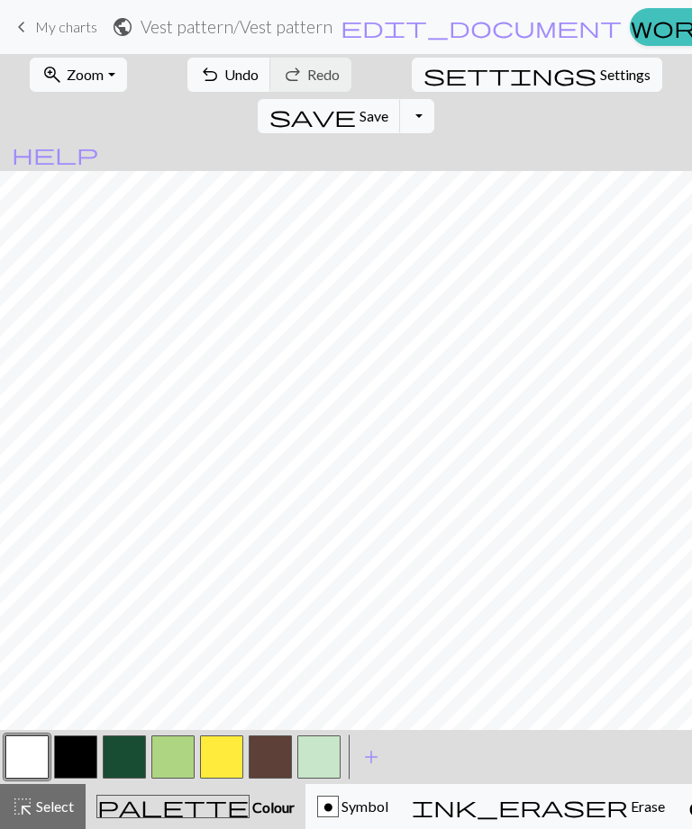
click at [201, 91] on button "undo Undo Undo" at bounding box center [229, 75] width 84 height 34
click at [200, 90] on button "undo Undo Undo" at bounding box center [229, 75] width 84 height 34
click at [199, 68] on span "undo" at bounding box center [210, 74] width 22 height 25
click at [224, 66] on span "Undo" at bounding box center [241, 74] width 34 height 17
click at [218, 47] on nav "keyboard_arrow_left My charts public Vest pattern / Vest pattern edit_document …" at bounding box center [346, 27] width 692 height 54
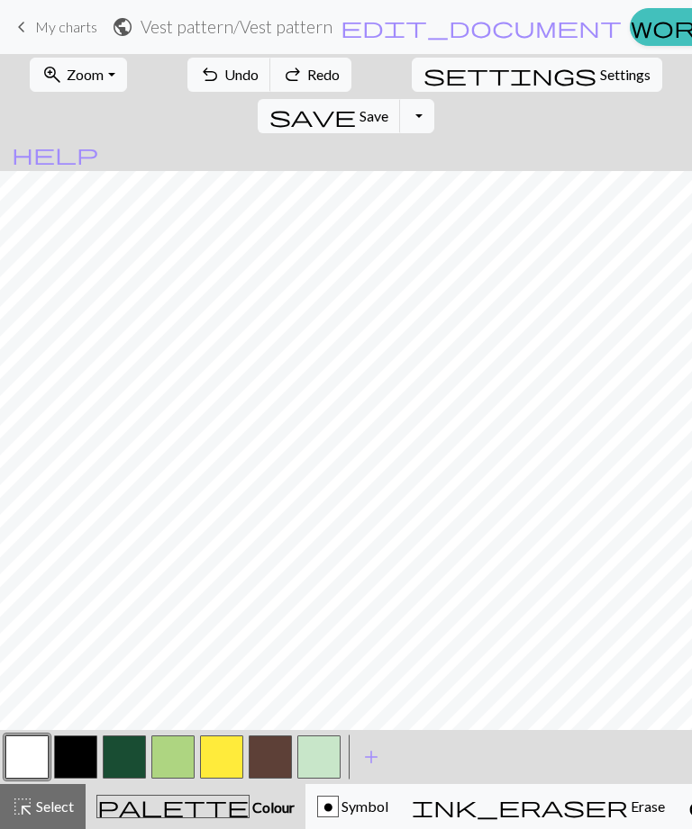
click at [224, 69] on span "Undo" at bounding box center [241, 74] width 34 height 17
click at [199, 74] on span "undo" at bounding box center [210, 74] width 22 height 25
click at [74, 764] on button "button" at bounding box center [75, 757] width 43 height 43
click at [224, 78] on span "Undo" at bounding box center [241, 74] width 34 height 17
click at [224, 83] on span "Undo" at bounding box center [241, 74] width 34 height 17
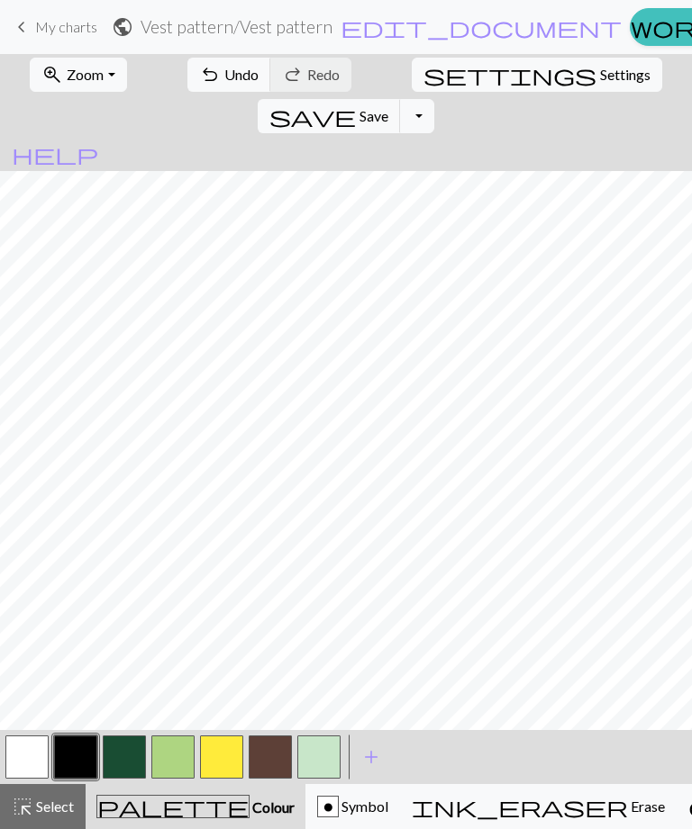
click at [128, 758] on button "button" at bounding box center [124, 757] width 43 height 43
click at [224, 759] on button "button" at bounding box center [221, 757] width 43 height 43
click at [227, 76] on span "Undo" at bounding box center [241, 74] width 34 height 17
click at [276, 756] on button "button" at bounding box center [270, 757] width 43 height 43
click at [131, 752] on button "button" at bounding box center [124, 757] width 43 height 43
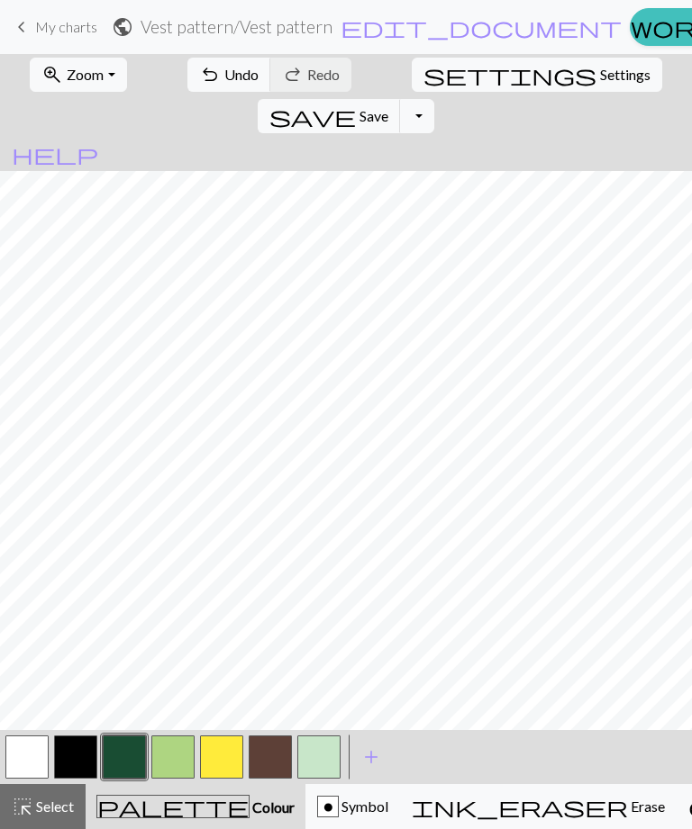
click at [208, 65] on button "undo Undo Undo" at bounding box center [229, 75] width 84 height 34
click at [34, 765] on button "button" at bounding box center [26, 757] width 43 height 43
click at [122, 761] on button "button" at bounding box center [124, 757] width 43 height 43
click at [172, 762] on button "button" at bounding box center [172, 757] width 43 height 43
click at [211, 765] on button "button" at bounding box center [221, 757] width 43 height 43
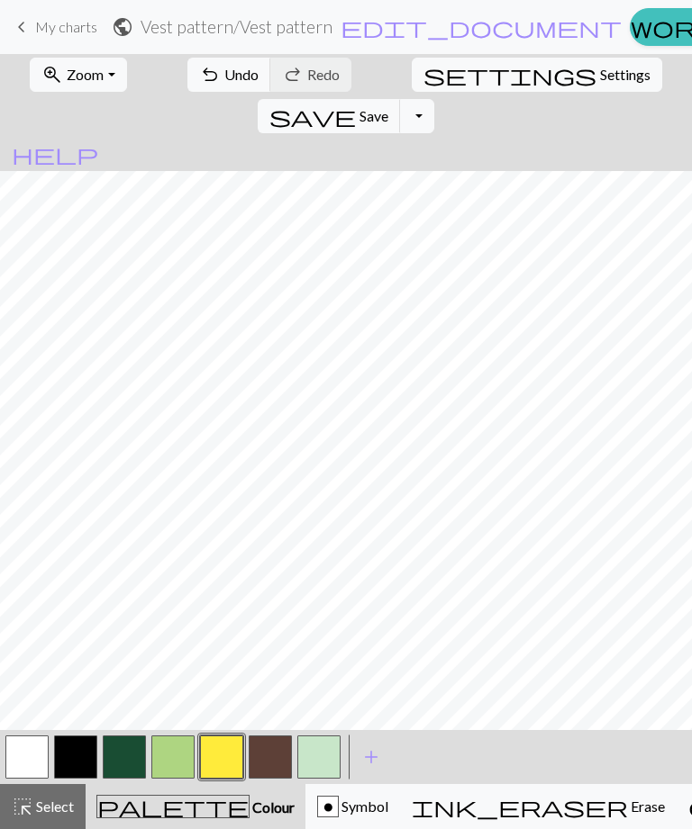
click at [126, 761] on button "button" at bounding box center [124, 757] width 43 height 43
click at [224, 82] on span "Undo" at bounding box center [241, 74] width 34 height 17
click at [184, 758] on button "button" at bounding box center [172, 757] width 43 height 43
click at [129, 756] on button "button" at bounding box center [124, 757] width 43 height 43
click at [224, 70] on span "Undo" at bounding box center [241, 74] width 34 height 17
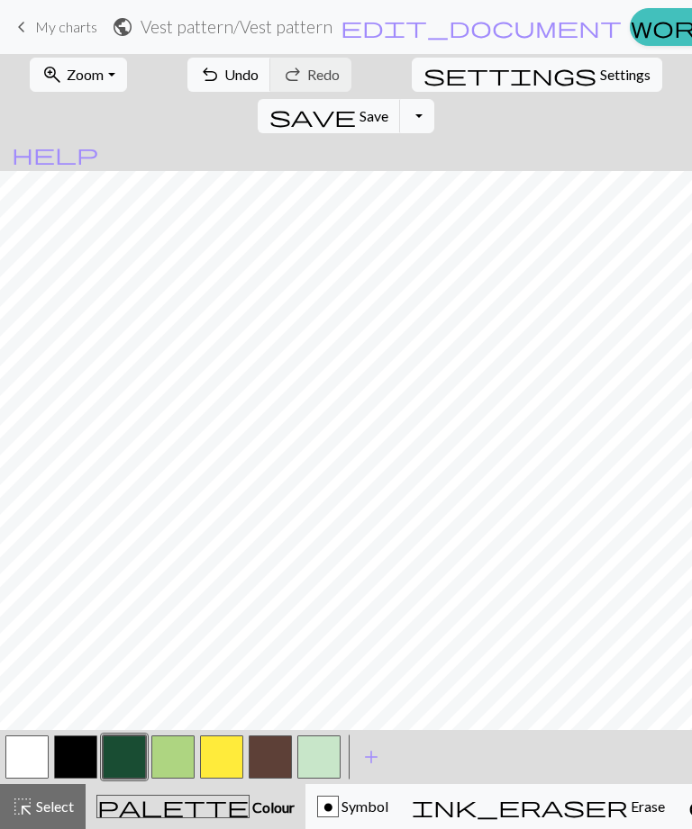
click at [224, 80] on span "Undo" at bounding box center [241, 74] width 34 height 17
click at [177, 756] on button "button" at bounding box center [172, 757] width 43 height 43
click at [131, 752] on button "button" at bounding box center [124, 757] width 43 height 43
click at [224, 81] on span "Undo" at bounding box center [241, 74] width 34 height 17
click at [175, 759] on button "button" at bounding box center [172, 757] width 43 height 43
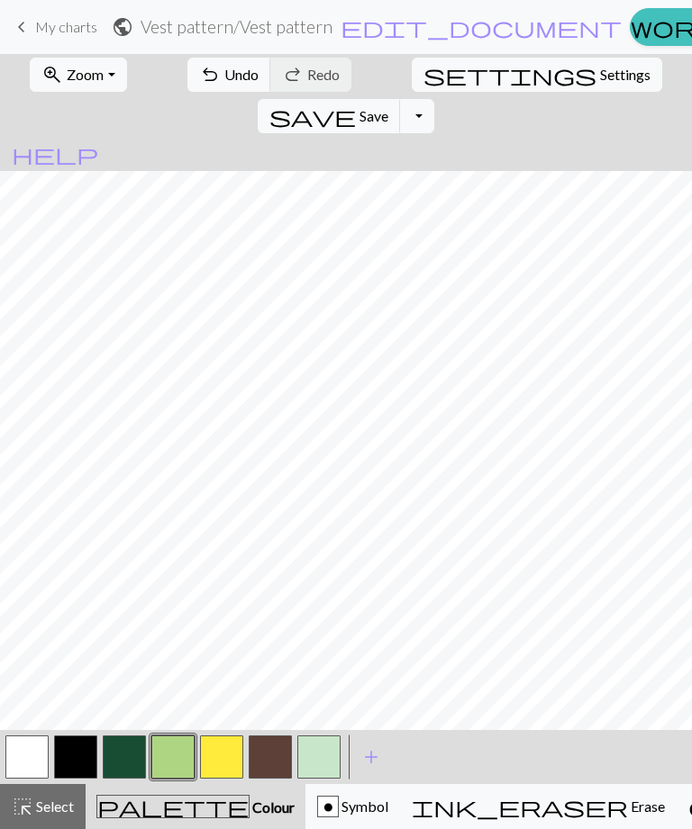
click at [227, 68] on span "Undo" at bounding box center [241, 74] width 34 height 17
click at [224, 79] on span "Undo" at bounding box center [241, 74] width 34 height 17
click at [128, 756] on button "button" at bounding box center [124, 757] width 43 height 43
click at [165, 756] on button "button" at bounding box center [172, 757] width 43 height 43
click at [224, 76] on span "Undo" at bounding box center [241, 74] width 34 height 17
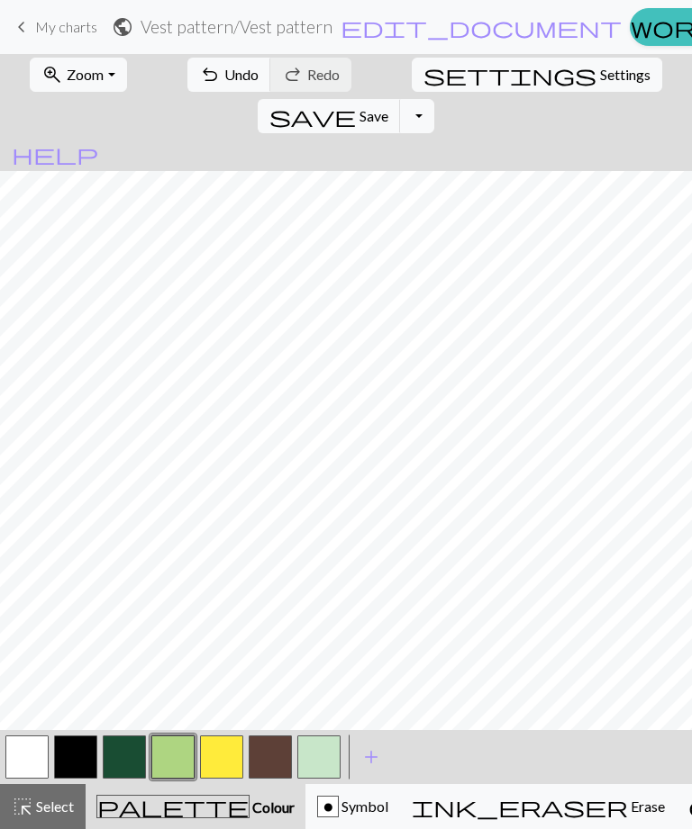
click at [224, 76] on span "Undo" at bounding box center [241, 74] width 34 height 17
click at [218, 61] on button "undo Undo Undo" at bounding box center [229, 75] width 84 height 34
click at [128, 756] on button "button" at bounding box center [124, 757] width 43 height 43
click at [178, 759] on button "button" at bounding box center [172, 757] width 43 height 43
click at [133, 756] on button "button" at bounding box center [124, 757] width 43 height 43
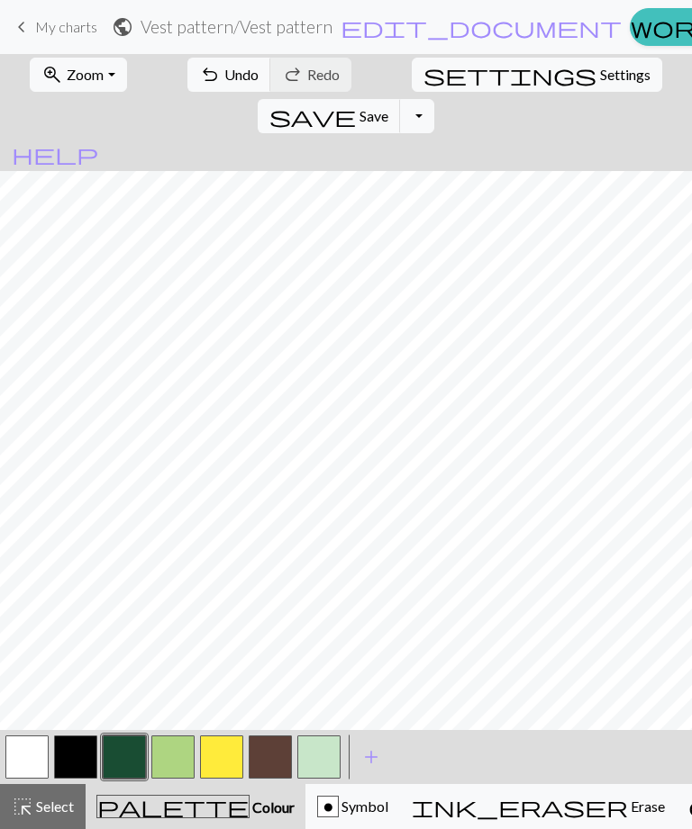
click at [174, 762] on button "button" at bounding box center [172, 757] width 43 height 43
click at [222, 85] on button "undo Undo Undo" at bounding box center [229, 75] width 84 height 34
click at [130, 756] on button "button" at bounding box center [124, 757] width 43 height 43
click at [181, 763] on button "button" at bounding box center [172, 757] width 43 height 43
click at [85, 758] on button "button" at bounding box center [75, 757] width 43 height 43
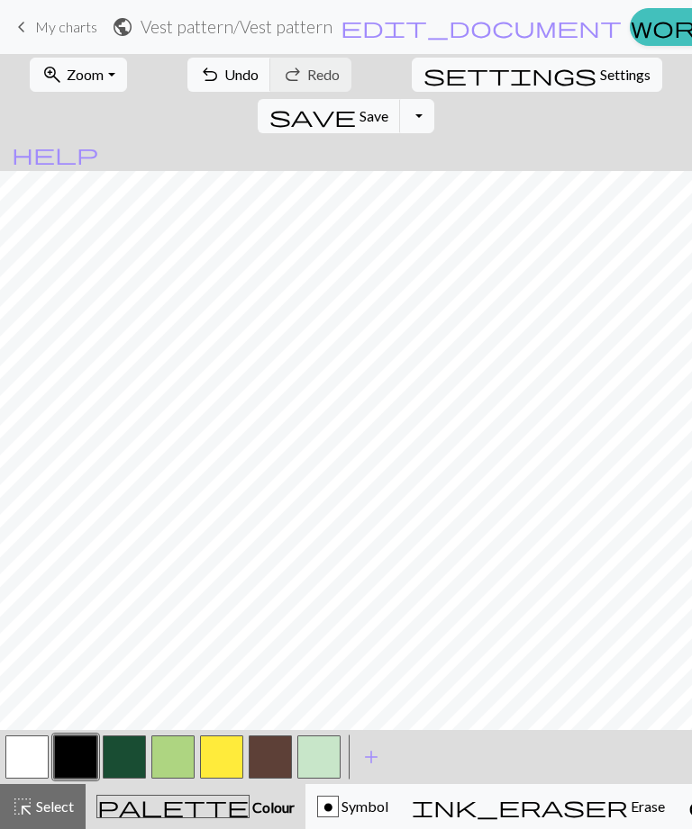
click at [224, 73] on span "Undo" at bounding box center [241, 74] width 34 height 17
click at [169, 756] on button "button" at bounding box center [172, 757] width 43 height 43
click at [46, 747] on button "button" at bounding box center [26, 757] width 43 height 43
click at [178, 766] on button "button" at bounding box center [172, 757] width 43 height 43
click at [224, 70] on span "Undo" at bounding box center [241, 74] width 34 height 17
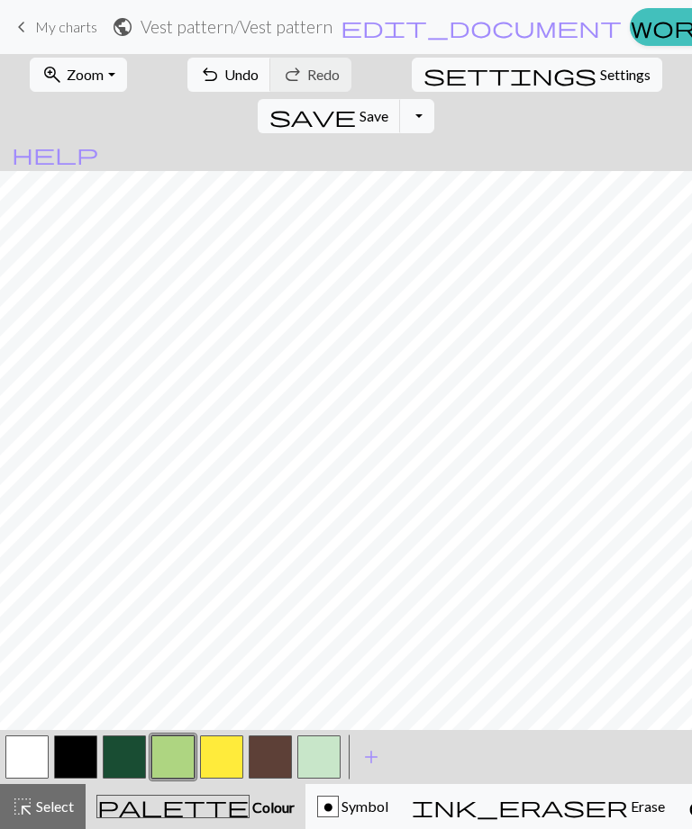
click at [217, 86] on button "undo Undo Undo" at bounding box center [229, 75] width 84 height 34
click at [240, 747] on button "button" at bounding box center [221, 757] width 43 height 43
click at [224, 77] on span "Undo" at bounding box center [241, 74] width 34 height 17
click at [199, 83] on span "undo" at bounding box center [210, 74] width 22 height 25
click at [279, 762] on button "button" at bounding box center [270, 757] width 43 height 43
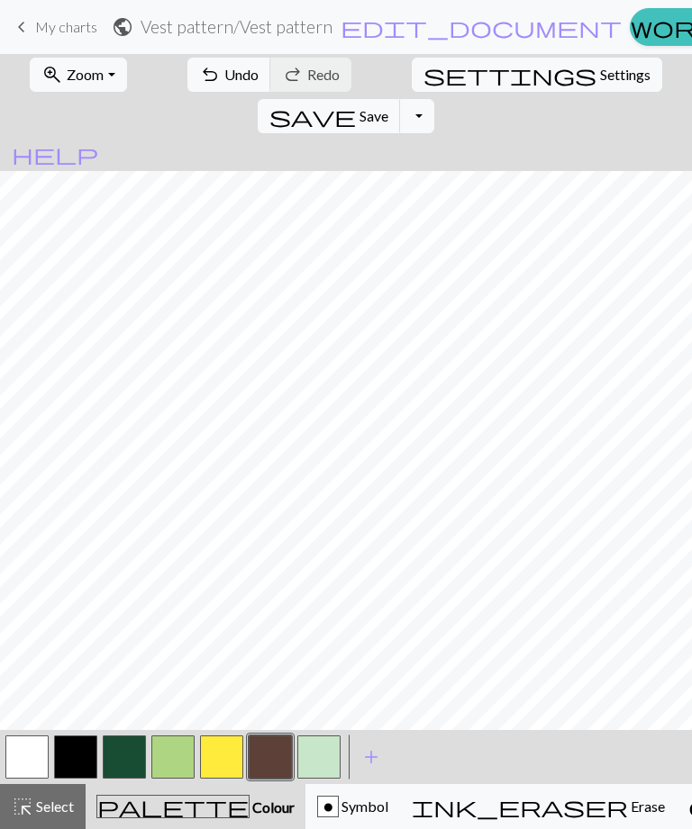
click at [90, 758] on button "button" at bounding box center [75, 757] width 43 height 43
click at [224, 74] on span "Undo" at bounding box center [241, 74] width 34 height 17
click at [224, 78] on span "Undo" at bounding box center [241, 74] width 34 height 17
click at [224, 76] on span "Undo" at bounding box center [241, 74] width 34 height 17
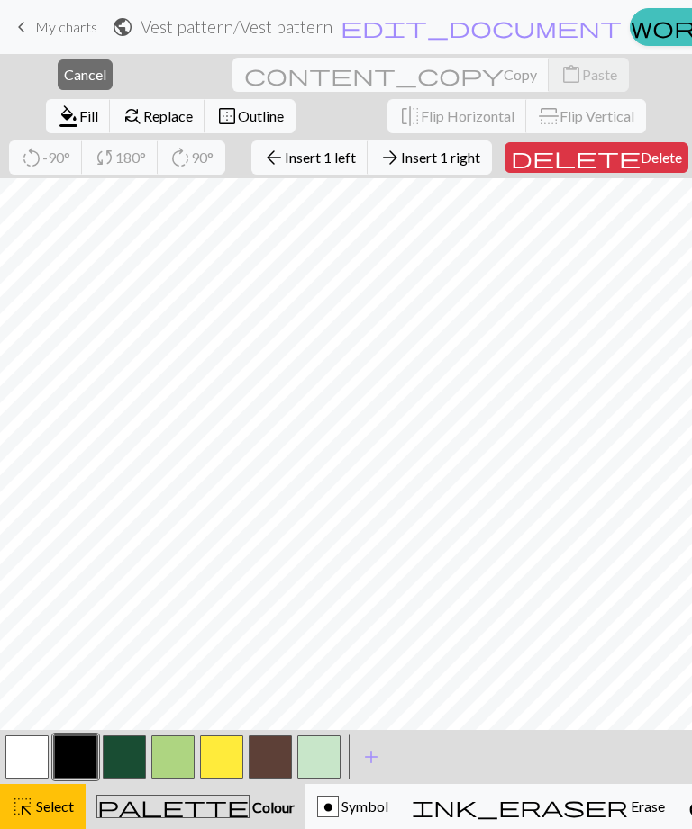
click at [80, 72] on span "Cancel" at bounding box center [85, 74] width 42 height 17
click at [67, 83] on span "Cancel" at bounding box center [85, 74] width 42 height 17
click at [67, 85] on button "close Cancel" at bounding box center [85, 74] width 55 height 31
click at [69, 86] on button "close Cancel" at bounding box center [85, 74] width 55 height 31
click at [71, 72] on span "Cancel" at bounding box center [85, 74] width 42 height 17
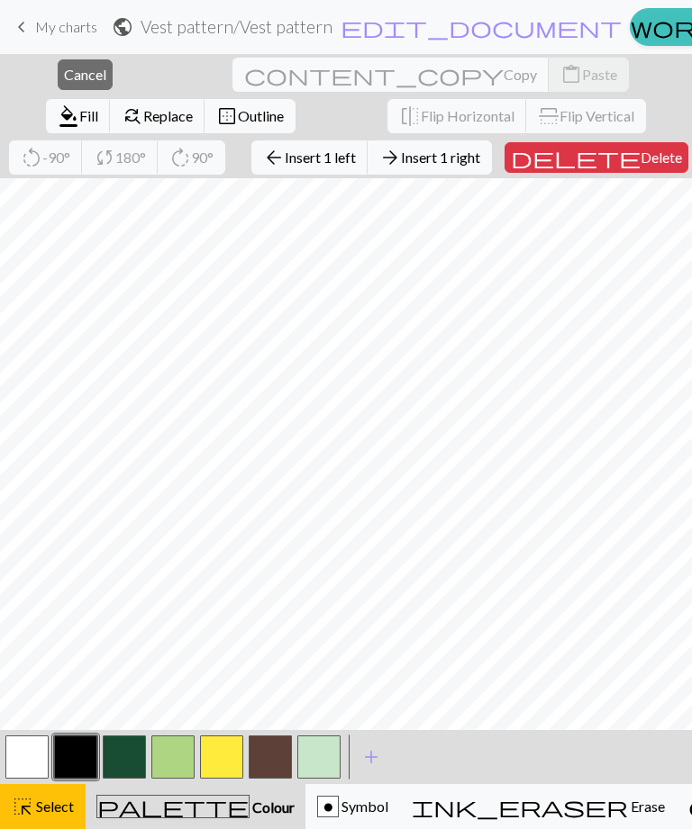
click at [70, 74] on span "Cancel" at bounding box center [85, 74] width 42 height 17
click at [62, 88] on button "close Cancel" at bounding box center [85, 74] width 55 height 31
click at [76, 79] on span "Cancel" at bounding box center [85, 74] width 42 height 17
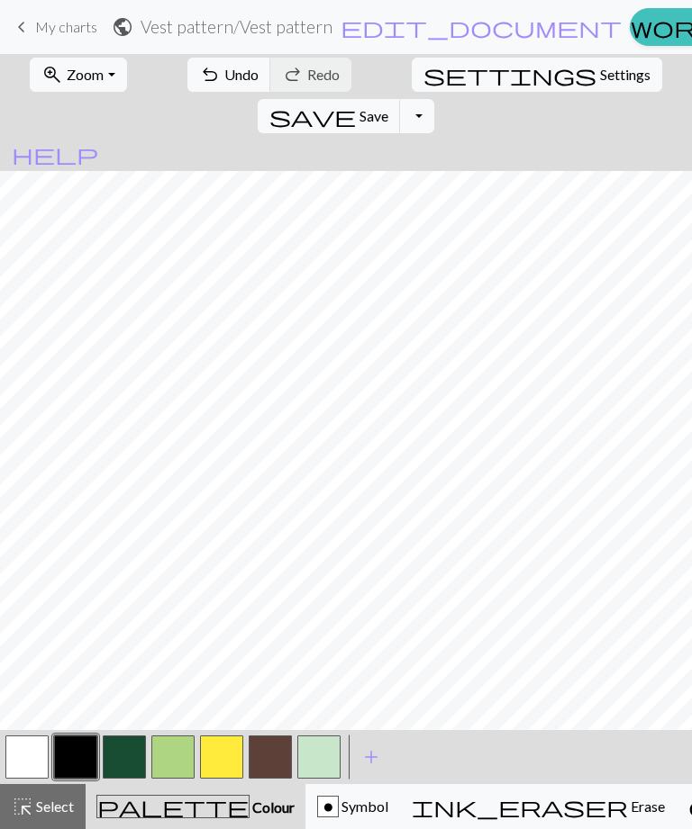
click at [213, 86] on button "undo Undo Undo" at bounding box center [229, 75] width 84 height 34
click at [216, 87] on button "undo Undo Undo" at bounding box center [229, 75] width 84 height 34
click at [224, 74] on span "Undo" at bounding box center [241, 74] width 34 height 17
click at [224, 73] on span "Undo" at bounding box center [241, 74] width 34 height 17
click at [209, 63] on button "undo Undo Undo" at bounding box center [229, 75] width 84 height 34
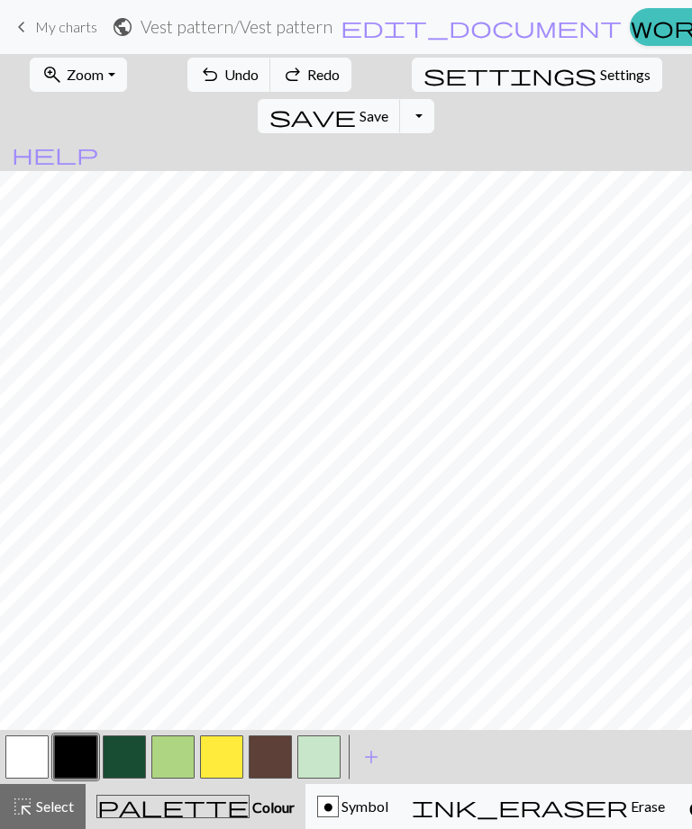
click at [209, 62] on button "undo Undo Undo" at bounding box center [229, 75] width 84 height 34
click at [224, 73] on span "Undo" at bounding box center [241, 74] width 34 height 17
click at [208, 89] on button "undo Undo Undo" at bounding box center [229, 75] width 84 height 34
click at [231, 756] on button "button" at bounding box center [221, 757] width 43 height 43
click at [220, 90] on button "undo Undo Undo" at bounding box center [229, 75] width 84 height 34
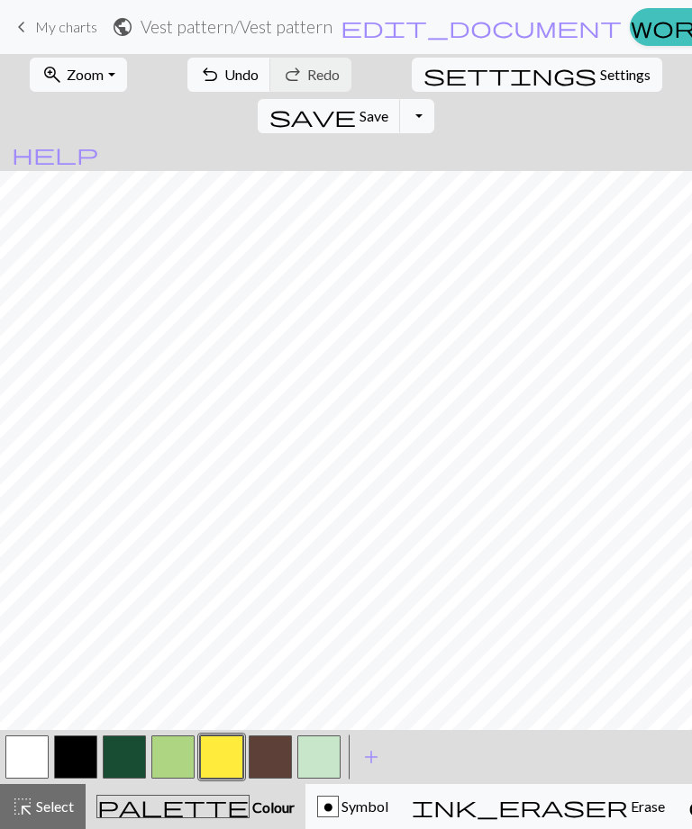
click at [199, 86] on span "undo" at bounding box center [210, 74] width 22 height 25
click at [273, 760] on button "button" at bounding box center [270, 757] width 43 height 43
click at [133, 764] on button "button" at bounding box center [124, 757] width 43 height 43
click at [209, 85] on button "undo Undo Undo" at bounding box center [229, 75] width 84 height 34
click at [199, 85] on span "undo" at bounding box center [210, 74] width 22 height 25
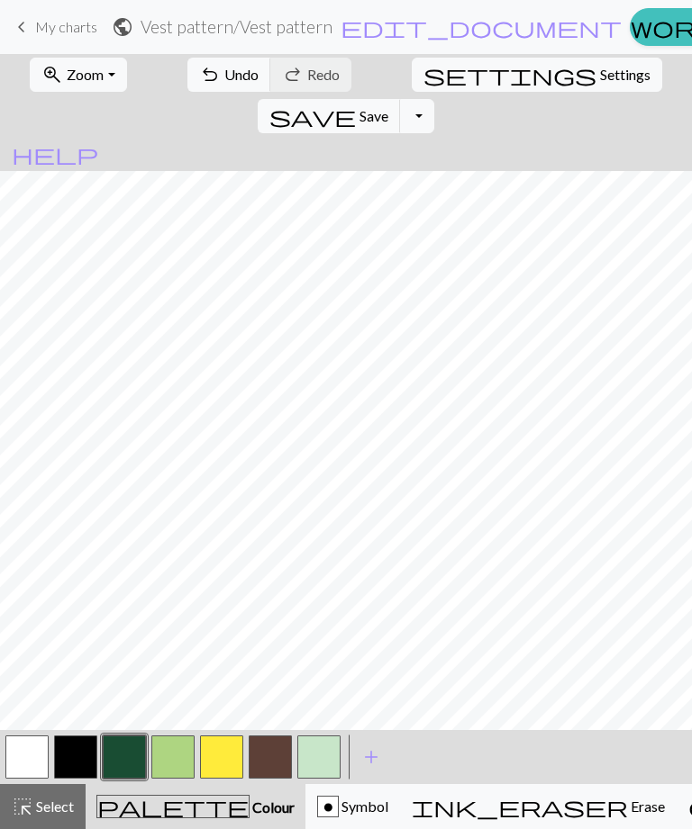
click at [43, 753] on button "button" at bounding box center [26, 757] width 43 height 43
click at [206, 90] on button "undo Undo Undo" at bounding box center [229, 75] width 84 height 34
click at [131, 756] on button "button" at bounding box center [124, 757] width 43 height 43
click at [224, 81] on span "Undo" at bounding box center [241, 74] width 34 height 17
click at [209, 87] on button "undo Undo Undo" at bounding box center [229, 75] width 84 height 34
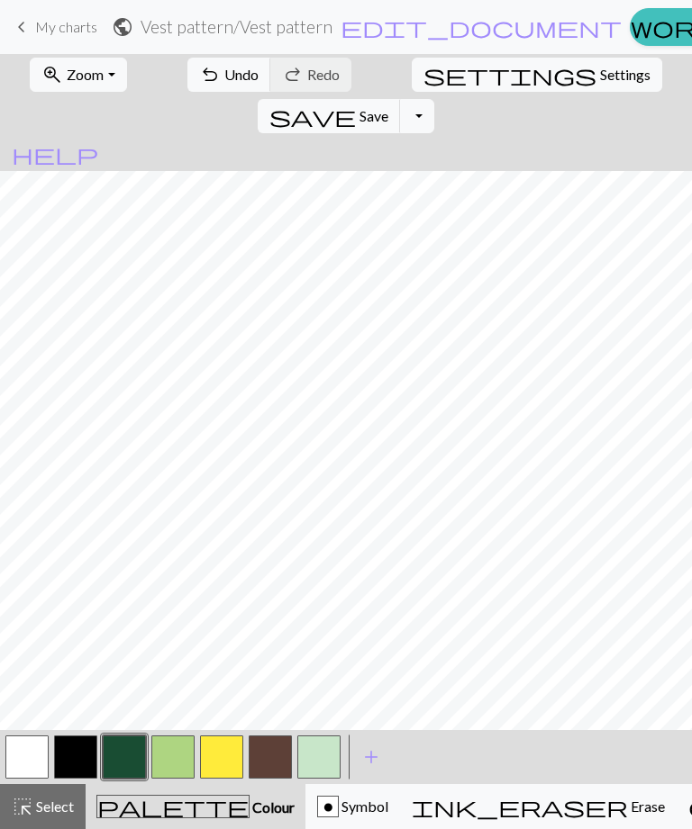
click at [224, 73] on span "Undo" at bounding box center [241, 74] width 34 height 17
click at [224, 72] on span "Undo" at bounding box center [241, 74] width 34 height 17
click at [224, 77] on span "Undo" at bounding box center [241, 74] width 34 height 17
click at [88, 756] on button "button" at bounding box center [75, 757] width 43 height 43
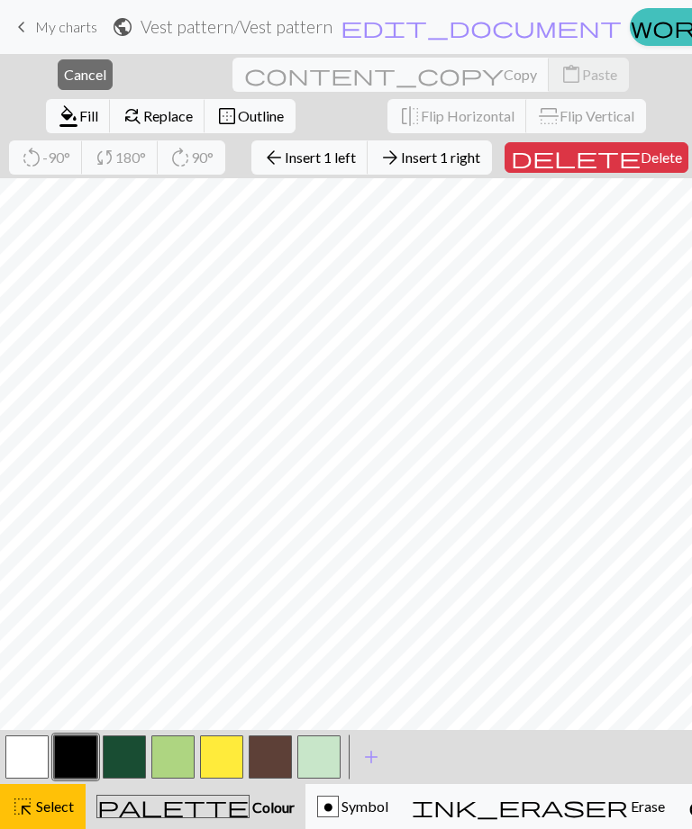
click at [64, 78] on span "Cancel" at bounding box center [85, 74] width 42 height 17
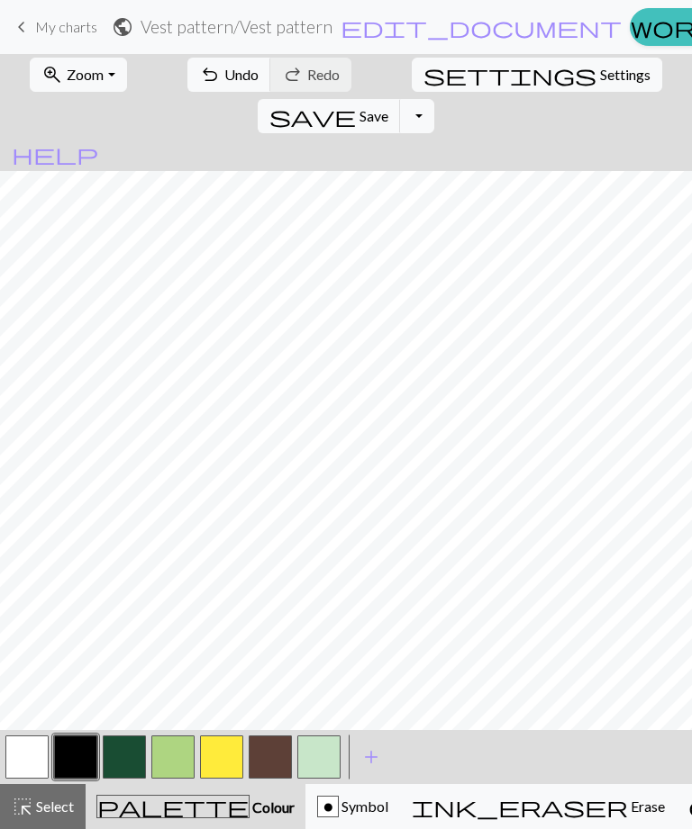
click at [195, 88] on button "undo Undo Undo" at bounding box center [229, 75] width 84 height 34
click at [139, 754] on button "button" at bounding box center [124, 757] width 43 height 43
click at [213, 89] on button "undo Undo Undo" at bounding box center [229, 75] width 84 height 34
click at [215, 91] on button "undo Undo Undo" at bounding box center [229, 75] width 84 height 34
click at [213, 91] on button "undo Undo Undo" at bounding box center [229, 75] width 84 height 34
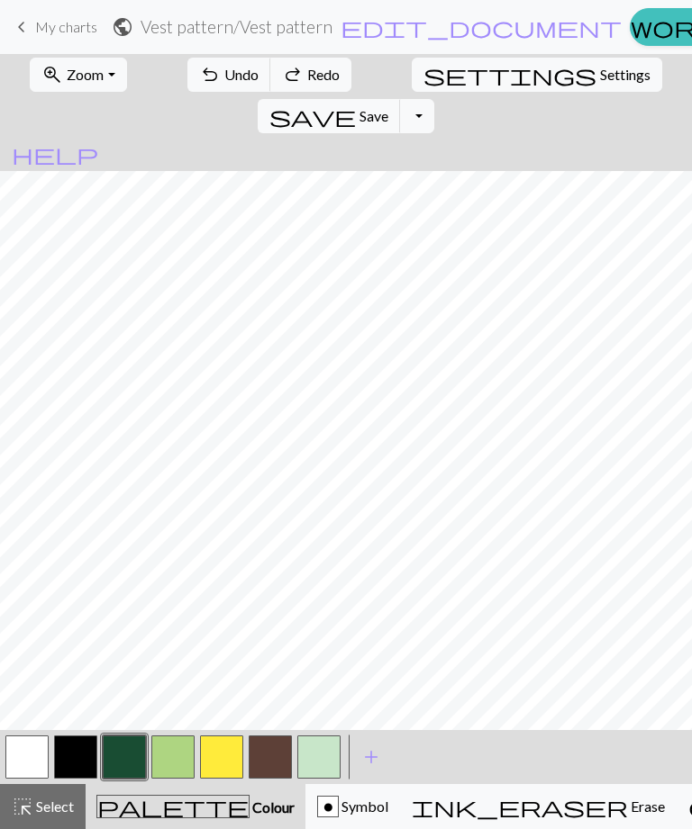
click at [213, 91] on button "undo Undo Undo" at bounding box center [229, 75] width 84 height 34
click at [224, 83] on span "Undo" at bounding box center [241, 74] width 34 height 17
click at [224, 82] on span "Undo" at bounding box center [241, 74] width 34 height 17
click at [225, 79] on span "Undo" at bounding box center [241, 74] width 34 height 17
click at [237, 80] on button "undo Undo Undo" at bounding box center [229, 75] width 84 height 34
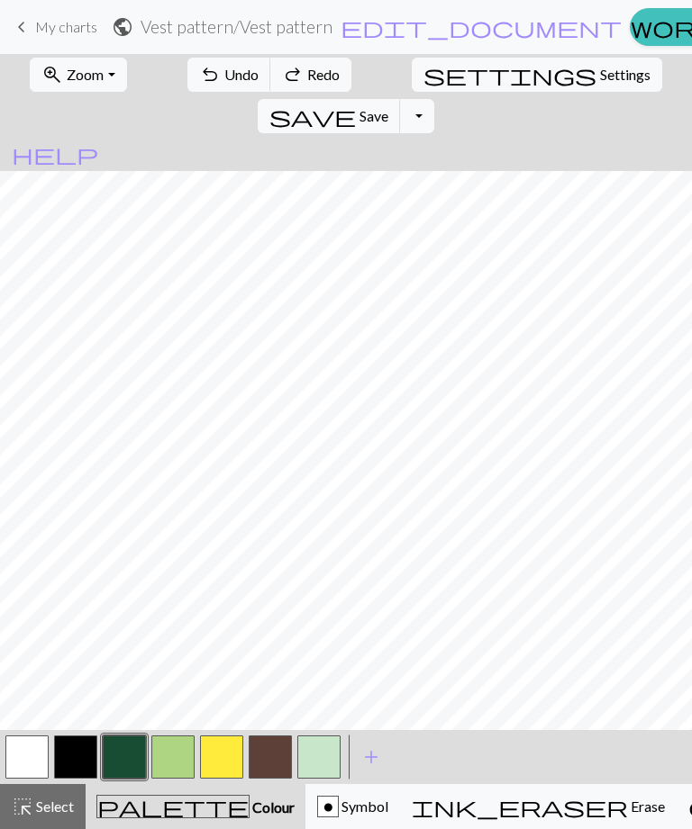
click at [80, 754] on button "button" at bounding box center [75, 757] width 43 height 43
click at [240, 77] on button "undo Undo Undo" at bounding box center [229, 75] width 84 height 34
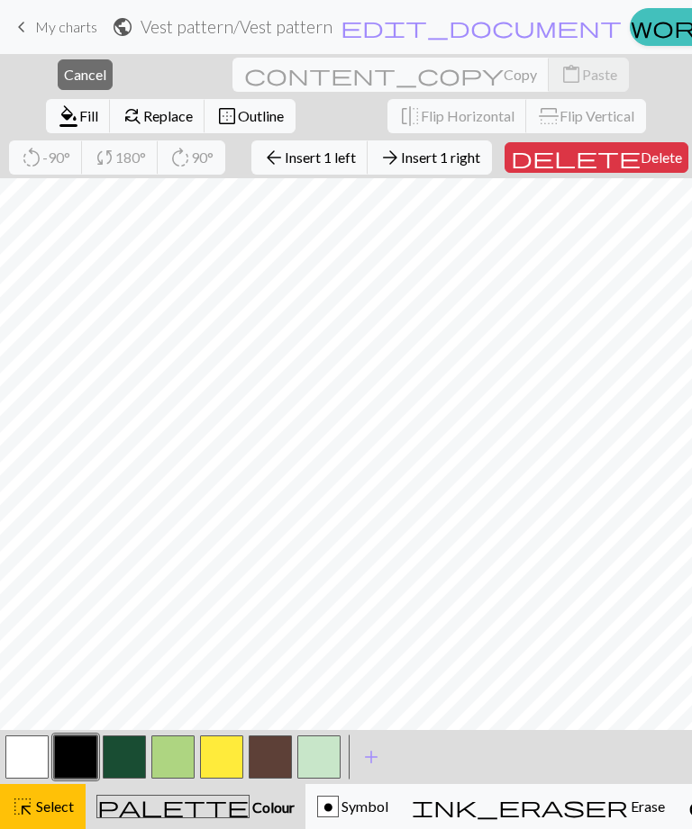
click at [64, 78] on span "Cancel" at bounding box center [85, 74] width 42 height 17
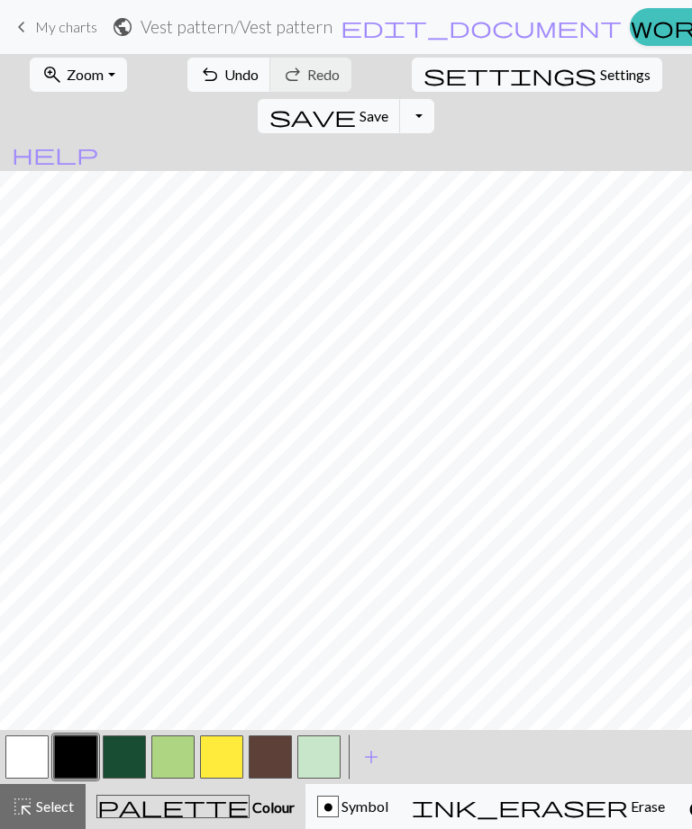
click at [135, 757] on button "button" at bounding box center [124, 757] width 43 height 43
click at [178, 764] on button "button" at bounding box center [172, 757] width 43 height 43
click at [128, 760] on button "button" at bounding box center [124, 757] width 43 height 43
click at [207, 86] on button "undo Undo Undo" at bounding box center [229, 75] width 84 height 34
click at [183, 742] on button "button" at bounding box center [172, 757] width 43 height 43
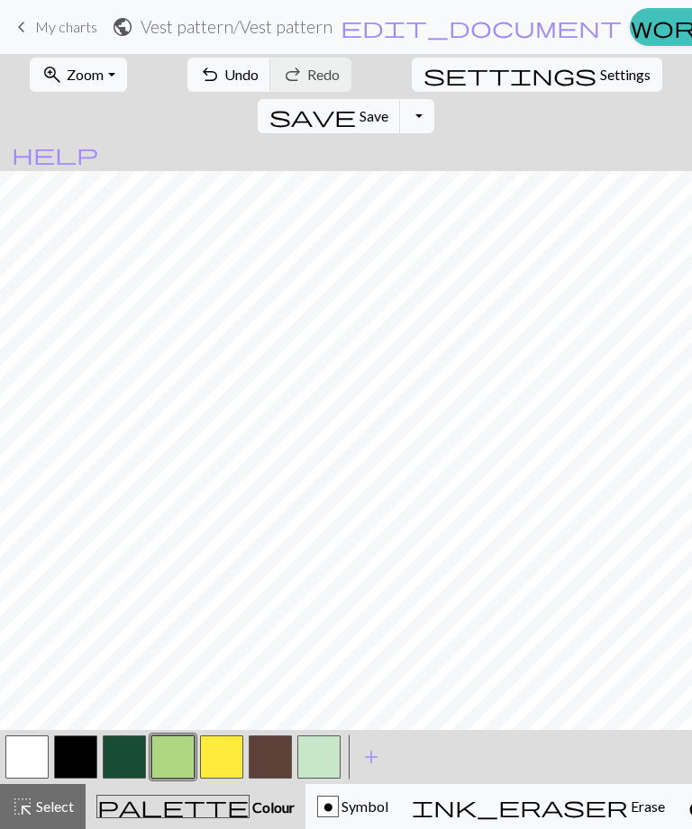
click at [388, 107] on span "Save" at bounding box center [373, 115] width 29 height 17
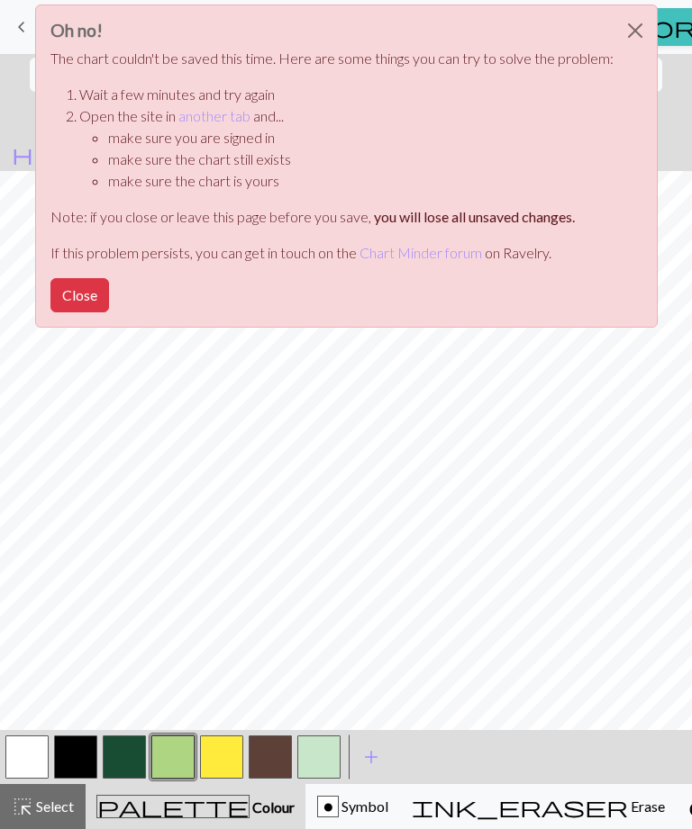
click at [633, 13] on button "Close" at bounding box center [634, 30] width 43 height 50
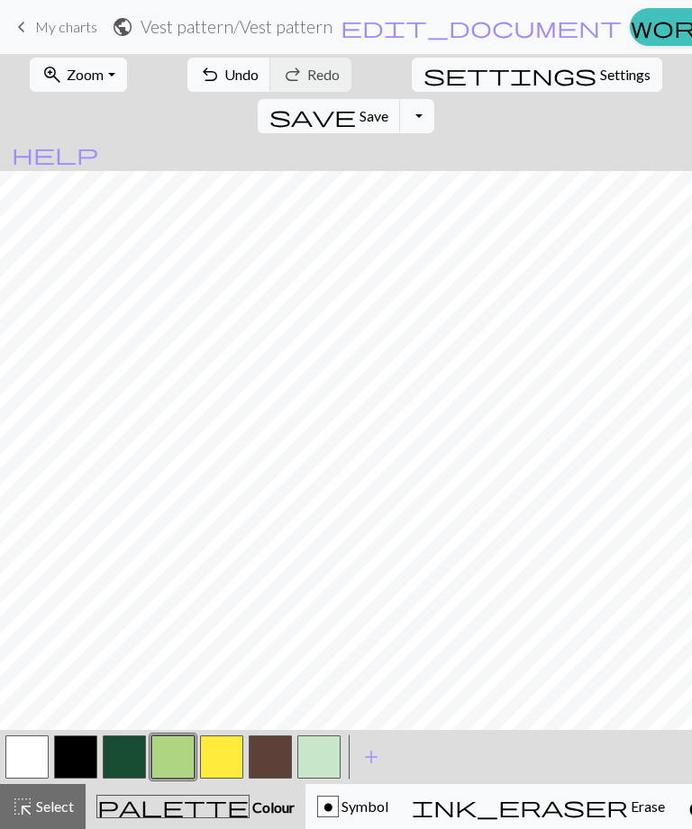
click at [401, 99] on button "save Save Save" at bounding box center [329, 116] width 143 height 34
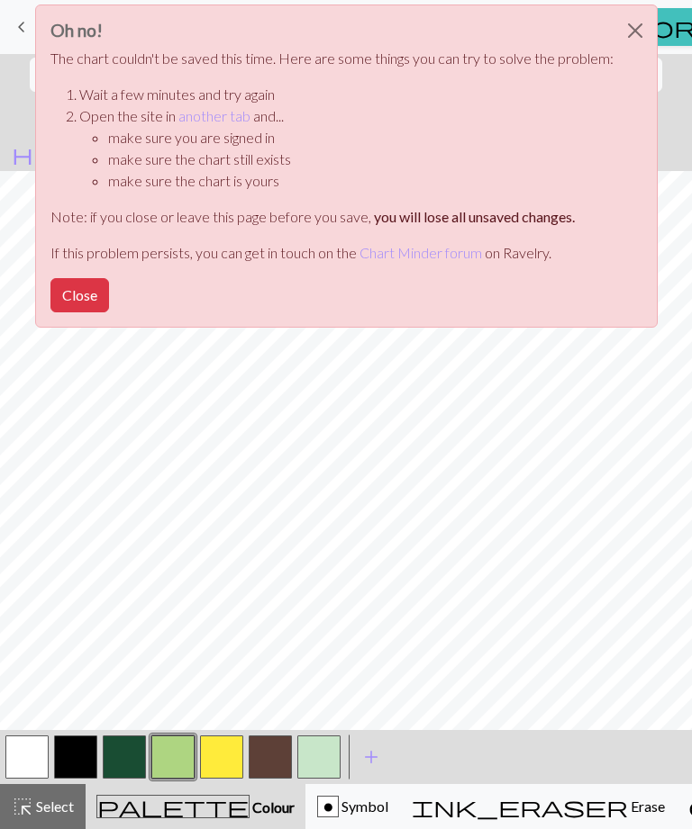
click at [644, 32] on button "Close" at bounding box center [634, 30] width 43 height 50
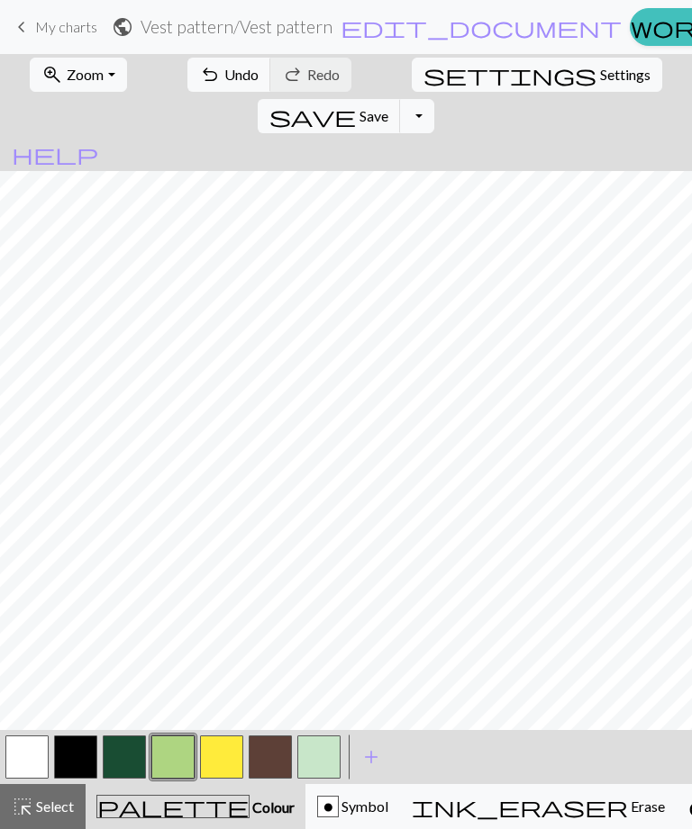
click at [77, 752] on button "button" at bounding box center [75, 757] width 43 height 43
click at [135, 755] on button "button" at bounding box center [124, 757] width 43 height 43
click at [235, 86] on button "undo Undo Undo" at bounding box center [229, 75] width 84 height 34
click at [177, 757] on button "button" at bounding box center [172, 757] width 43 height 43
click at [79, 760] on button "button" at bounding box center [75, 757] width 43 height 43
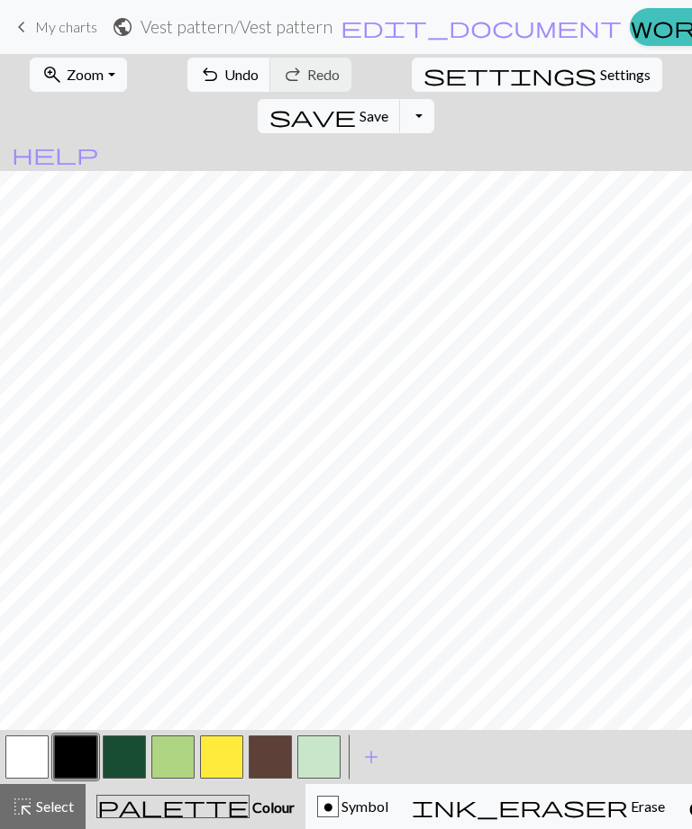
click at [183, 762] on button "button" at bounding box center [172, 757] width 43 height 43
click at [224, 78] on span "Undo" at bounding box center [241, 74] width 34 height 17
click at [131, 763] on button "button" at bounding box center [124, 757] width 43 height 43
click at [113, 756] on button "button" at bounding box center [124, 757] width 43 height 43
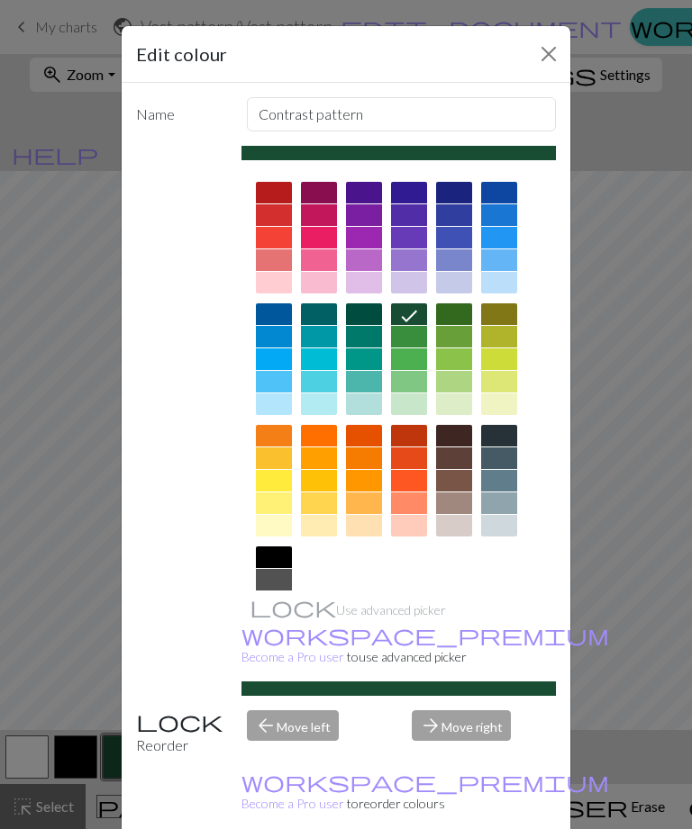
click at [562, 57] on button "Close" at bounding box center [548, 54] width 29 height 29
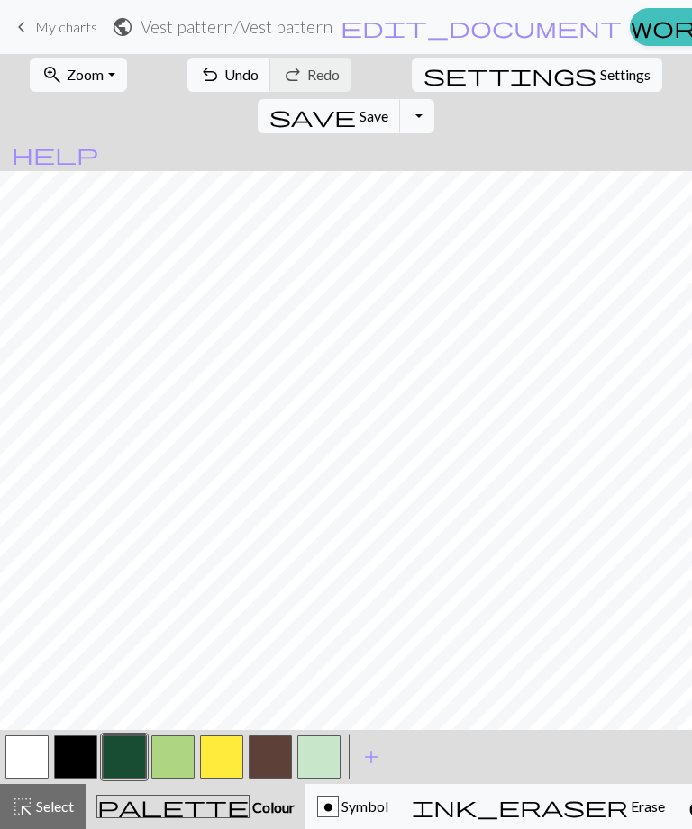
click at [226, 747] on button "button" at bounding box center [221, 757] width 43 height 43
click at [85, 751] on button "button" at bounding box center [75, 757] width 43 height 43
click at [204, 85] on button "undo Undo Undo" at bounding box center [229, 75] width 84 height 34
click at [224, 78] on span "Undo" at bounding box center [241, 74] width 34 height 17
click at [199, 80] on span "undo" at bounding box center [210, 74] width 22 height 25
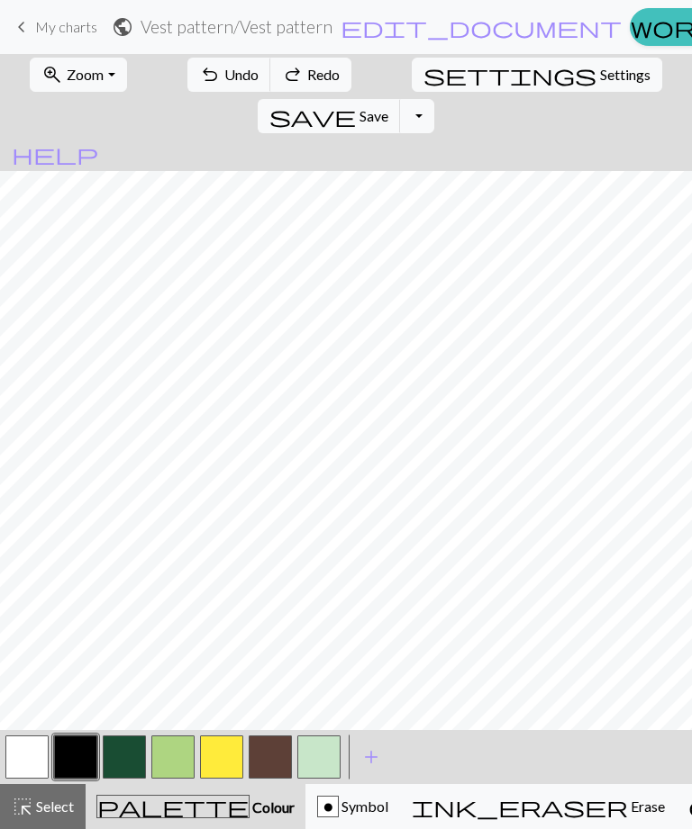
click at [224, 74] on span "Undo" at bounding box center [241, 74] width 34 height 17
click at [125, 759] on button "button" at bounding box center [124, 757] width 43 height 43
click at [229, 752] on button "button" at bounding box center [221, 757] width 43 height 43
click at [122, 756] on button "button" at bounding box center [124, 757] width 43 height 43
click at [213, 86] on button "undo Undo Undo" at bounding box center [229, 75] width 84 height 34
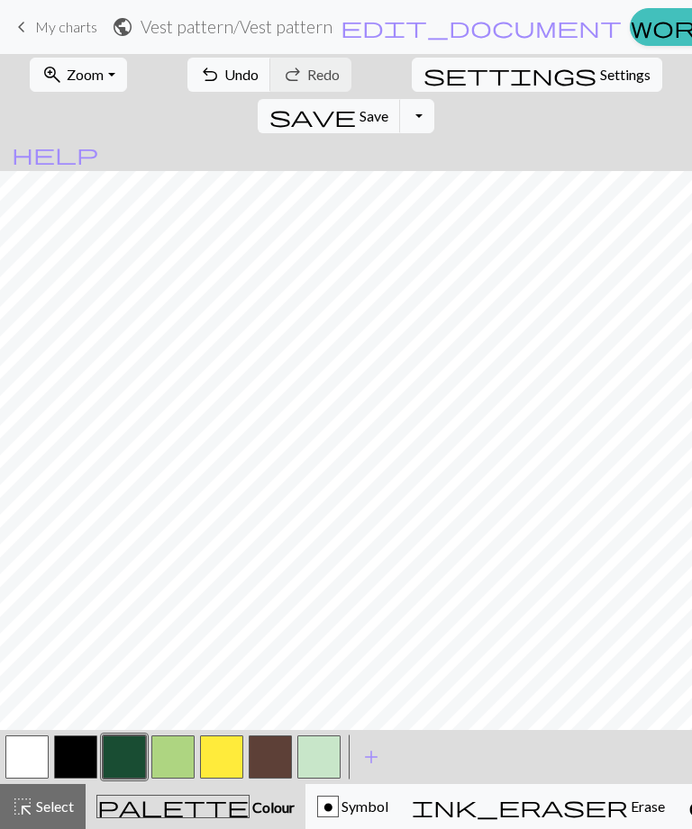
click at [208, 89] on button "undo Undo Undo" at bounding box center [229, 75] width 84 height 34
click at [209, 87] on button "undo Undo Undo" at bounding box center [229, 75] width 84 height 34
click at [222, 86] on button "undo Undo Undo" at bounding box center [229, 75] width 84 height 34
click at [224, 81] on span "Undo" at bounding box center [241, 74] width 34 height 17
click at [224, 75] on span "Undo" at bounding box center [241, 74] width 34 height 17
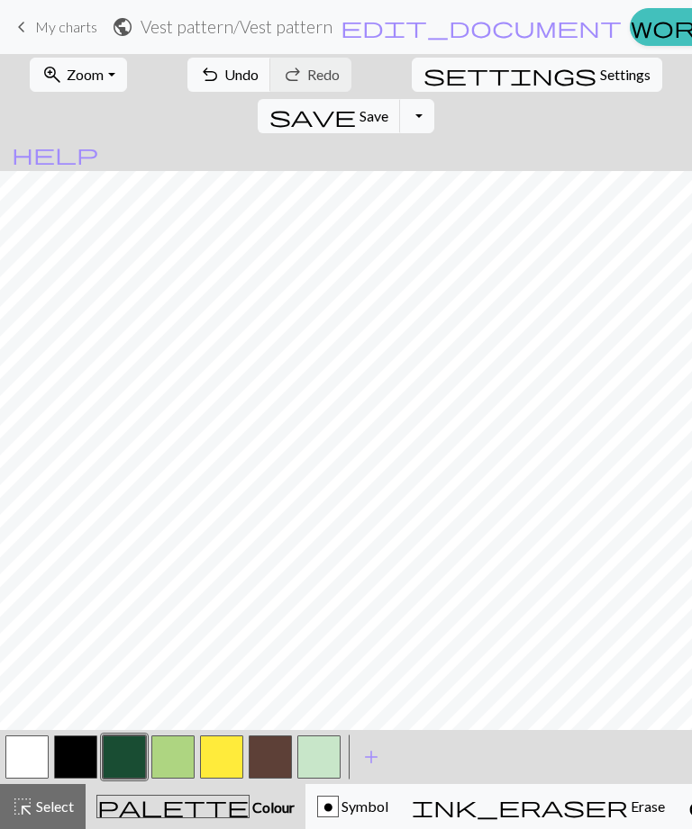
click at [224, 90] on button "undo Undo Undo" at bounding box center [229, 75] width 84 height 34
click at [180, 752] on button "button" at bounding box center [172, 757] width 43 height 43
click at [224, 76] on span "Undo" at bounding box center [241, 74] width 34 height 17
click at [224, 84] on button "undo Undo Undo" at bounding box center [229, 75] width 84 height 34
click at [231, 89] on button "undo Undo Undo" at bounding box center [229, 75] width 84 height 34
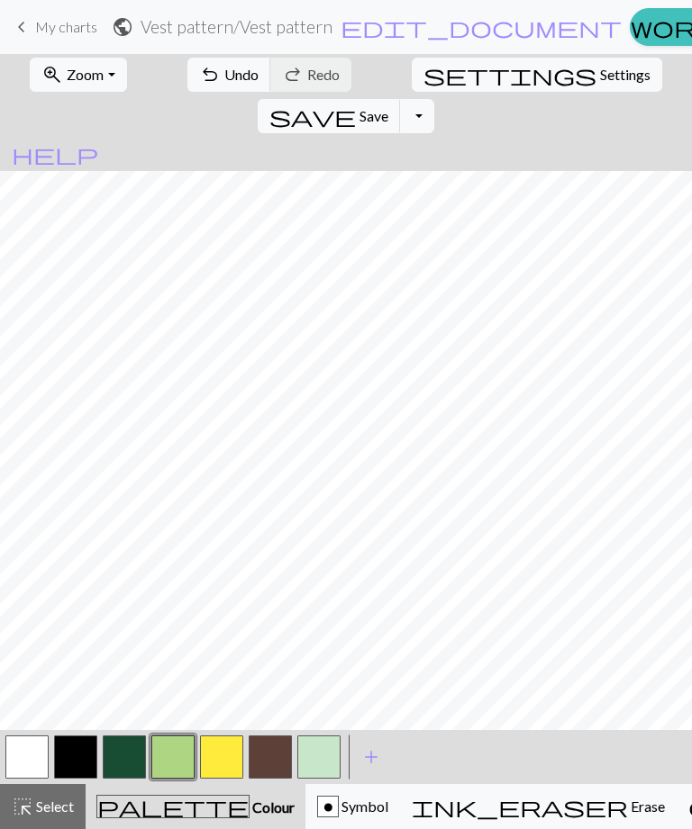
click at [223, 86] on button "undo Undo Undo" at bounding box center [229, 75] width 84 height 34
click at [356, 104] on span "save" at bounding box center [312, 116] width 86 height 25
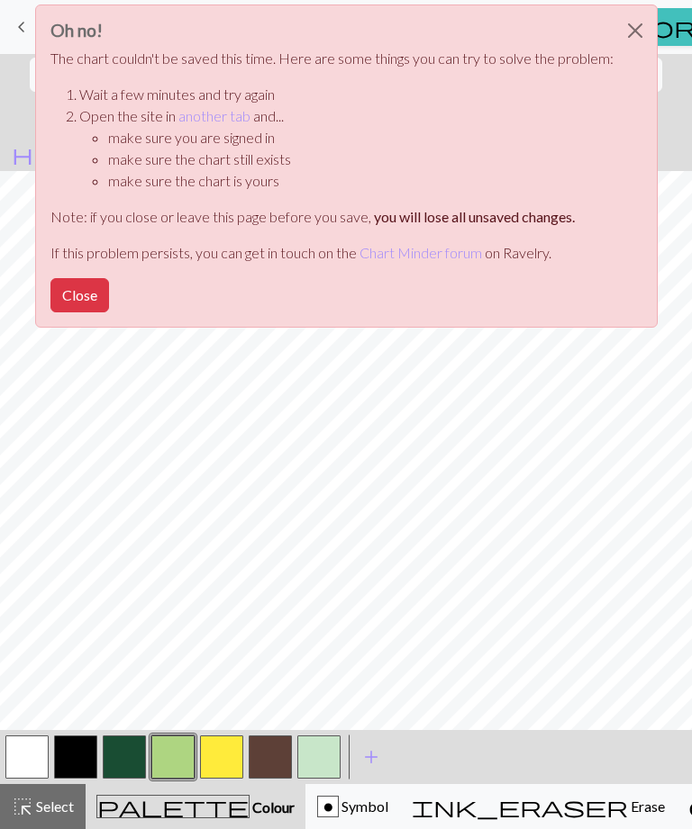
click at [71, 301] on button "Close" at bounding box center [79, 295] width 59 height 34
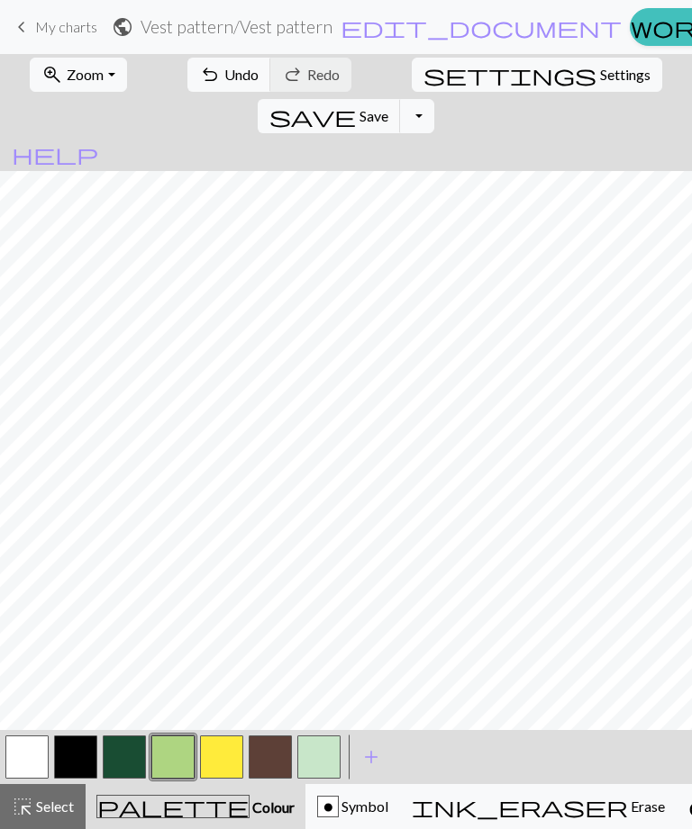
click at [356, 104] on span "save" at bounding box center [312, 116] width 86 height 25
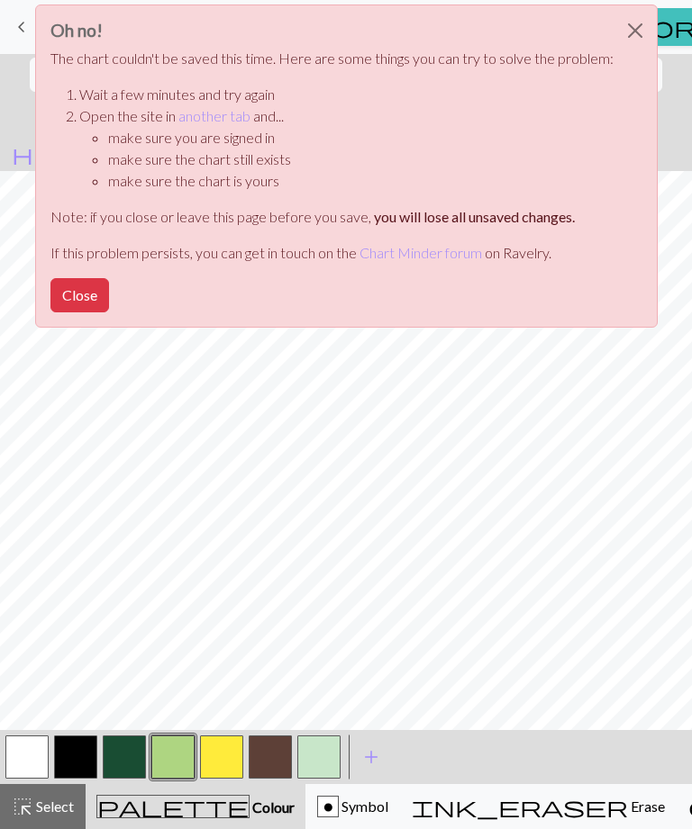
click at [649, 39] on button "Close" at bounding box center [634, 30] width 43 height 50
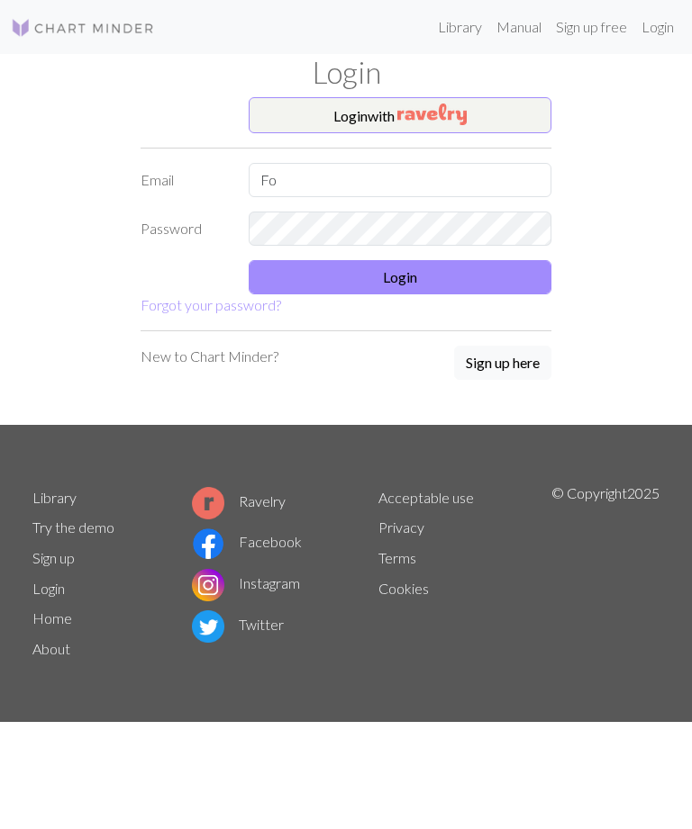
type input "F"
type input "[EMAIL_ADDRESS][DOMAIN_NAME]"
click at [511, 294] on button "Login" at bounding box center [400, 277] width 303 height 34
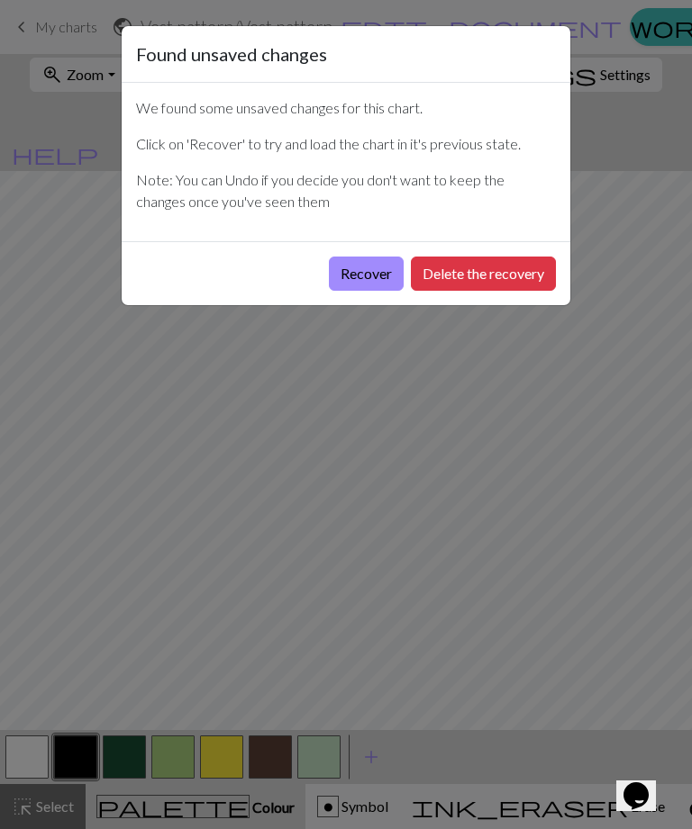
click at [365, 282] on button "Recover" at bounding box center [366, 274] width 75 height 34
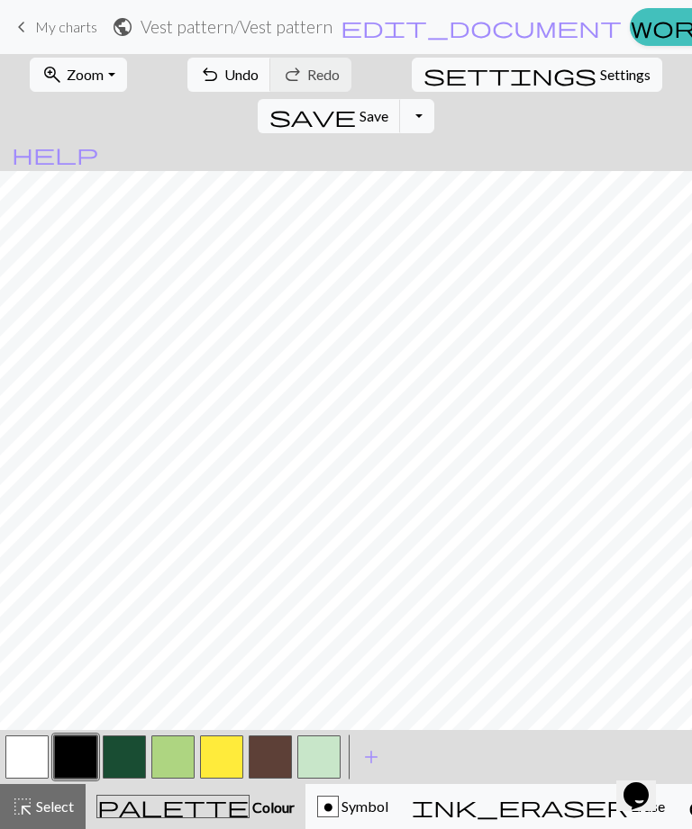
click at [107, 75] on button "zoom_in Zoom Zoom" at bounding box center [78, 75] width 96 height 34
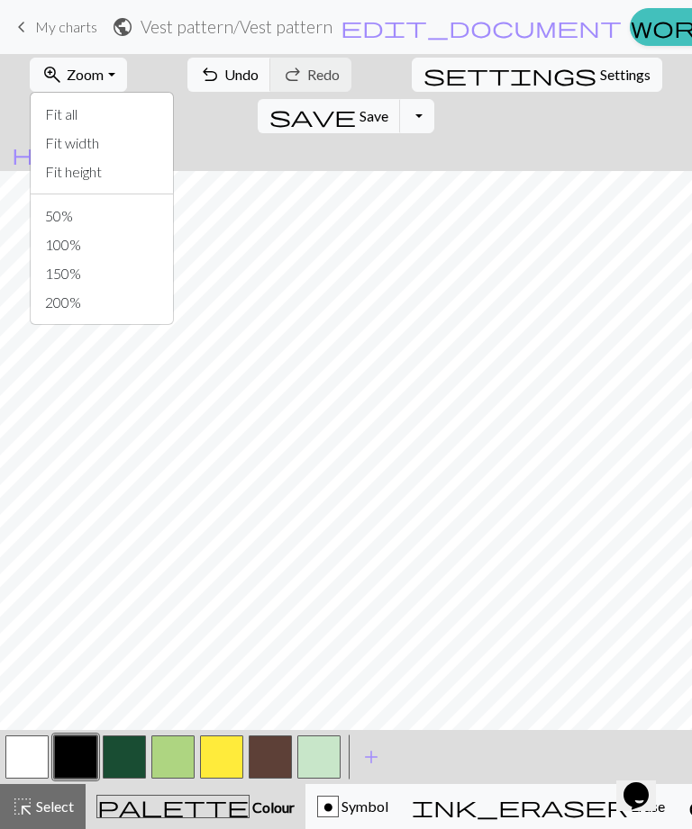
click at [122, 113] on button "Fit all" at bounding box center [102, 114] width 142 height 29
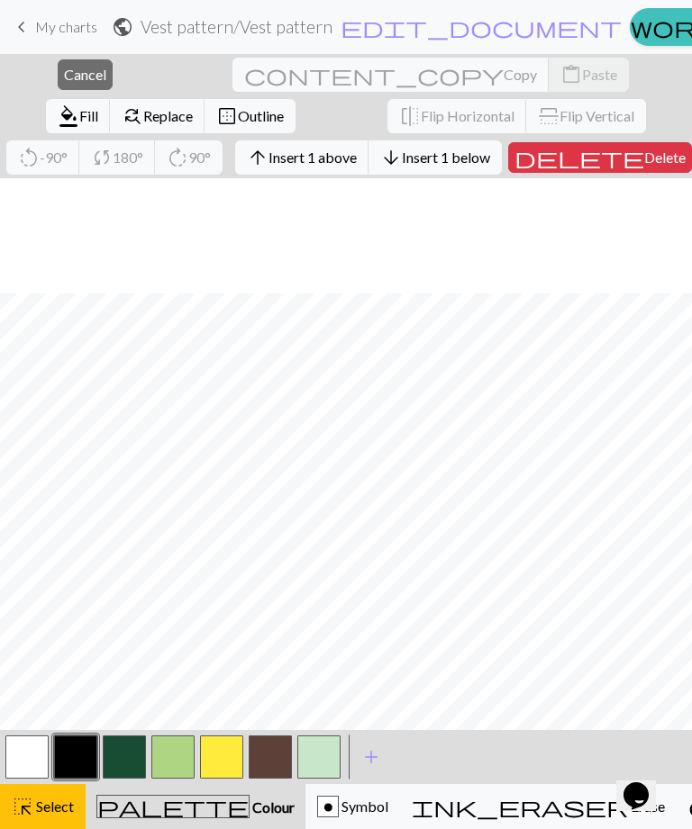
scroll to position [504, 0]
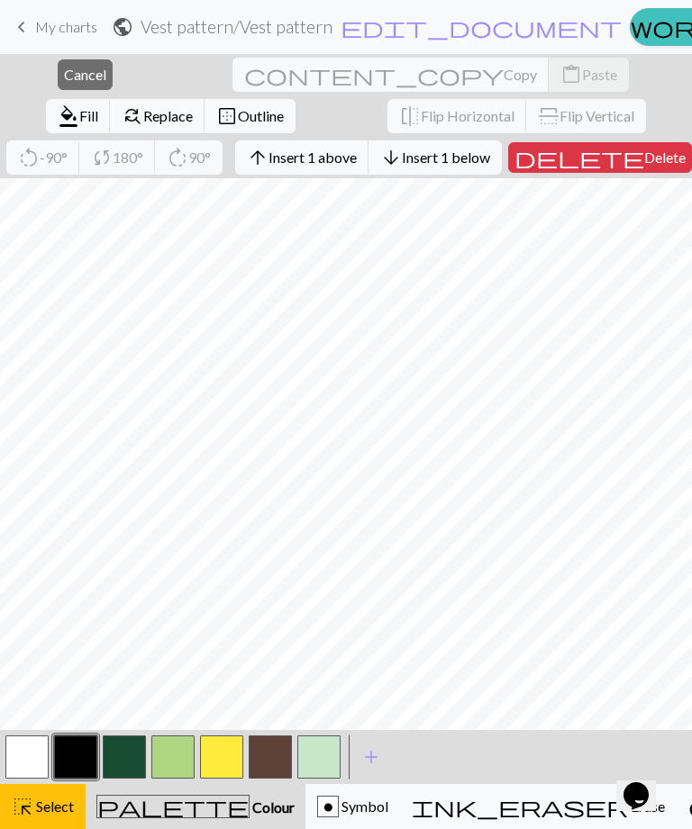
click at [64, 83] on span "Cancel" at bounding box center [85, 74] width 42 height 17
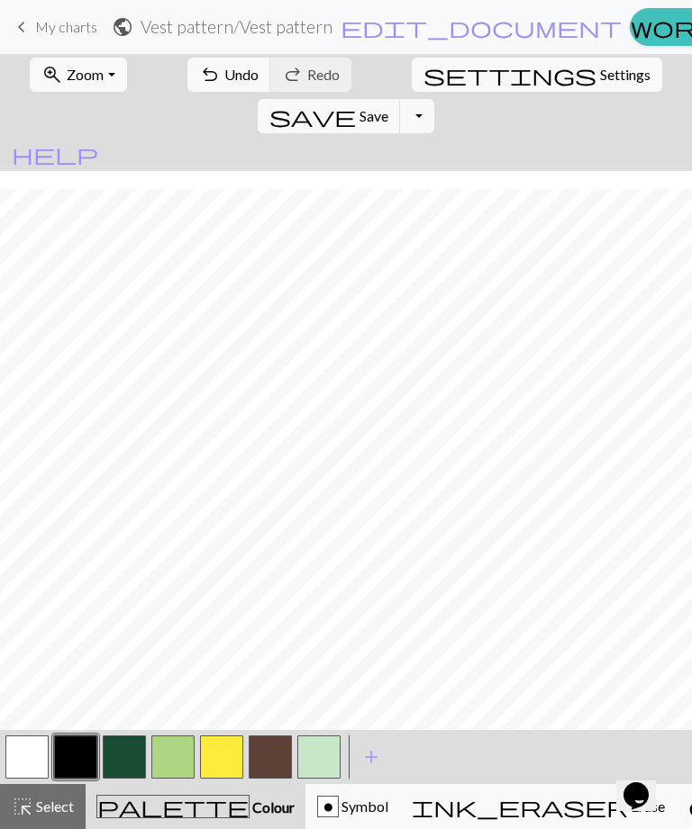
scroll to position [522, 0]
click at [388, 107] on span "Save" at bounding box center [373, 115] width 29 height 17
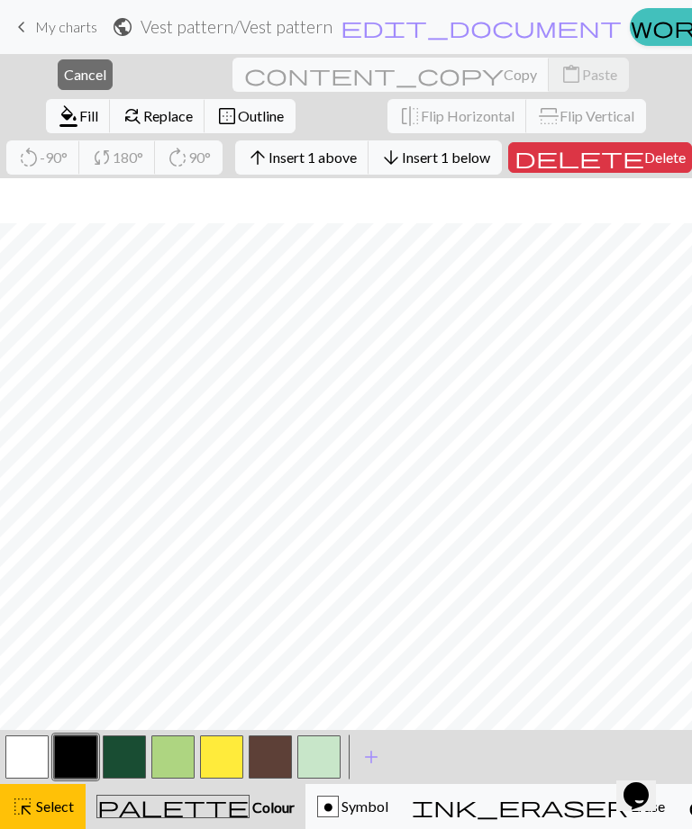
scroll to position [551, 0]
